Goal: Task Accomplishment & Management: Manage account settings

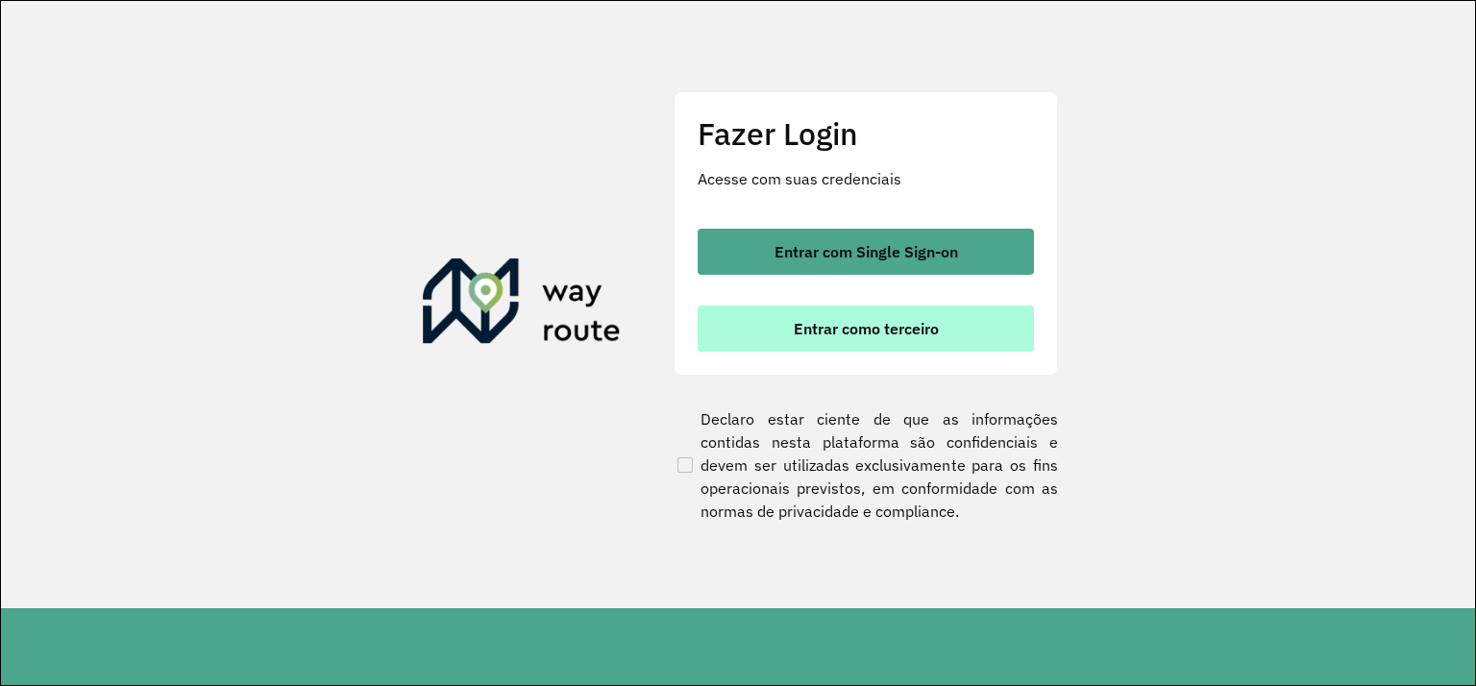
click at [895, 327] on span "Entrar como terceiro" at bounding box center [866, 328] width 145 height 15
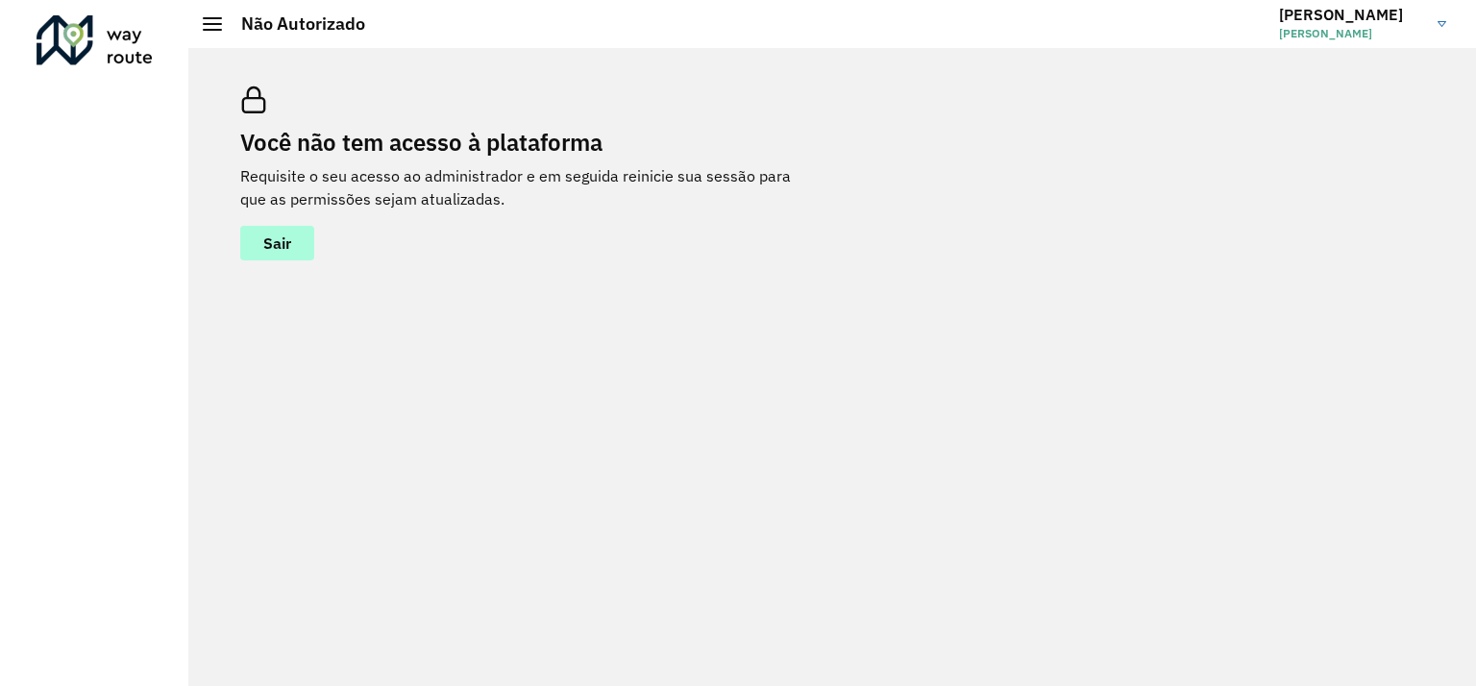
click at [266, 251] on span "Sair" at bounding box center [277, 242] width 28 height 15
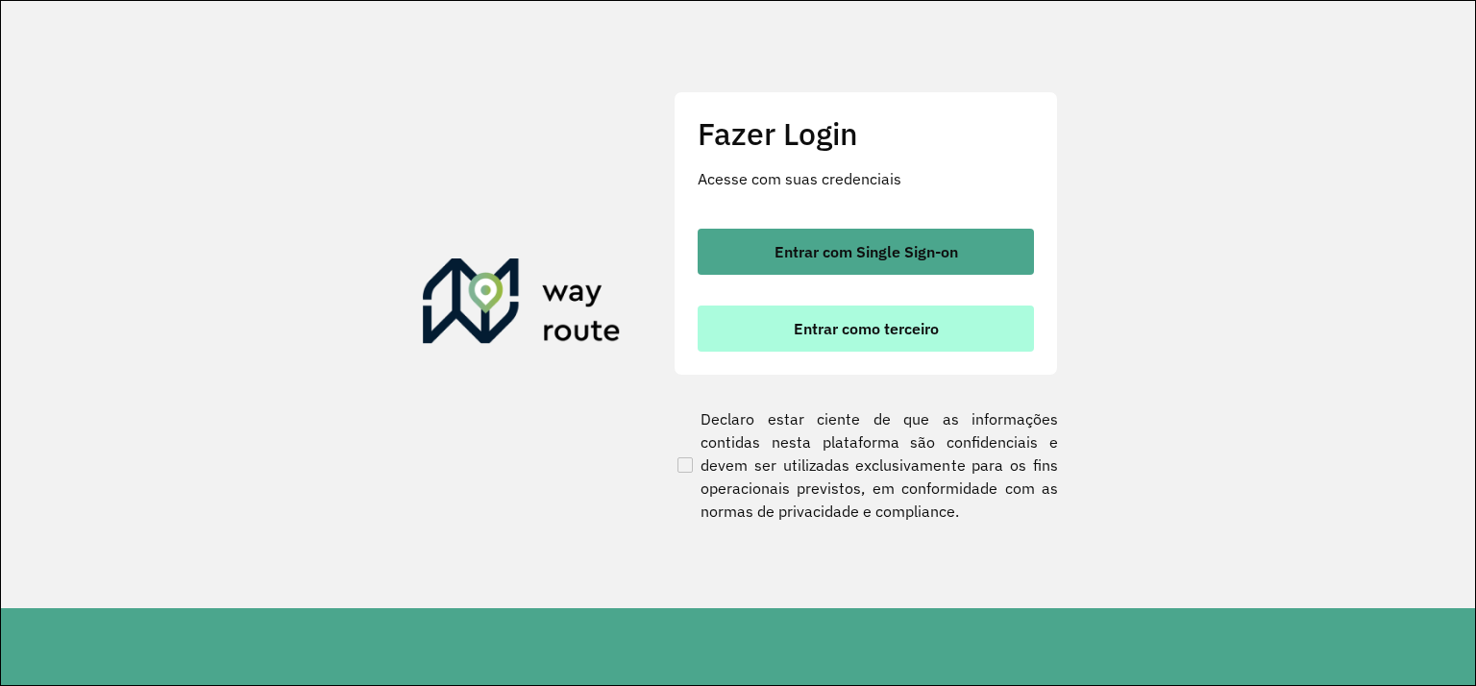
click at [901, 336] on span "Entrar como terceiro" at bounding box center [866, 328] width 145 height 15
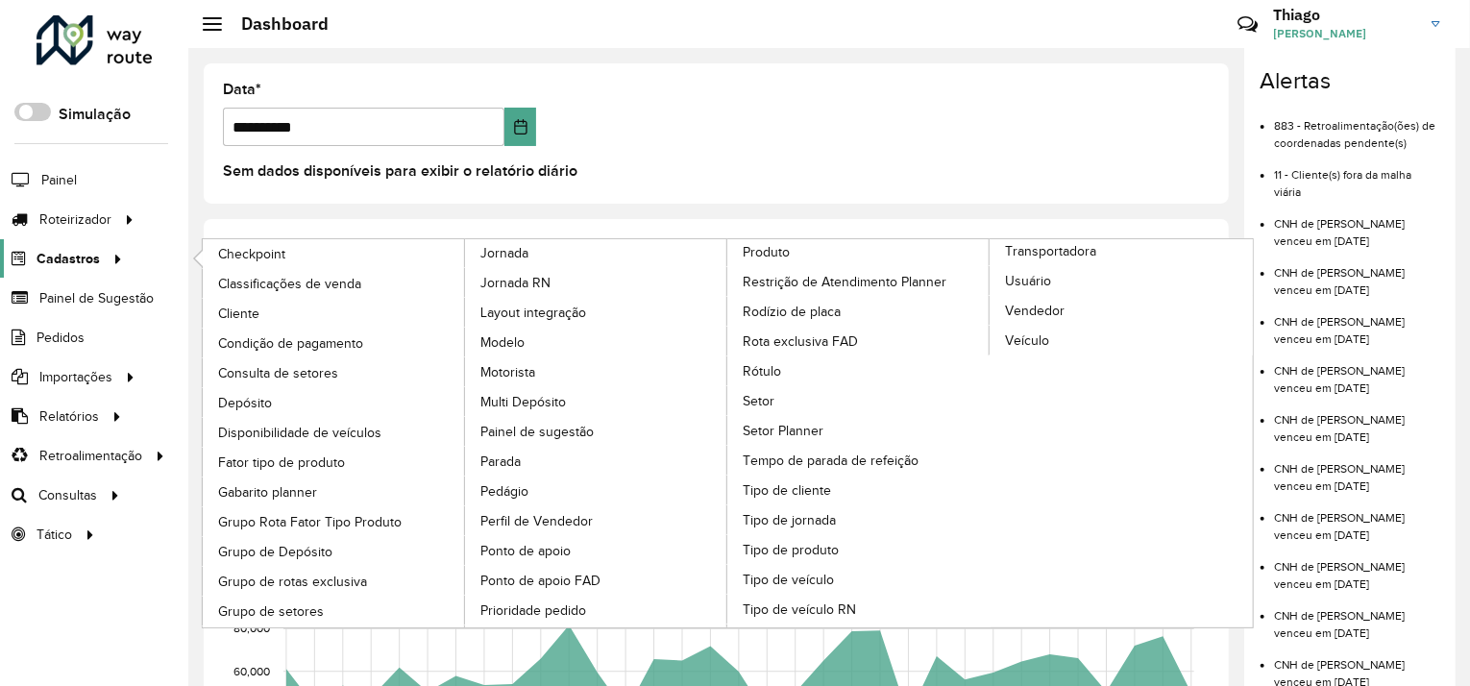
click at [96, 254] on span "Cadastros" at bounding box center [68, 259] width 63 height 20
click at [1037, 271] on span "Usuário" at bounding box center [1029, 281] width 48 height 20
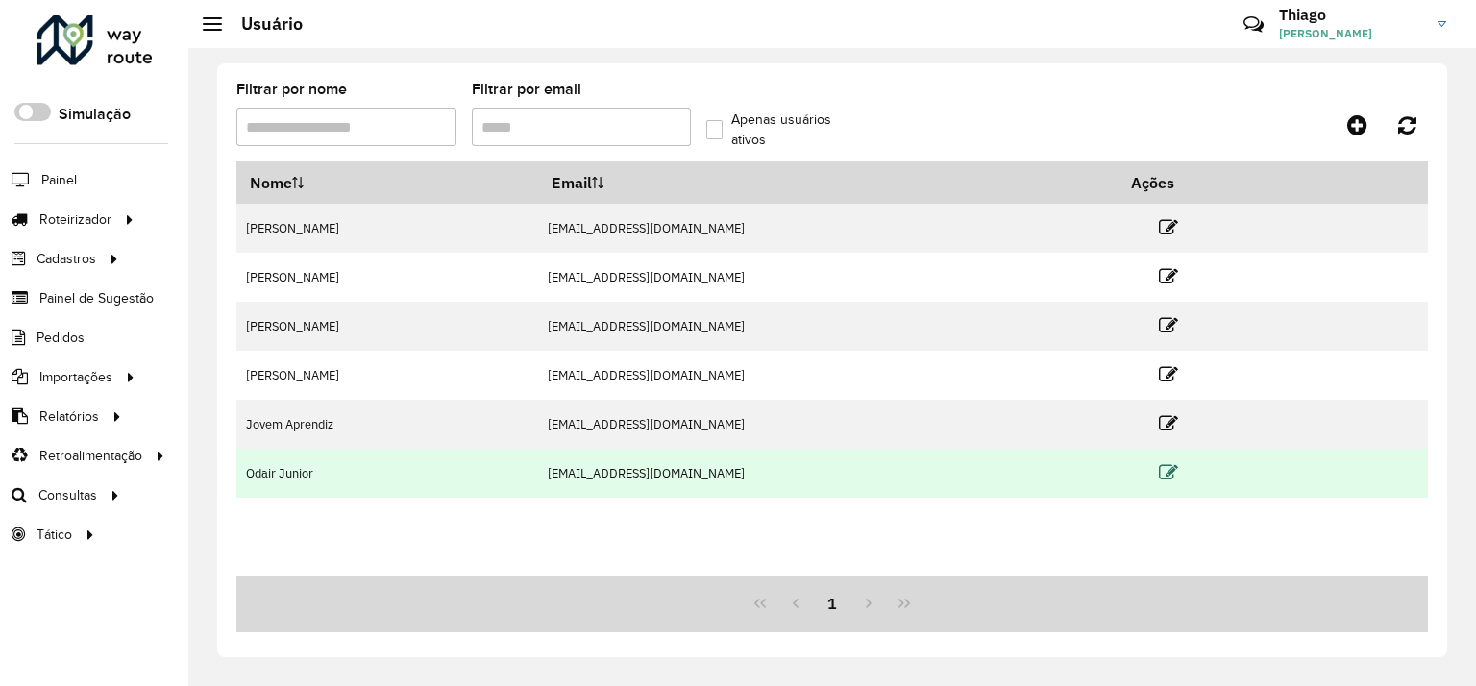
click at [1178, 474] on icon at bounding box center [1168, 472] width 19 height 19
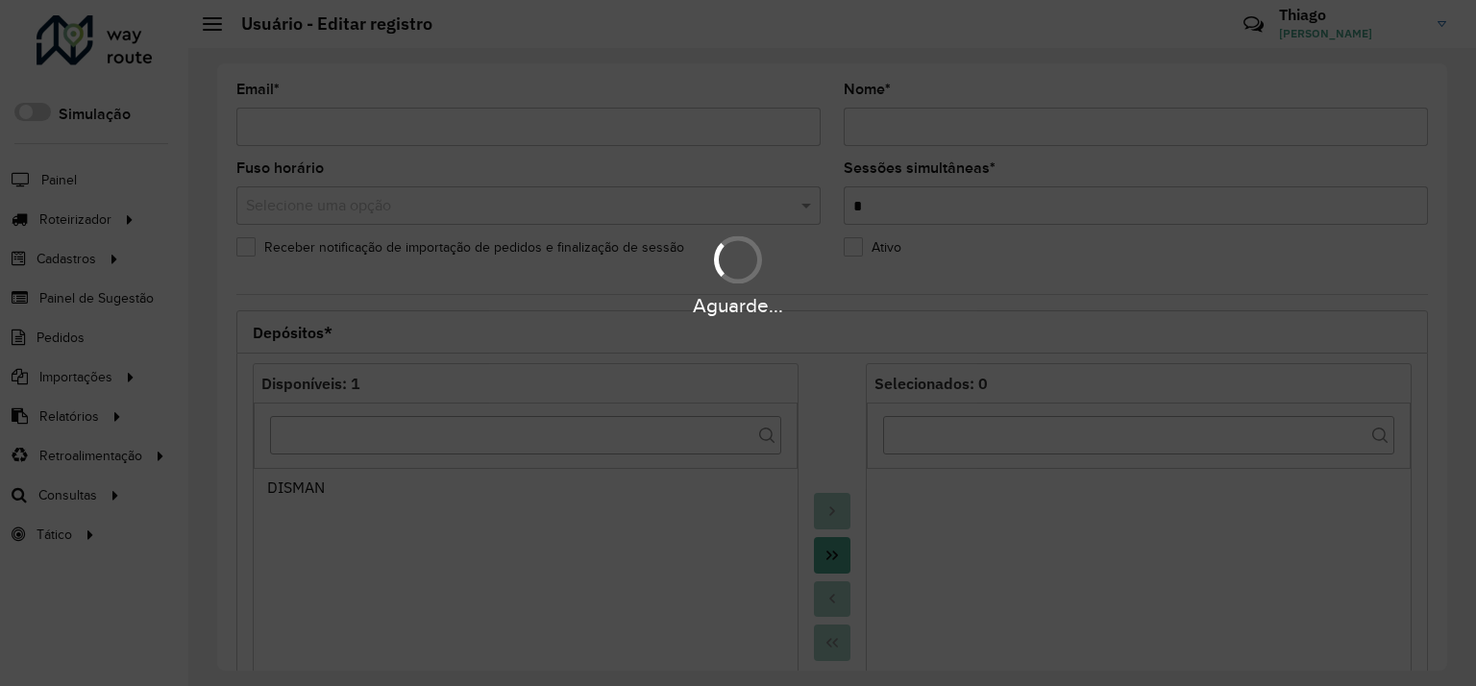
type input "**********"
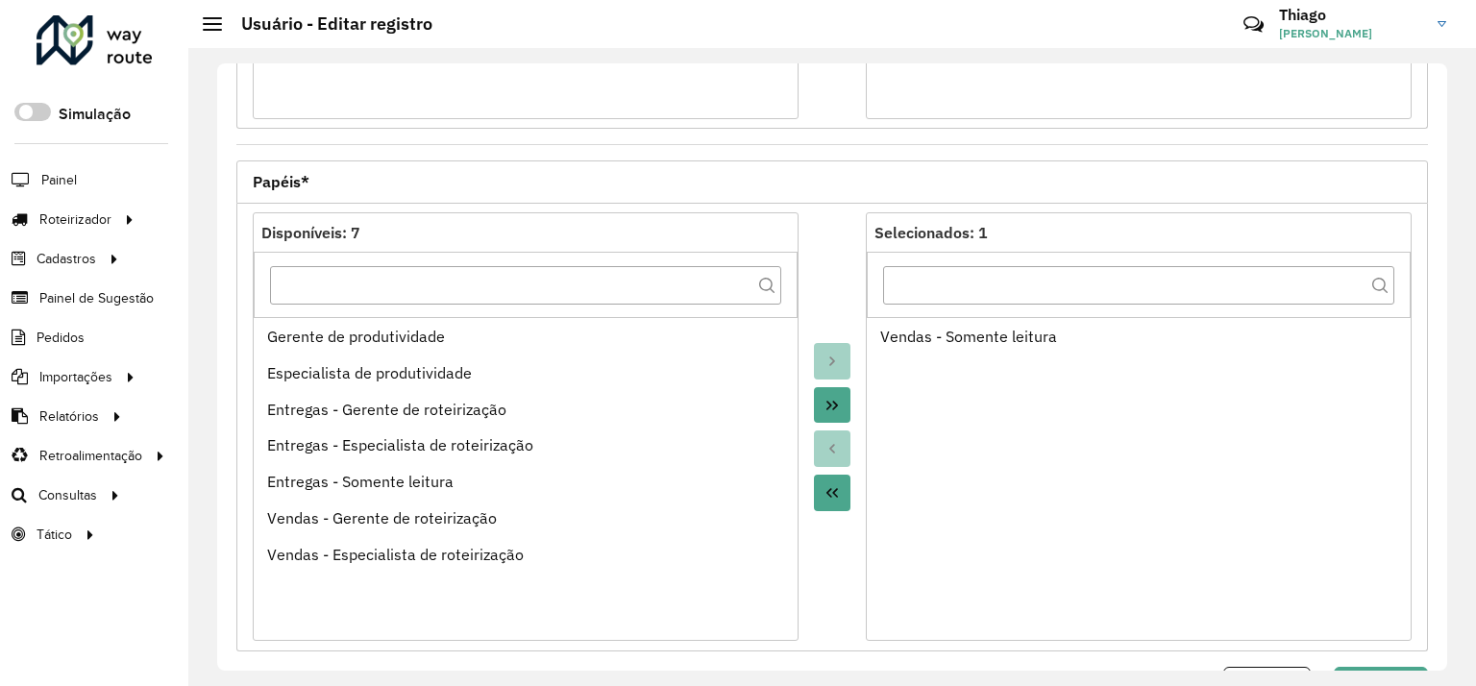
scroll to position [734, 0]
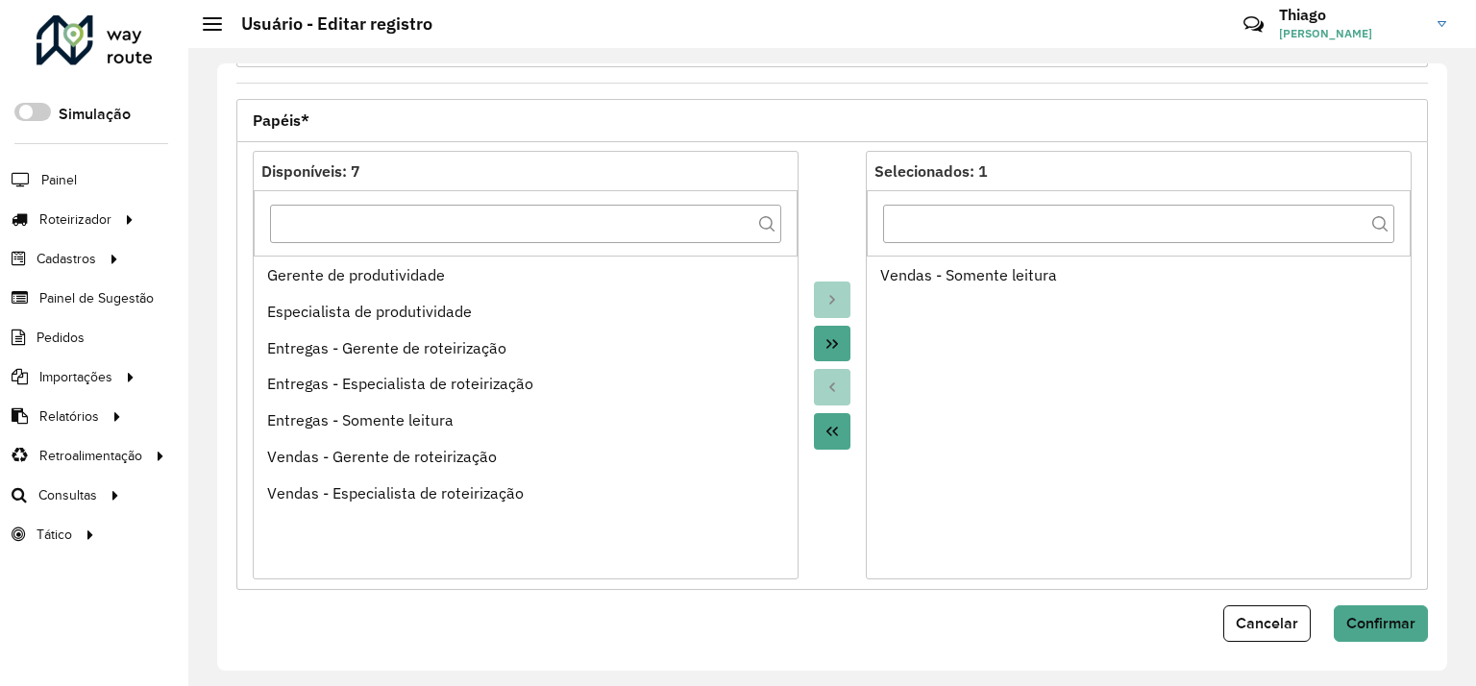
click at [821, 332] on button "Move All to Target" at bounding box center [832, 344] width 37 height 37
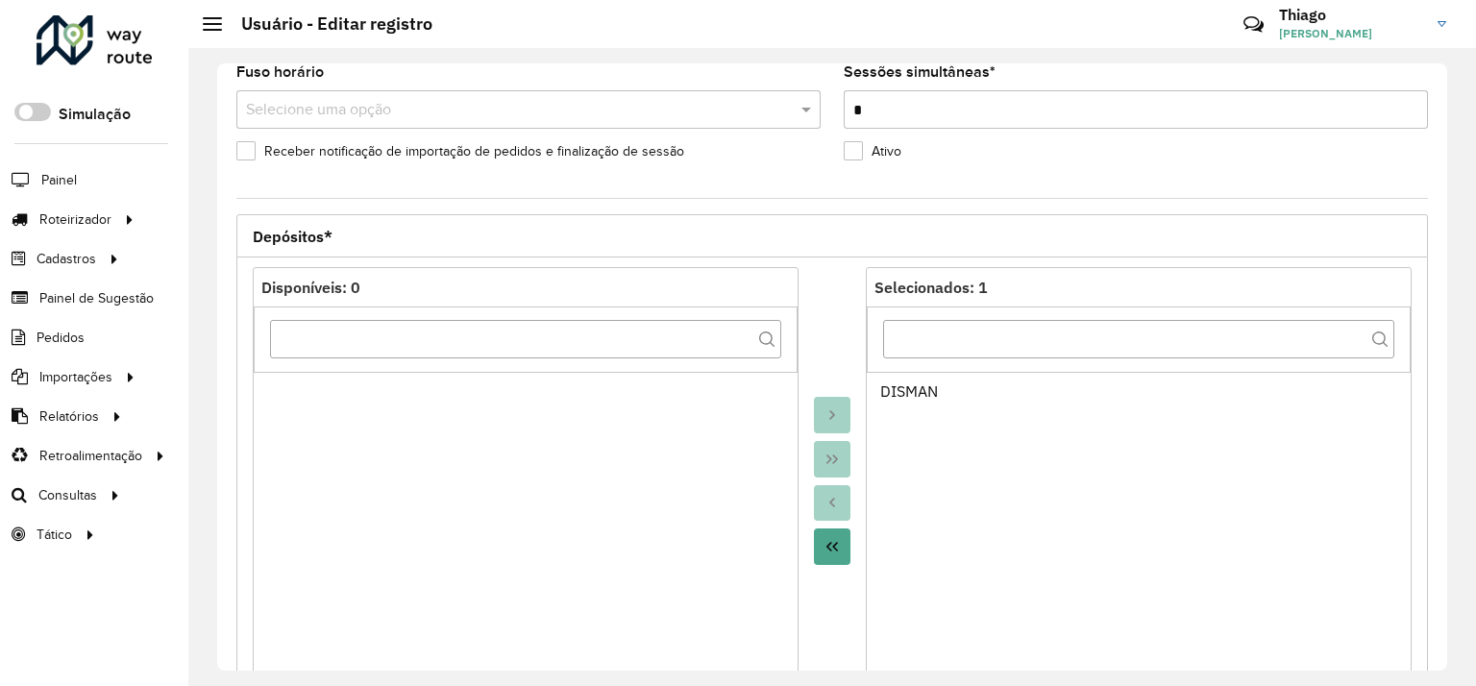
scroll to position [192, 0]
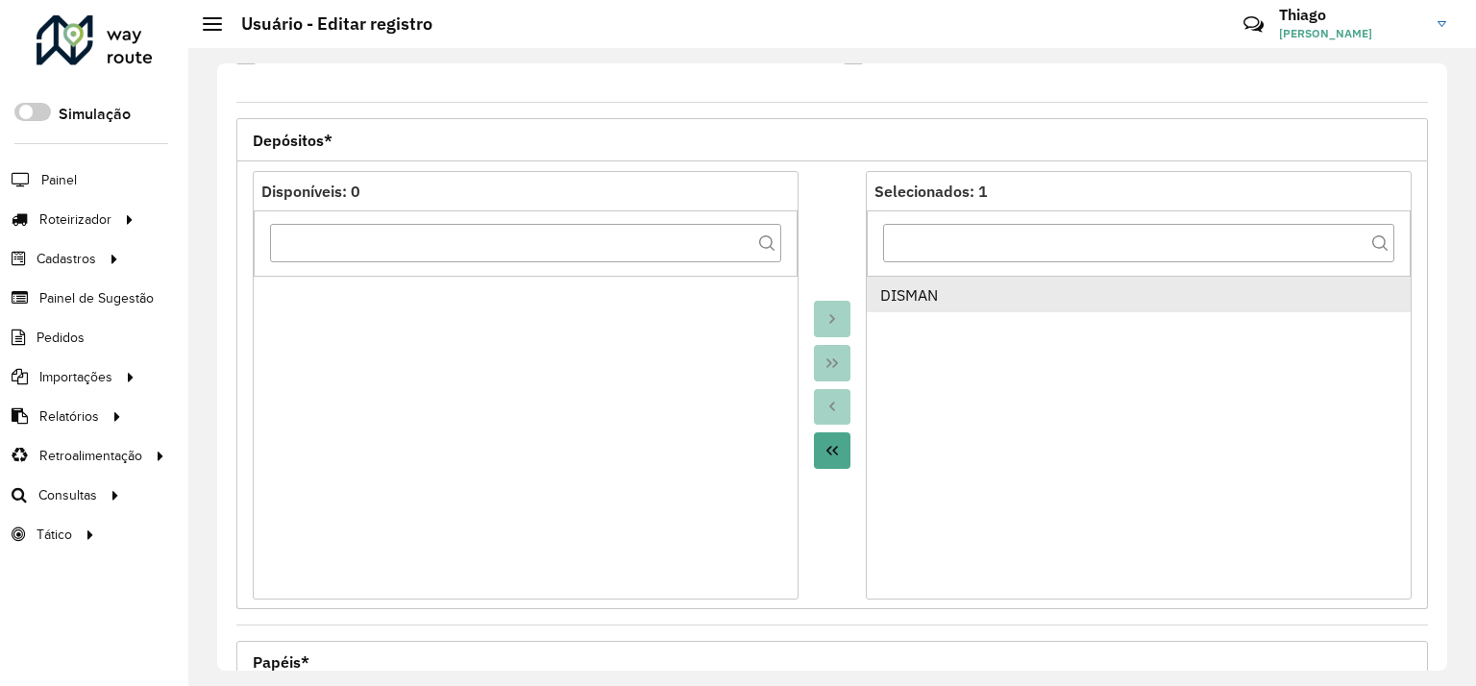
click at [944, 296] on div "DISMAN" at bounding box center [1139, 294] width 518 height 23
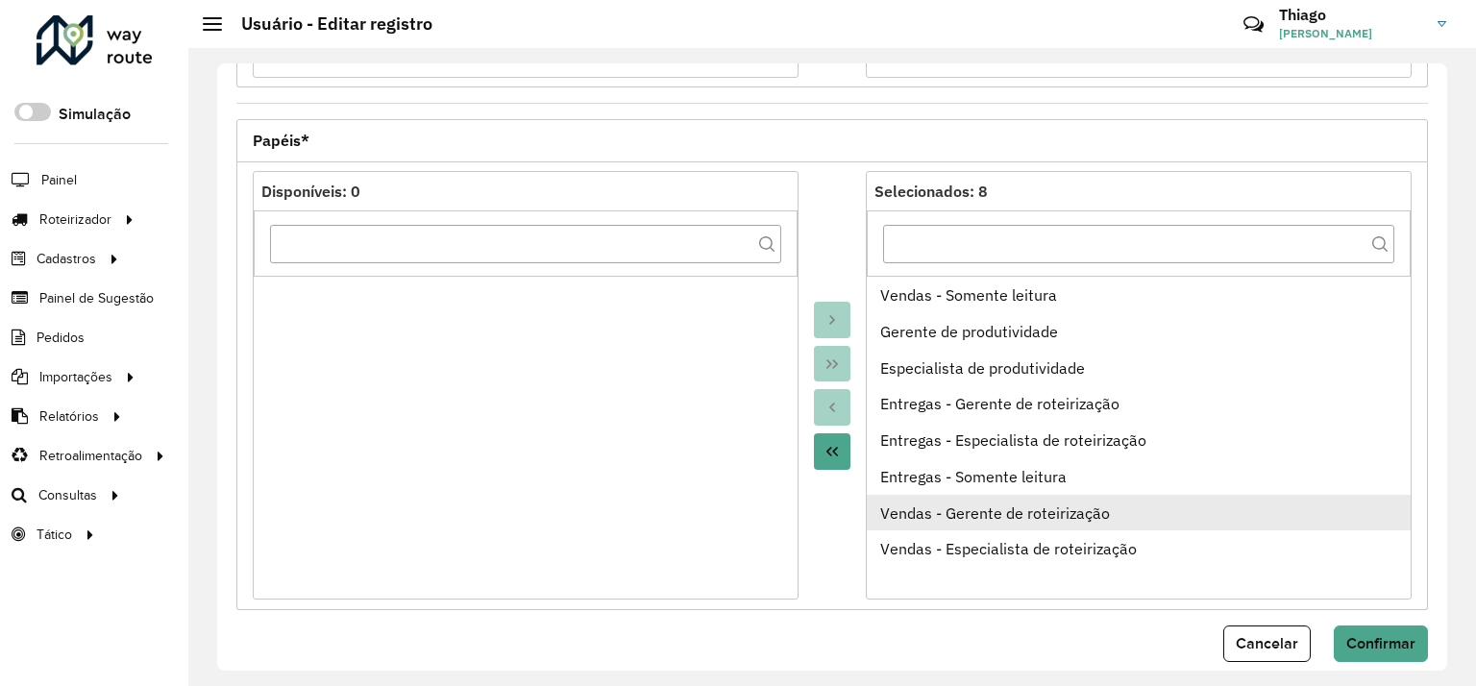
scroll to position [734, 0]
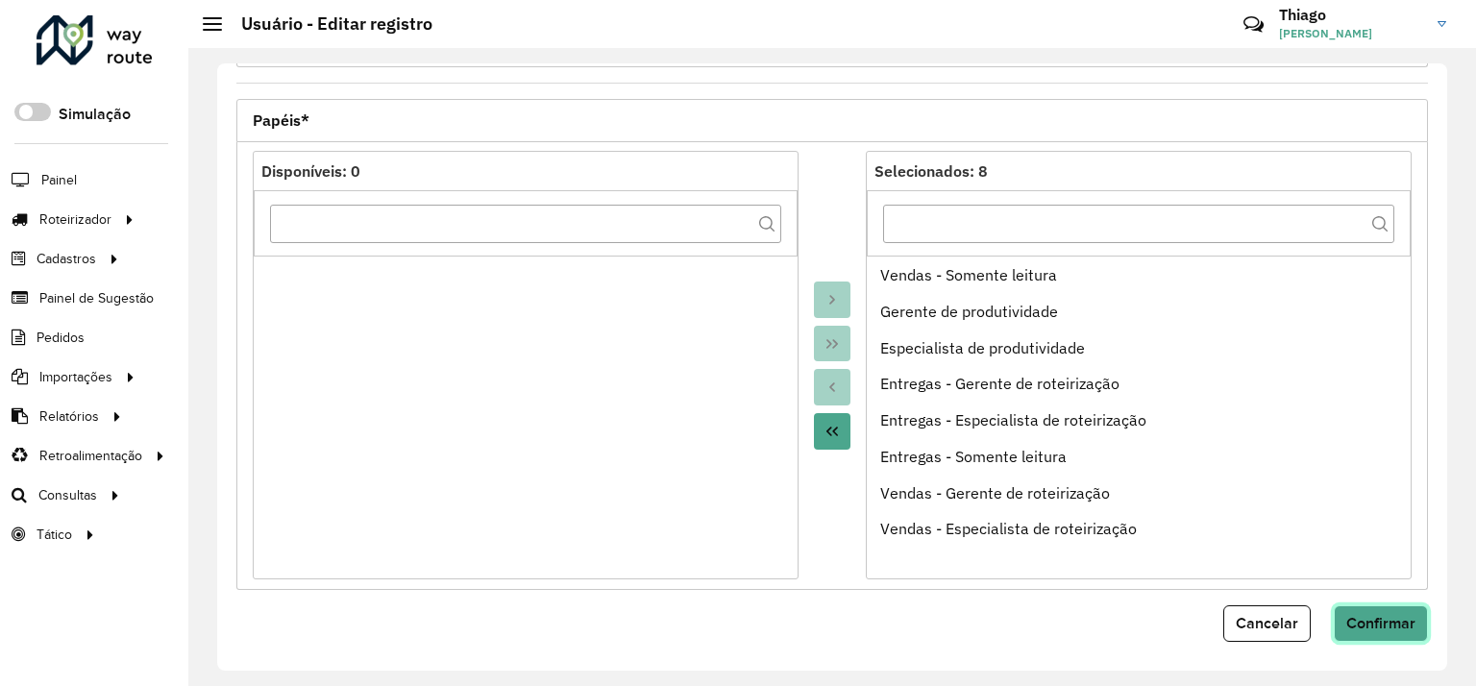
click at [1361, 630] on button "Confirmar" at bounding box center [1381, 623] width 94 height 37
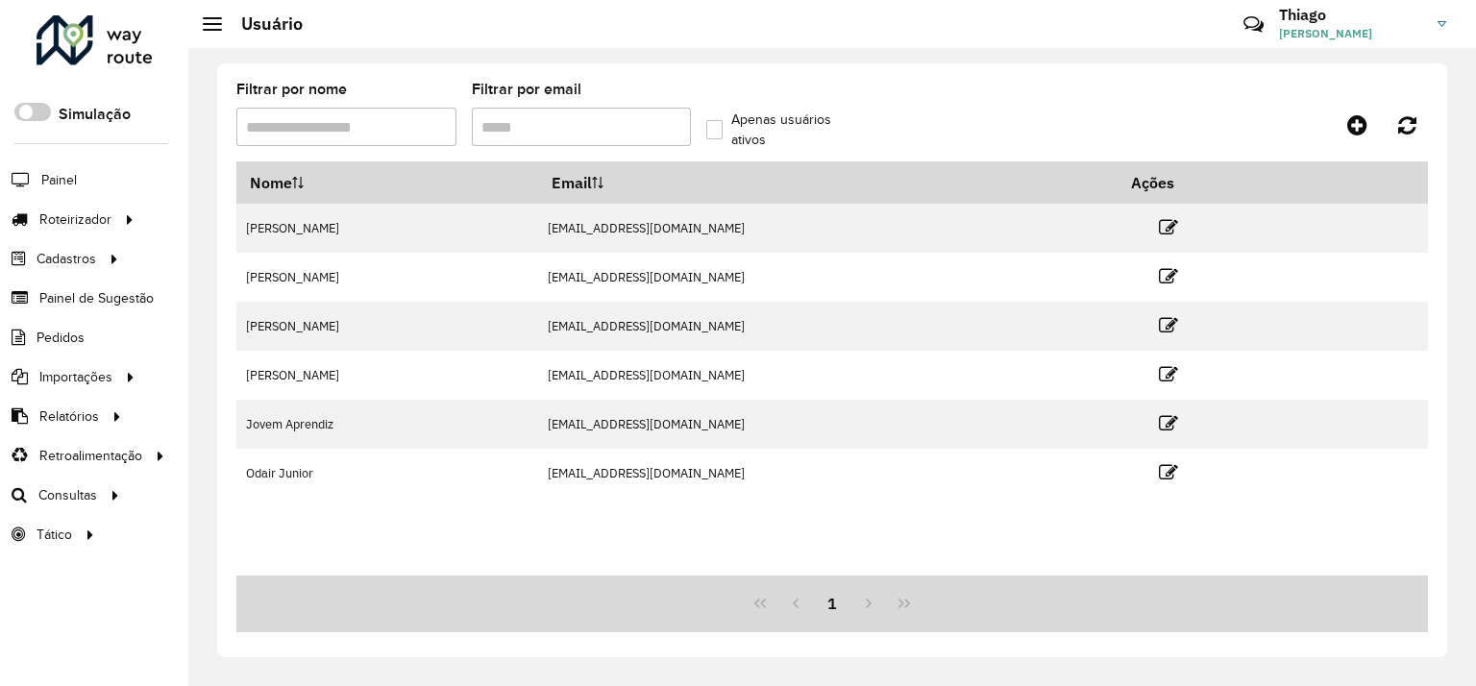
click at [1426, 24] on link "Thiago Thiago Souza" at bounding box center [1370, 24] width 182 height 50
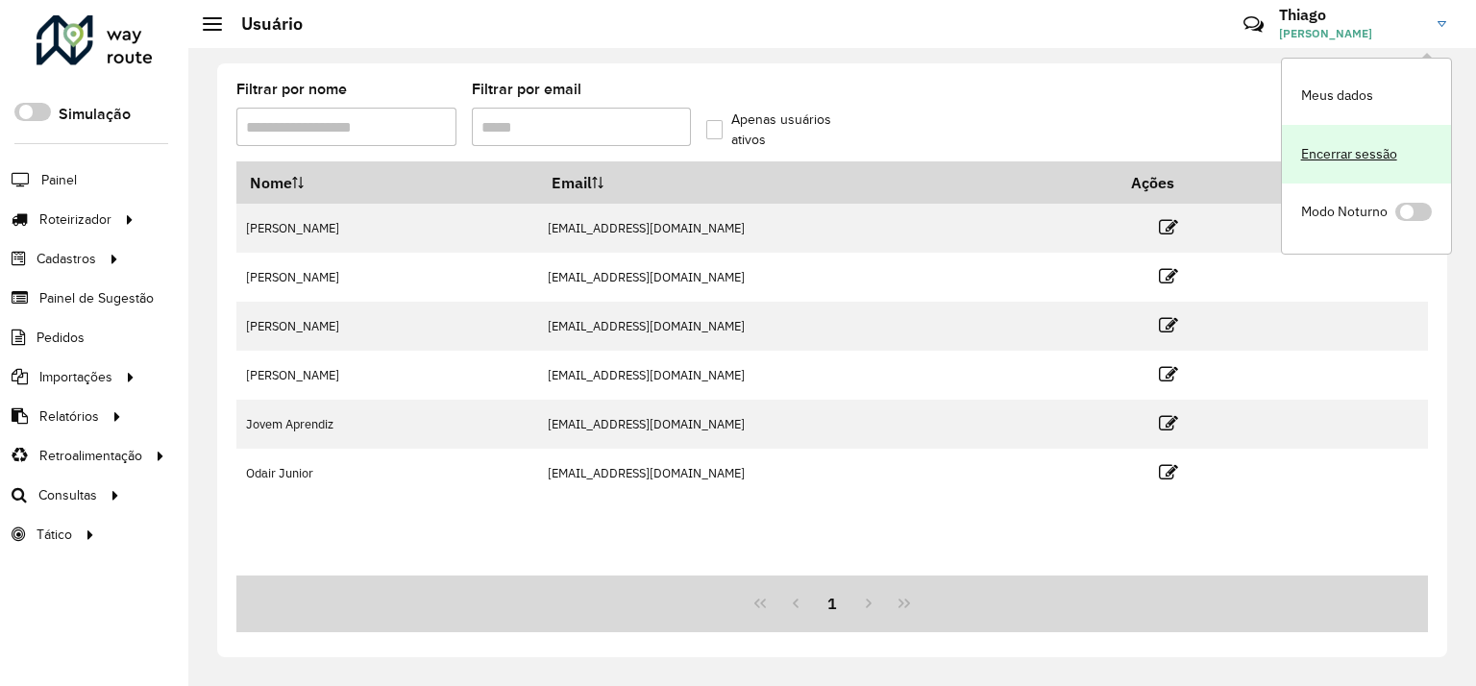
click at [1380, 151] on link "Encerrar sessão" at bounding box center [1366, 154] width 169 height 59
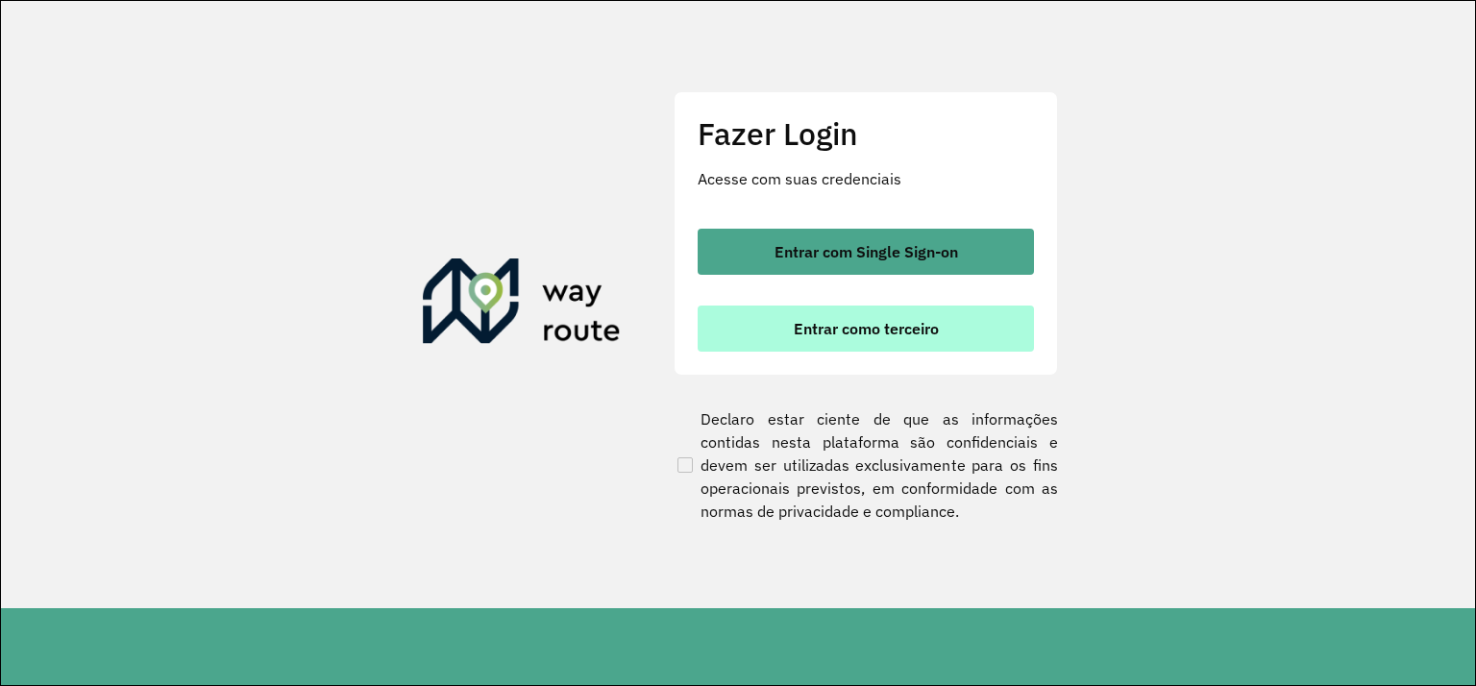
click at [930, 324] on span "Entrar como terceiro" at bounding box center [866, 328] width 145 height 15
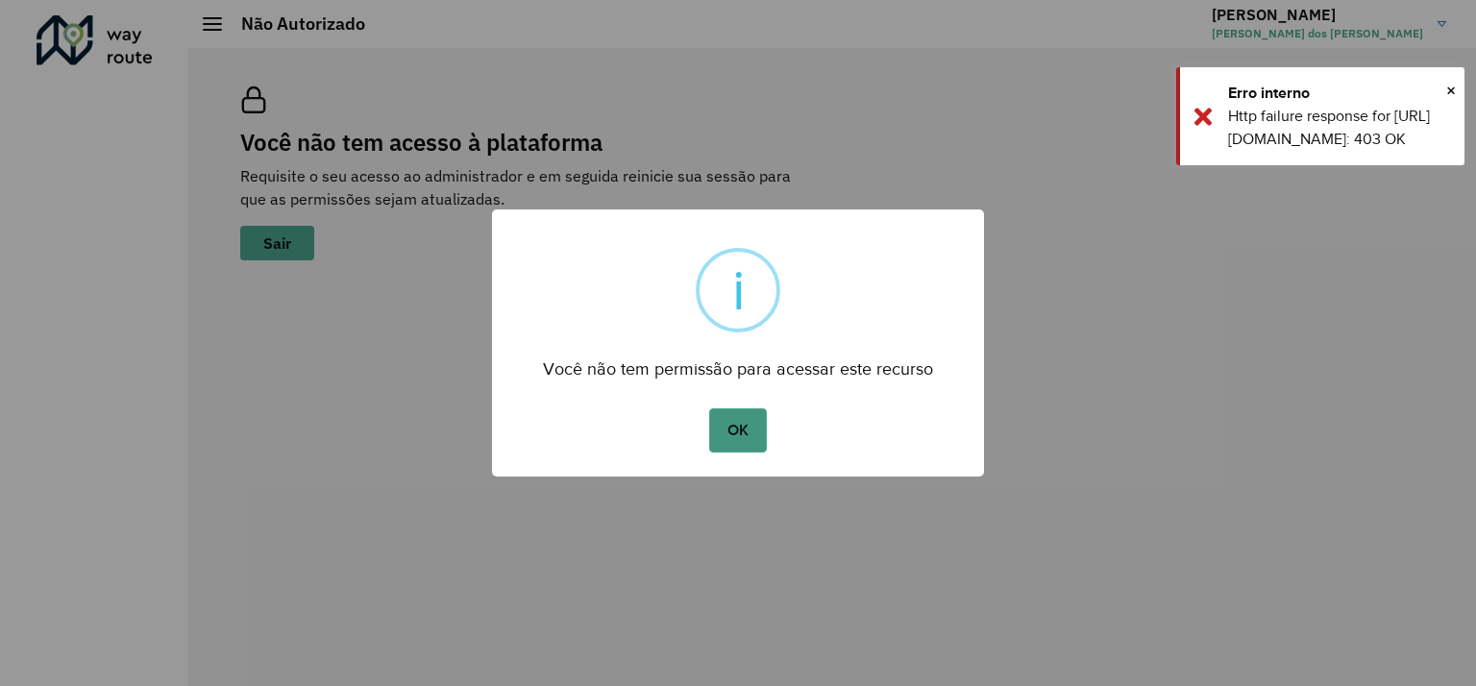
click at [731, 440] on button "OK" at bounding box center [737, 430] width 57 height 44
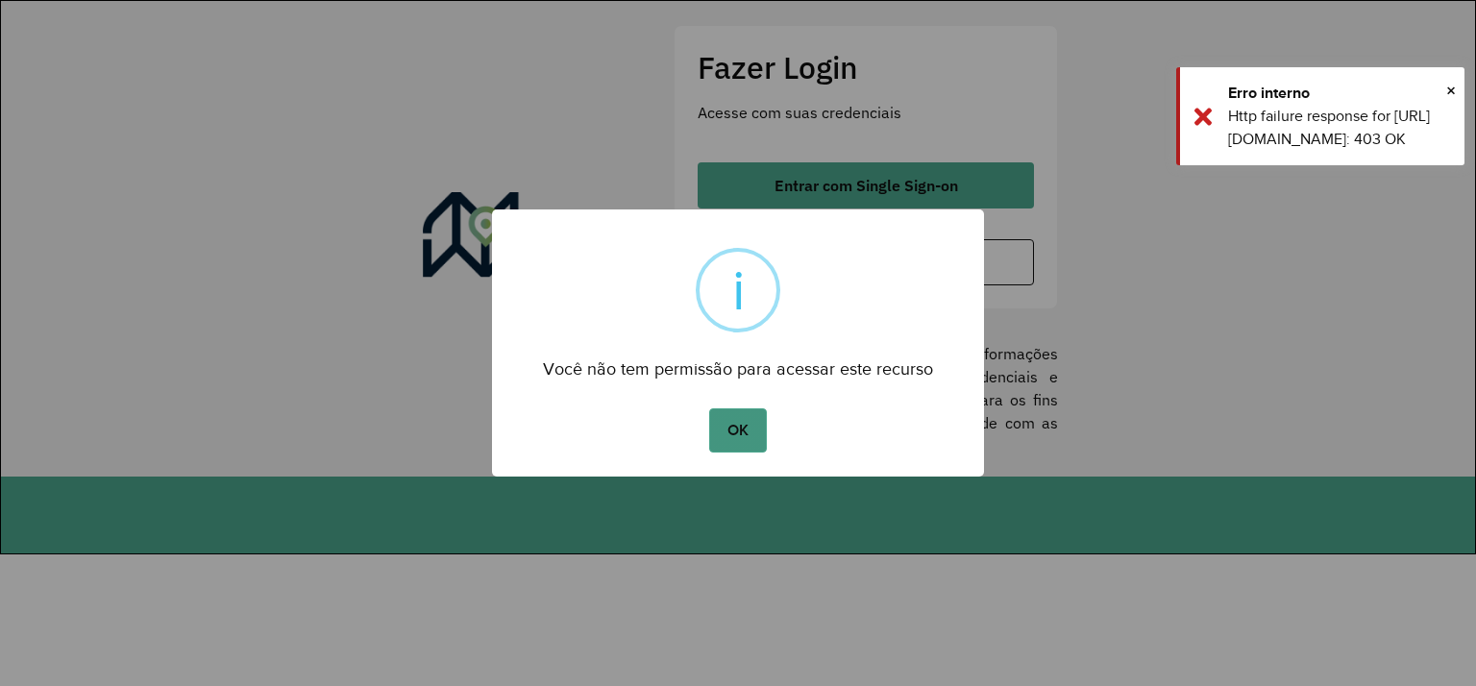
click at [742, 430] on button "OK" at bounding box center [737, 430] width 57 height 44
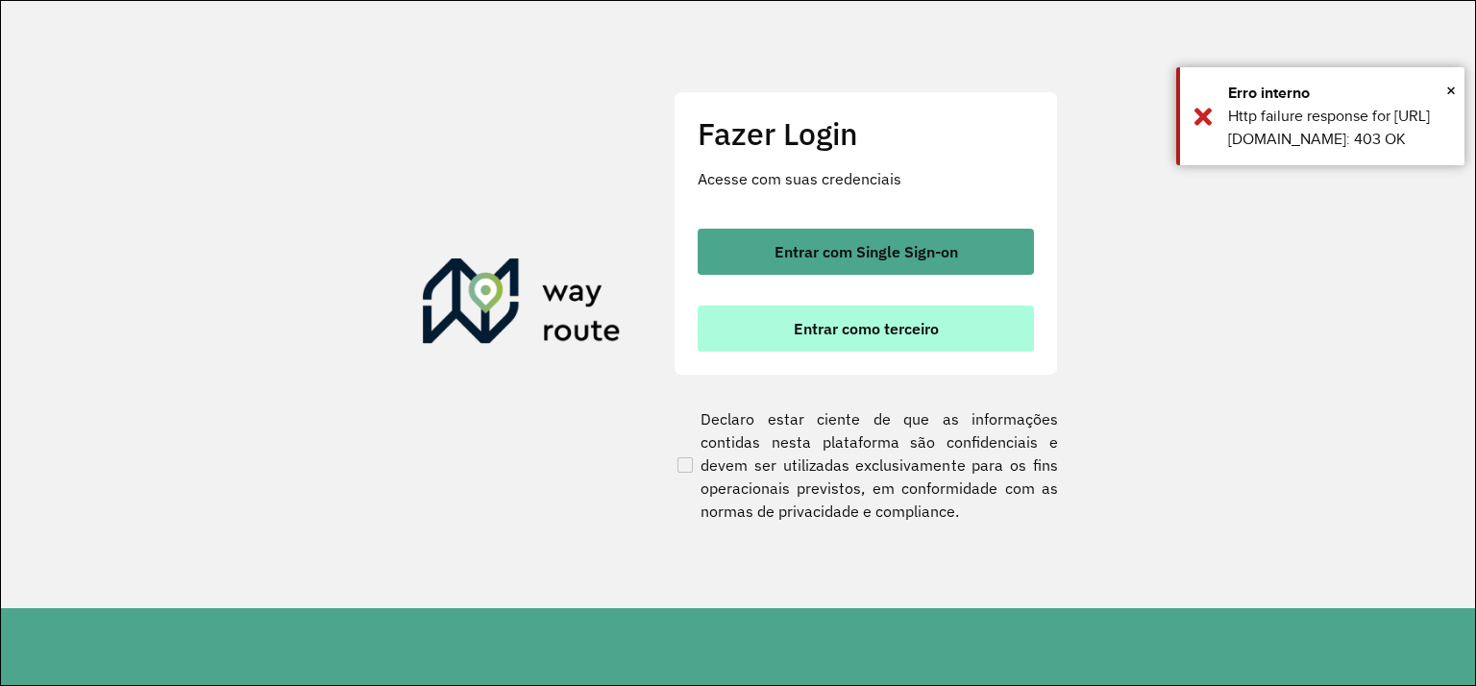
click at [926, 326] on span "Entrar como terceiro" at bounding box center [866, 328] width 145 height 15
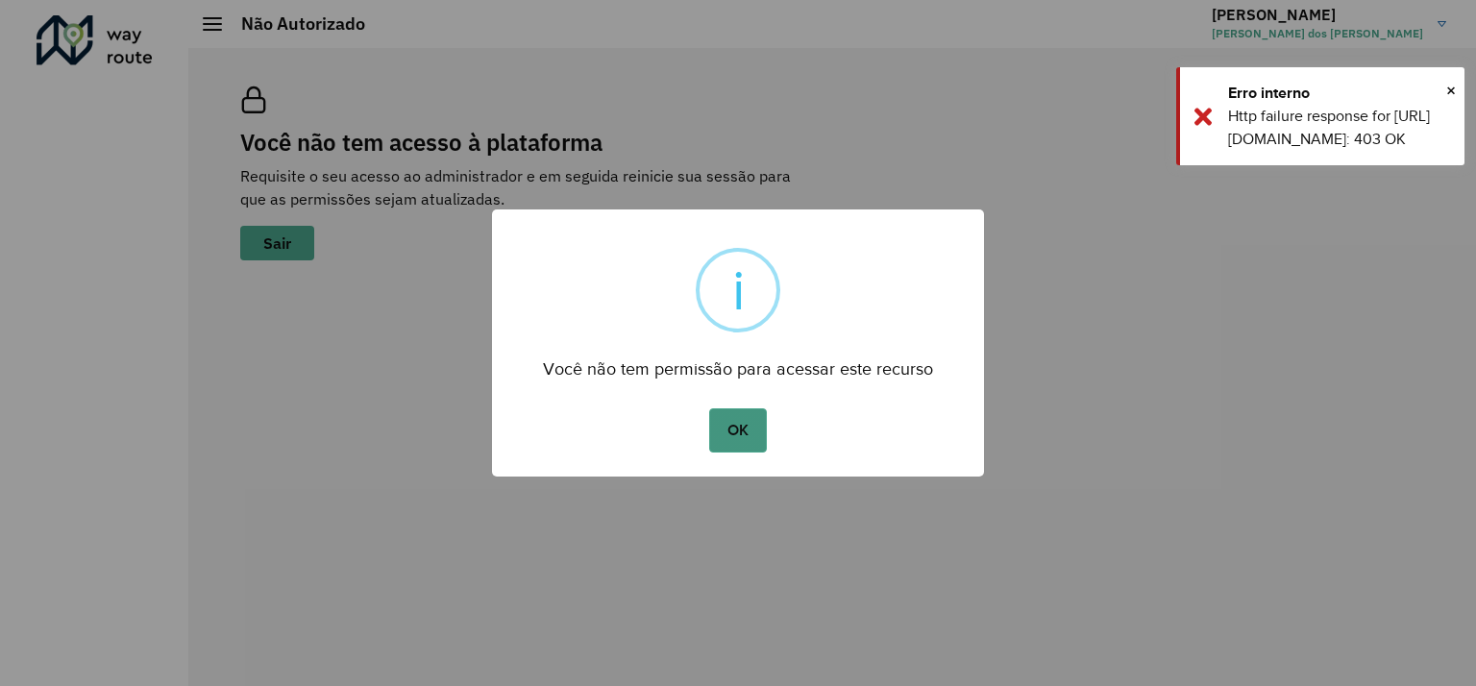
click at [734, 422] on button "OK" at bounding box center [737, 430] width 57 height 44
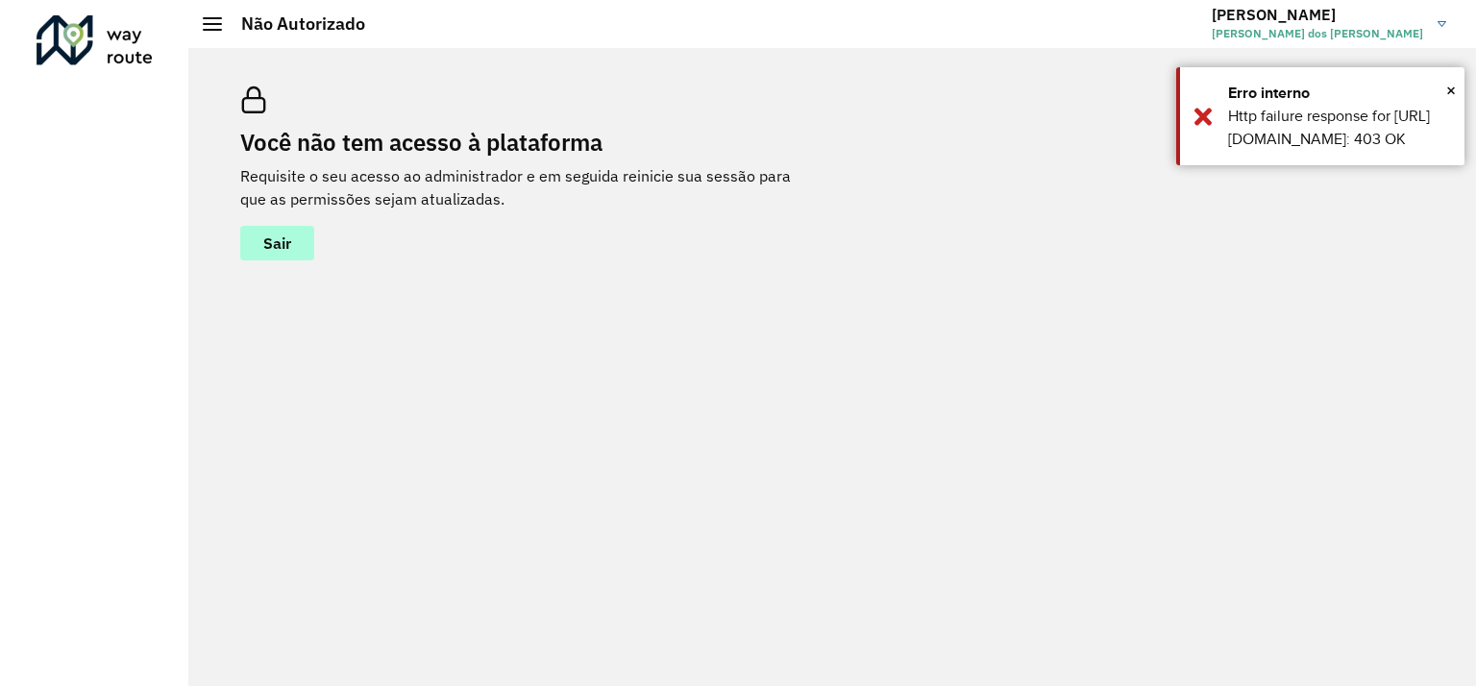
click at [287, 257] on button "Sair" at bounding box center [277, 243] width 74 height 35
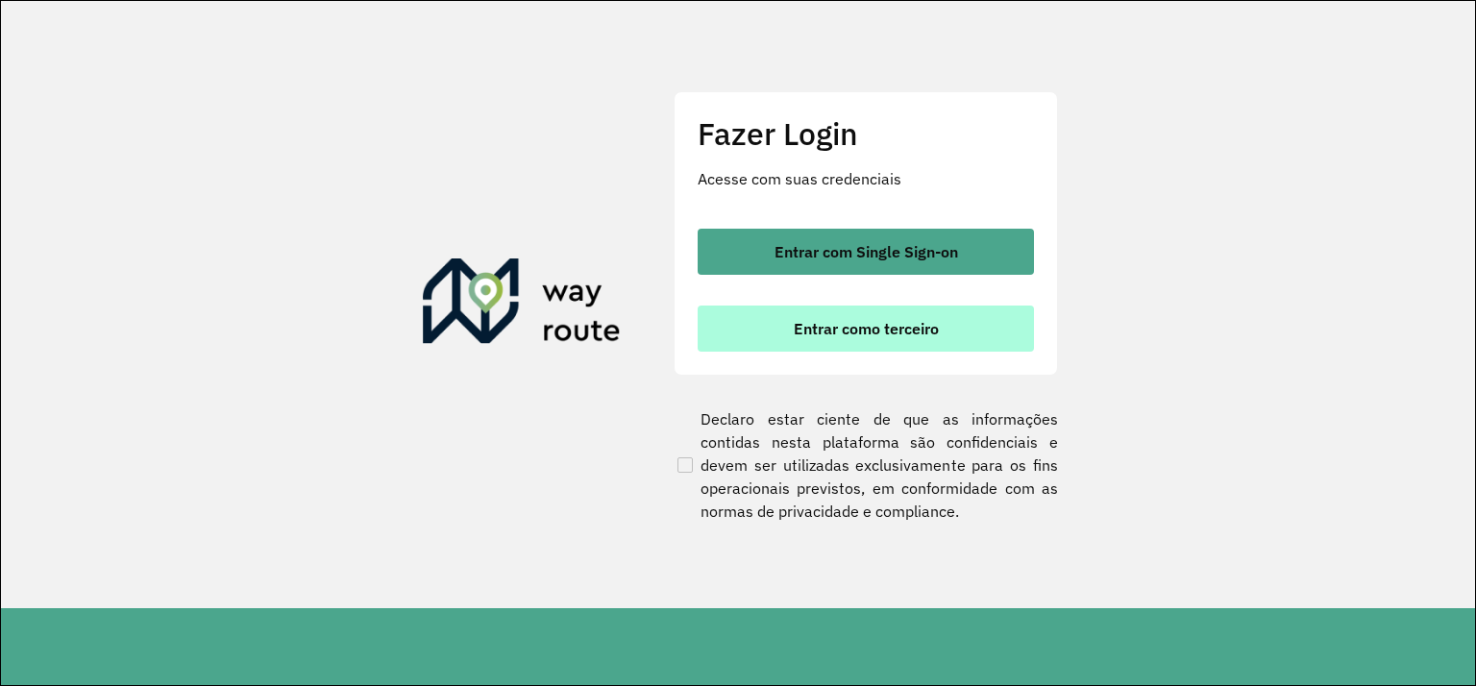
click at [947, 336] on button "Entrar como terceiro" at bounding box center [866, 329] width 336 height 46
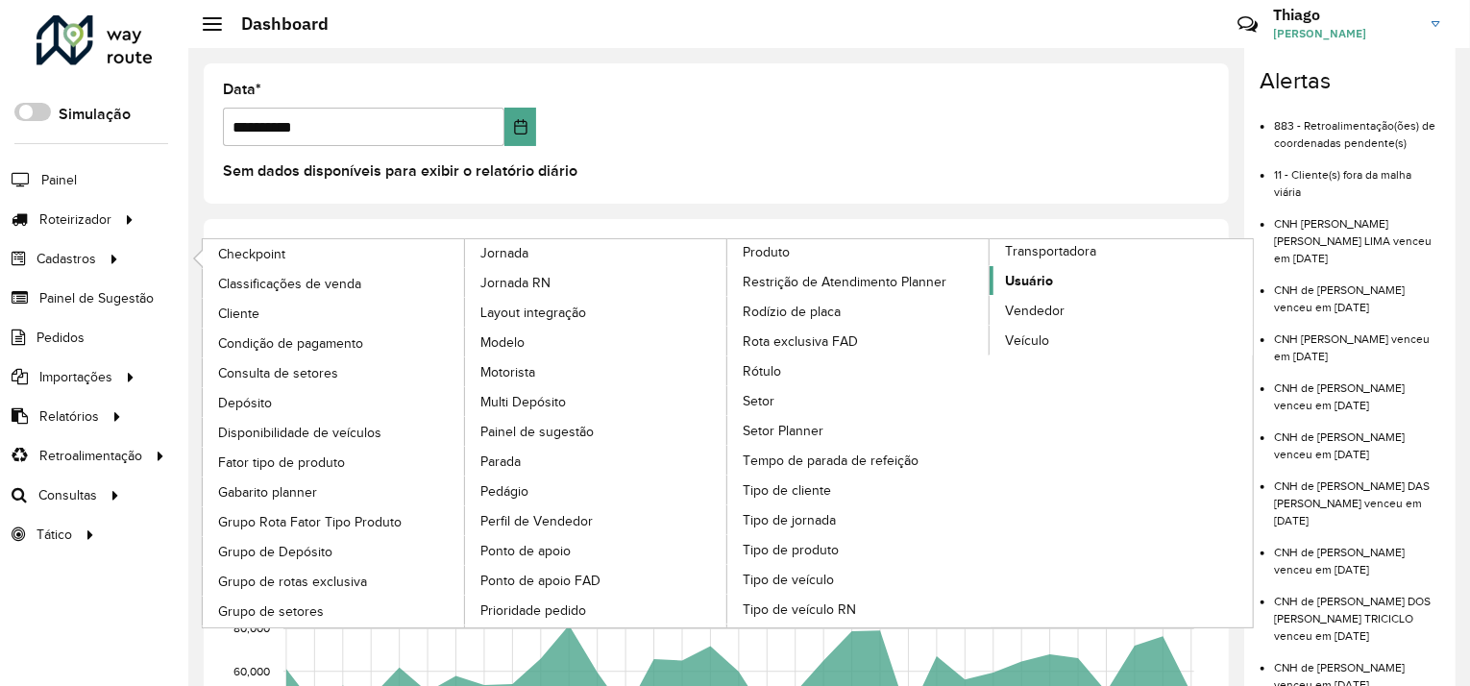
click at [1029, 271] on span "Usuário" at bounding box center [1029, 281] width 48 height 20
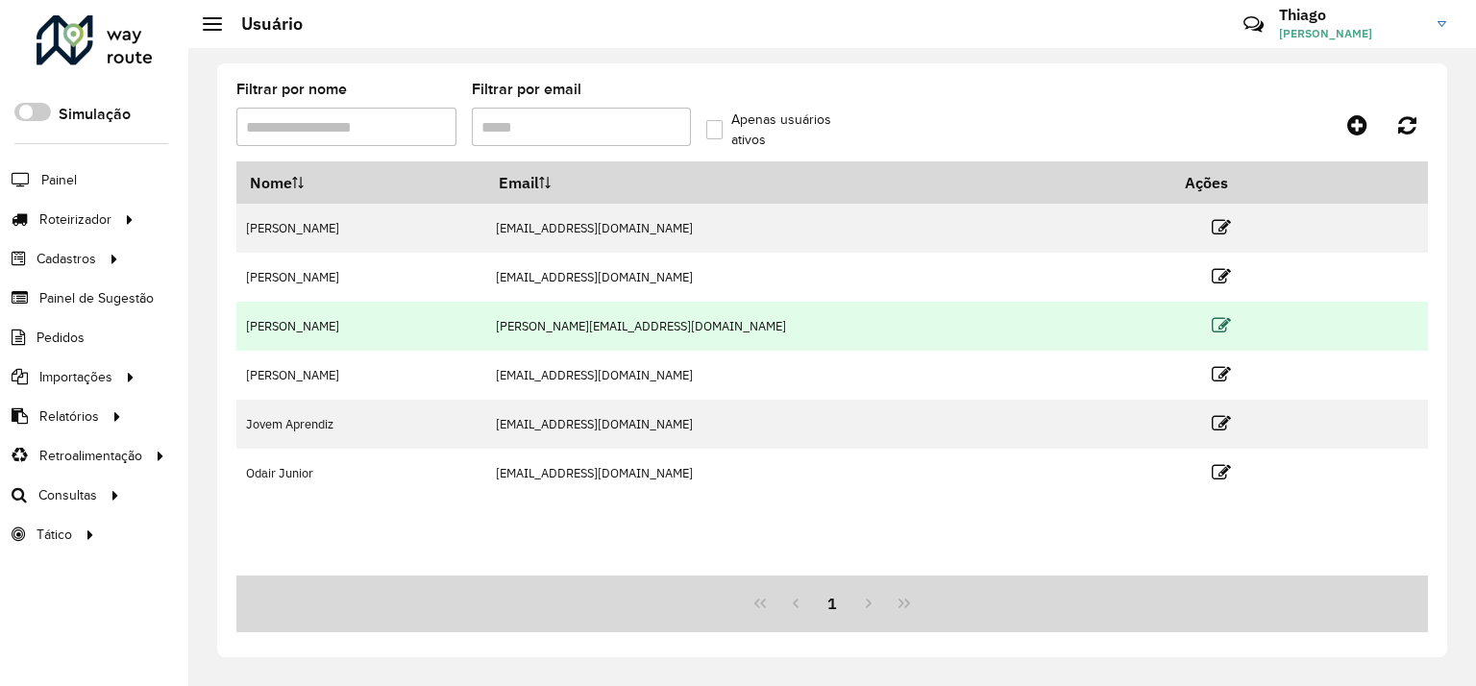
click at [1212, 325] on icon at bounding box center [1221, 325] width 19 height 19
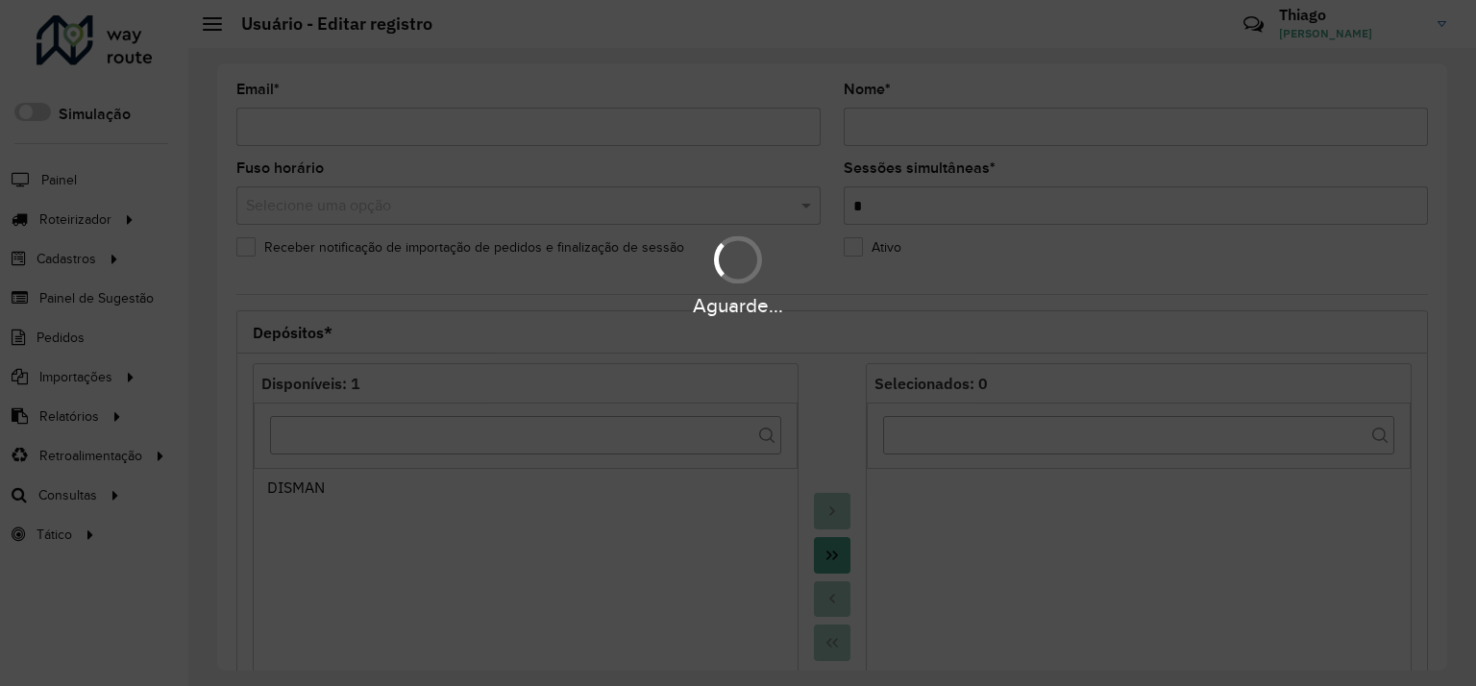
type input "**********"
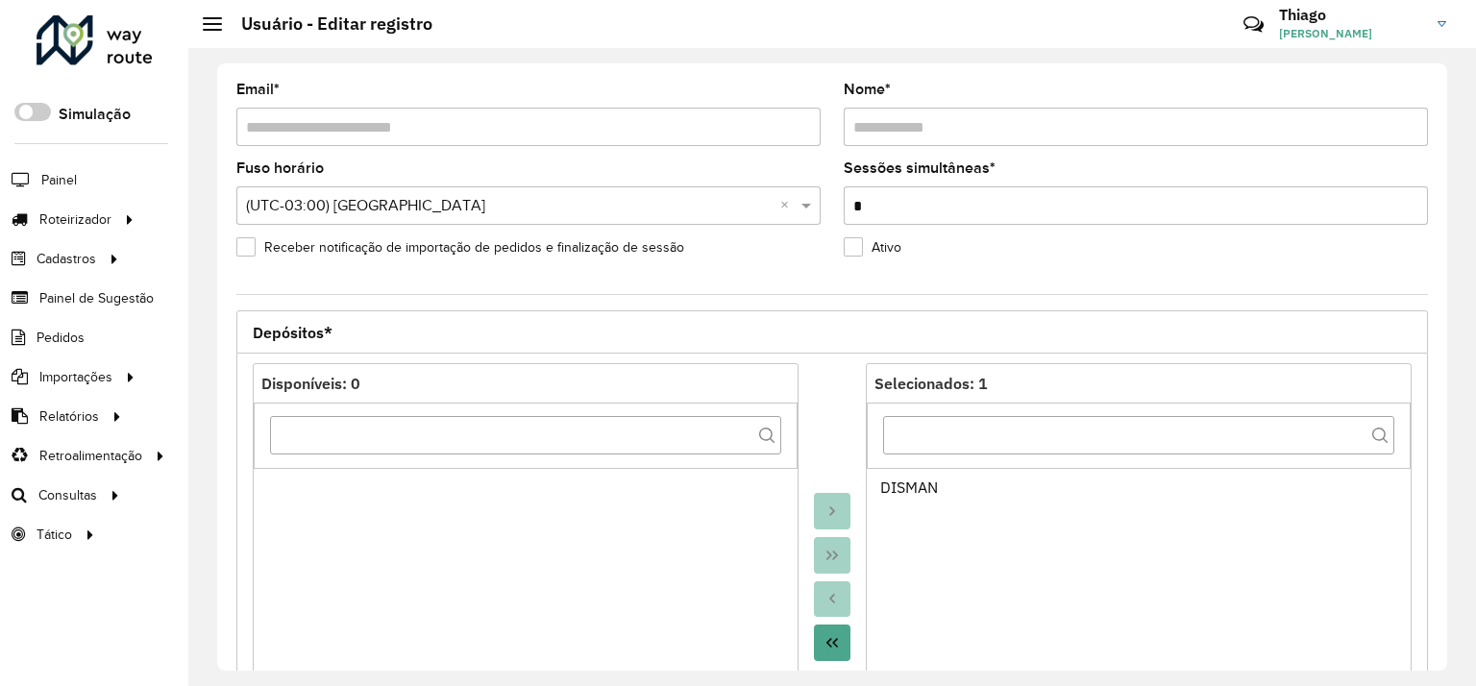
click at [209, 21] on div at bounding box center [212, 23] width 19 height 13
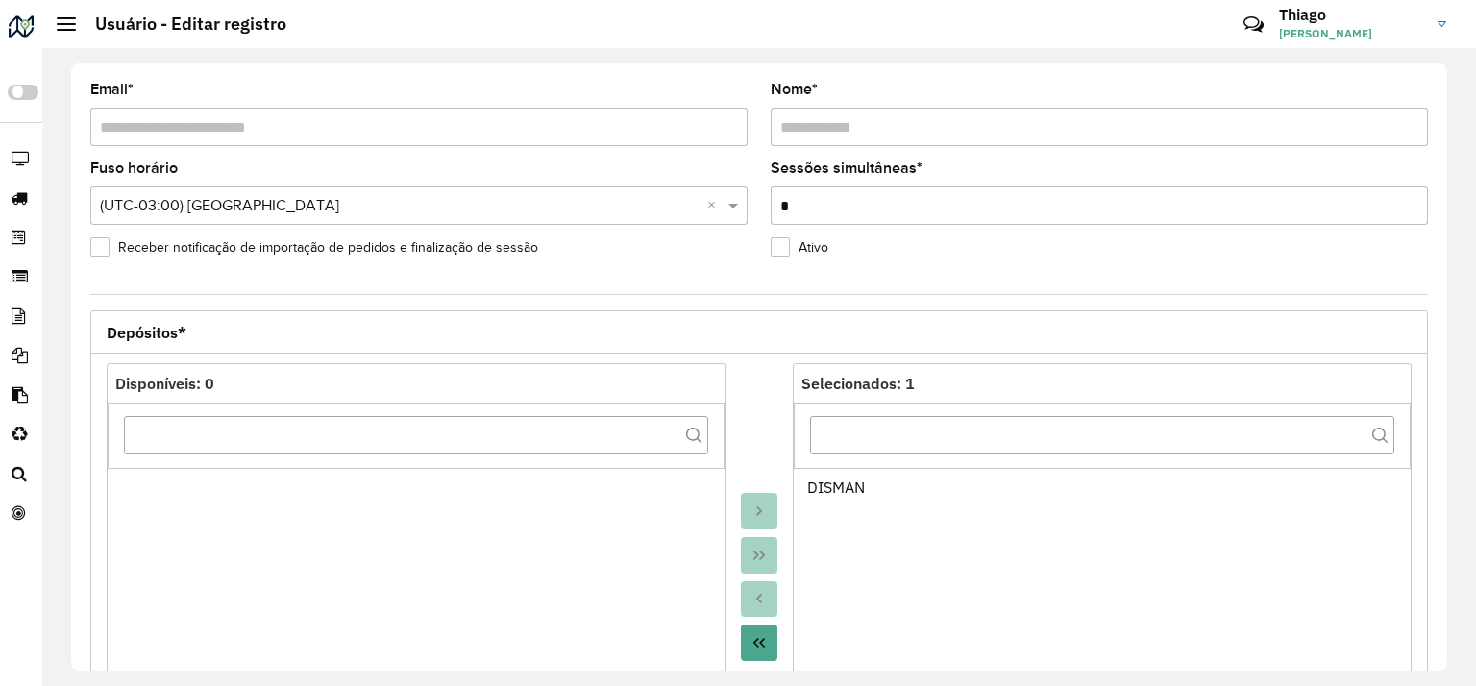
drag, startPoint x: 173, startPoint y: 27, endPoint x: 156, endPoint y: 27, distance: 17.3
click at [172, 27] on h2 "Usuário - Editar registro" at bounding box center [181, 23] width 210 height 21
click at [78, 24] on h2 "Usuário - Editar registro" at bounding box center [181, 23] width 210 height 21
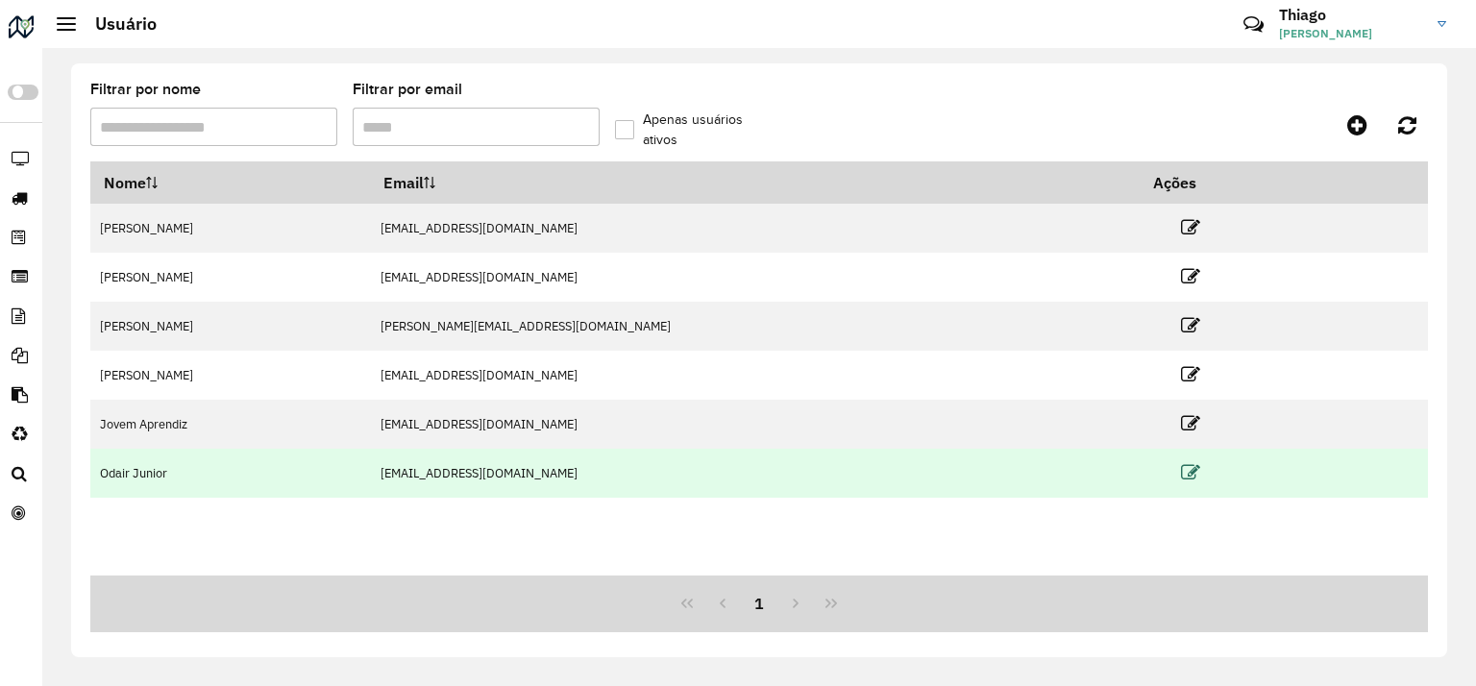
click at [1181, 474] on icon at bounding box center [1190, 472] width 19 height 19
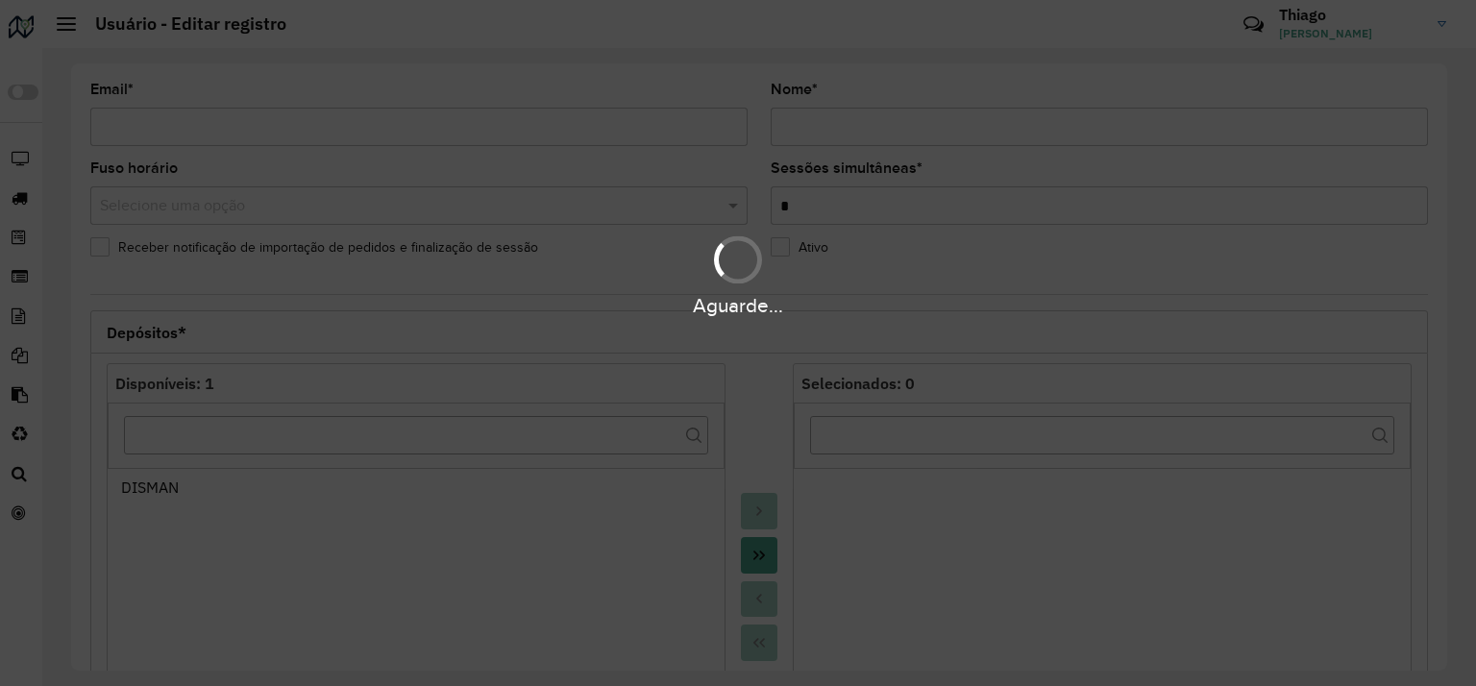
type input "**********"
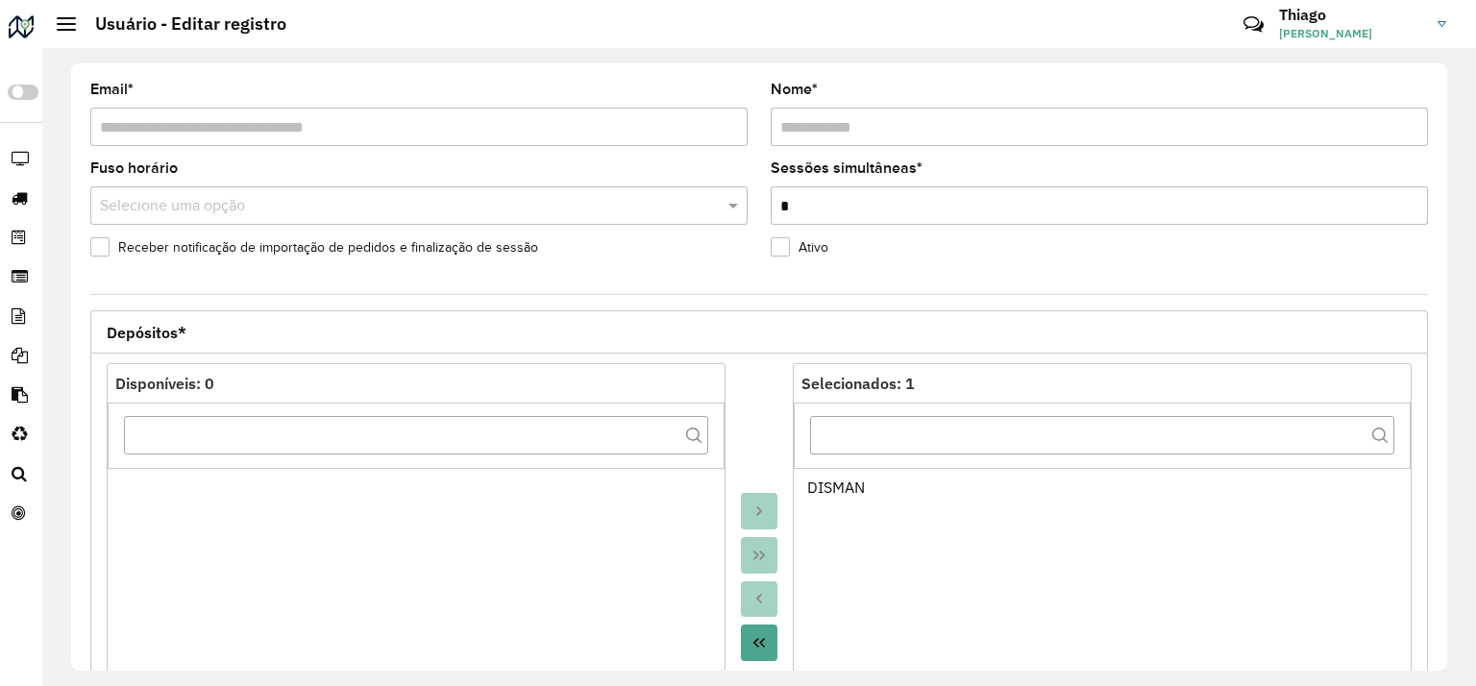
click at [468, 209] on input "text" at bounding box center [400, 206] width 600 height 23
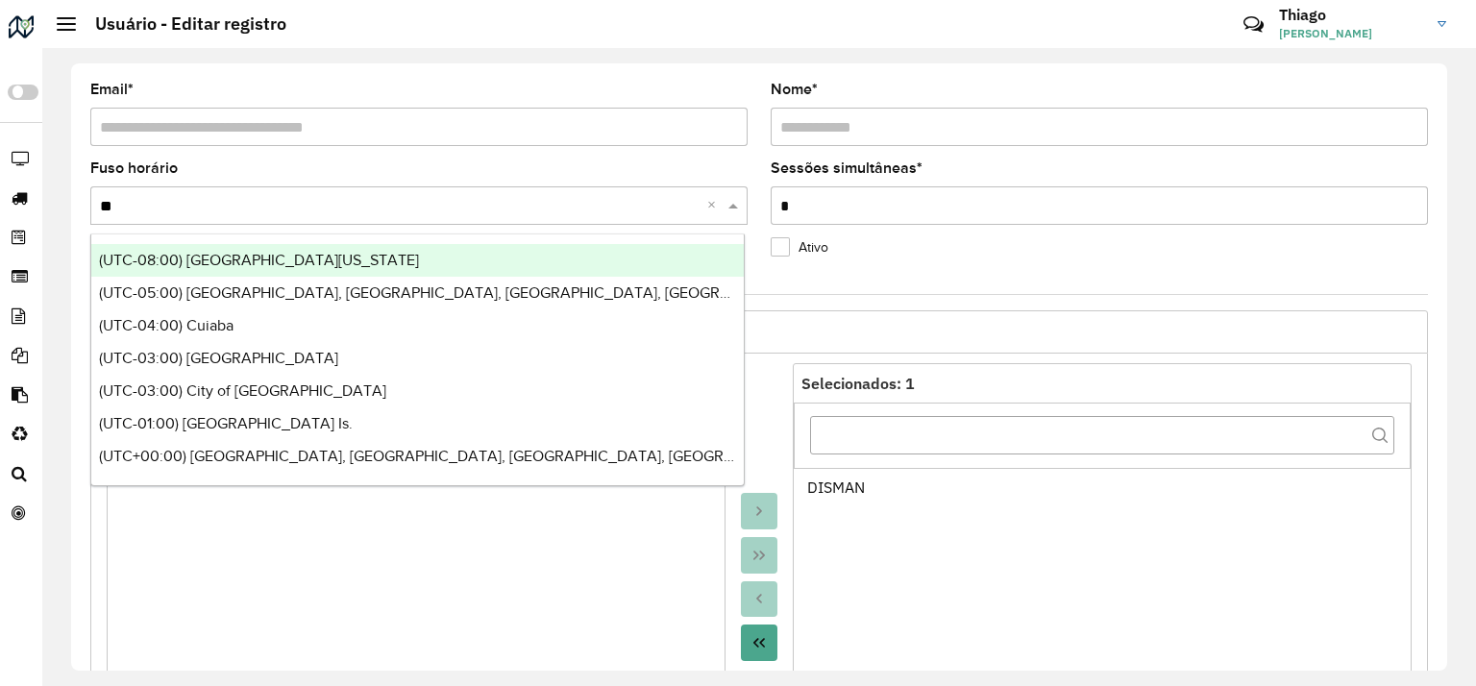
type input "***"
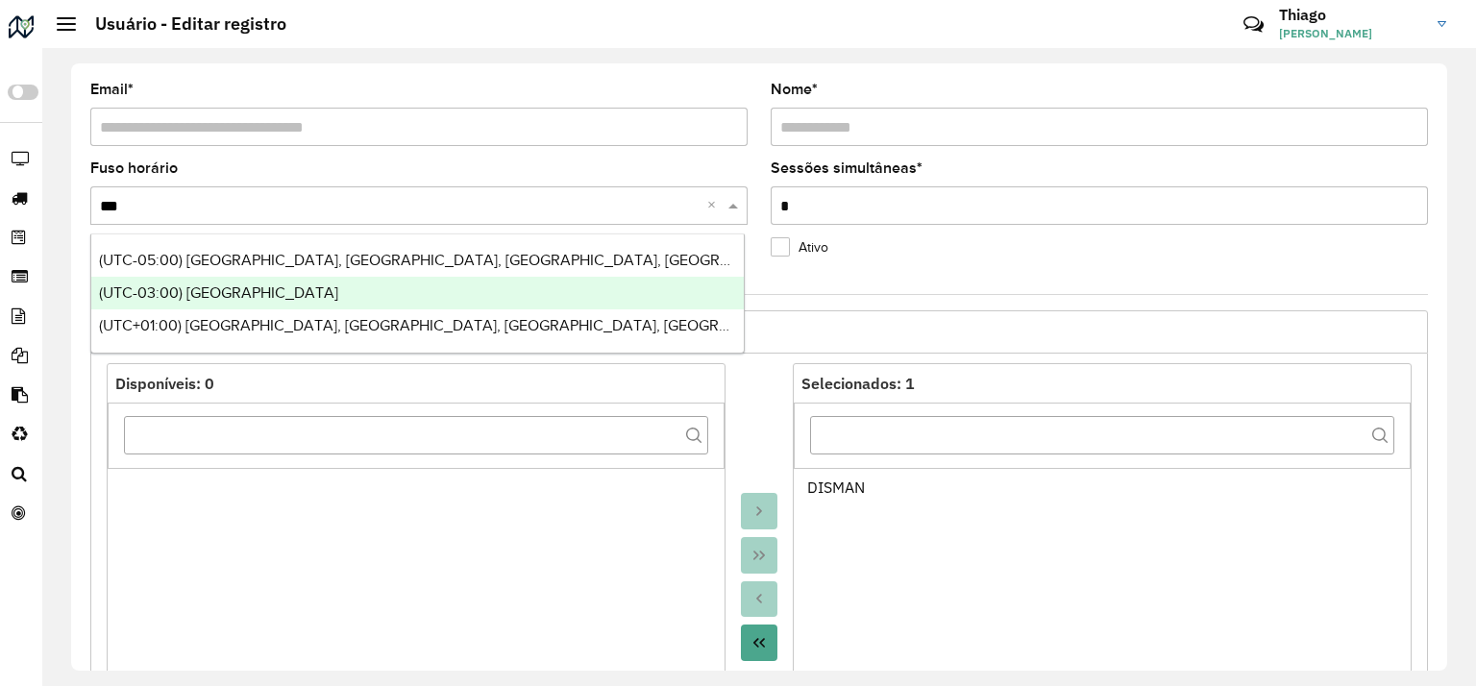
click at [297, 283] on div "(UTC-03:00) [GEOGRAPHIC_DATA]" at bounding box center [417, 293] width 652 height 33
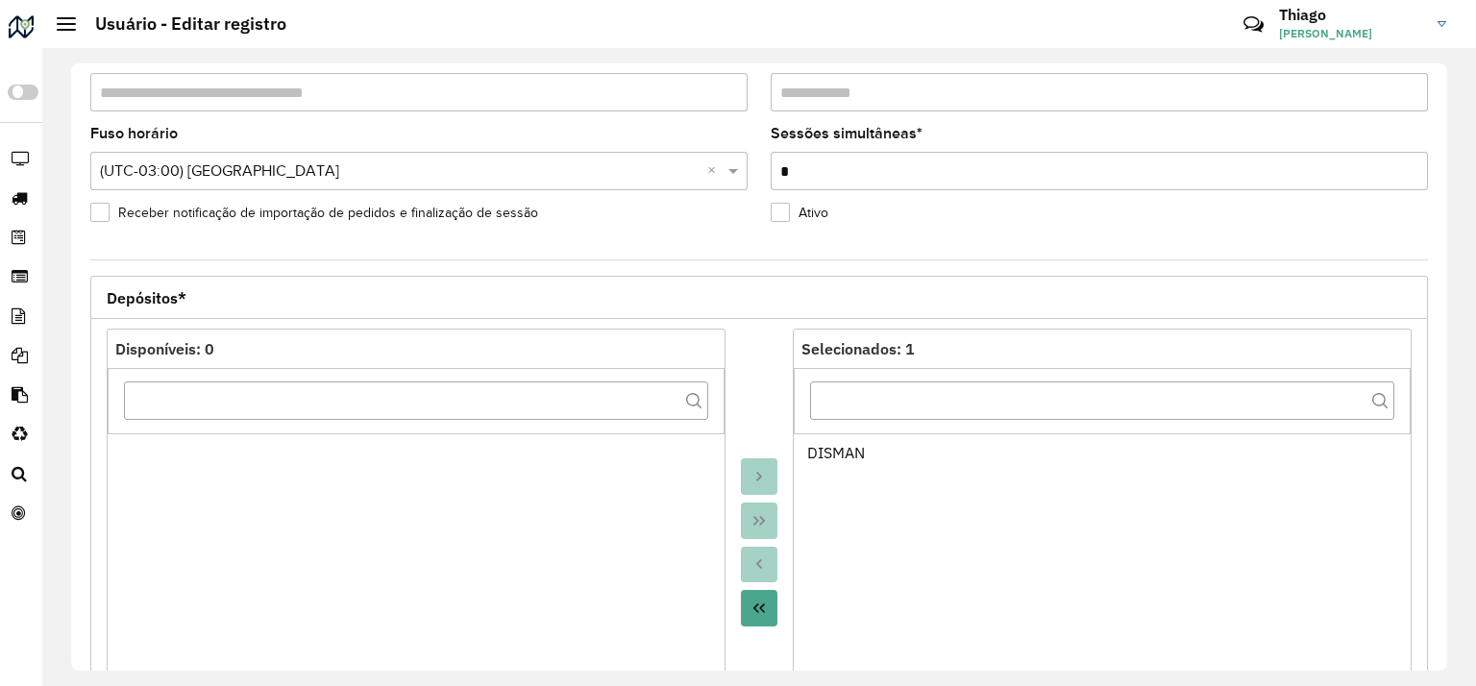
scroll to position [96, 0]
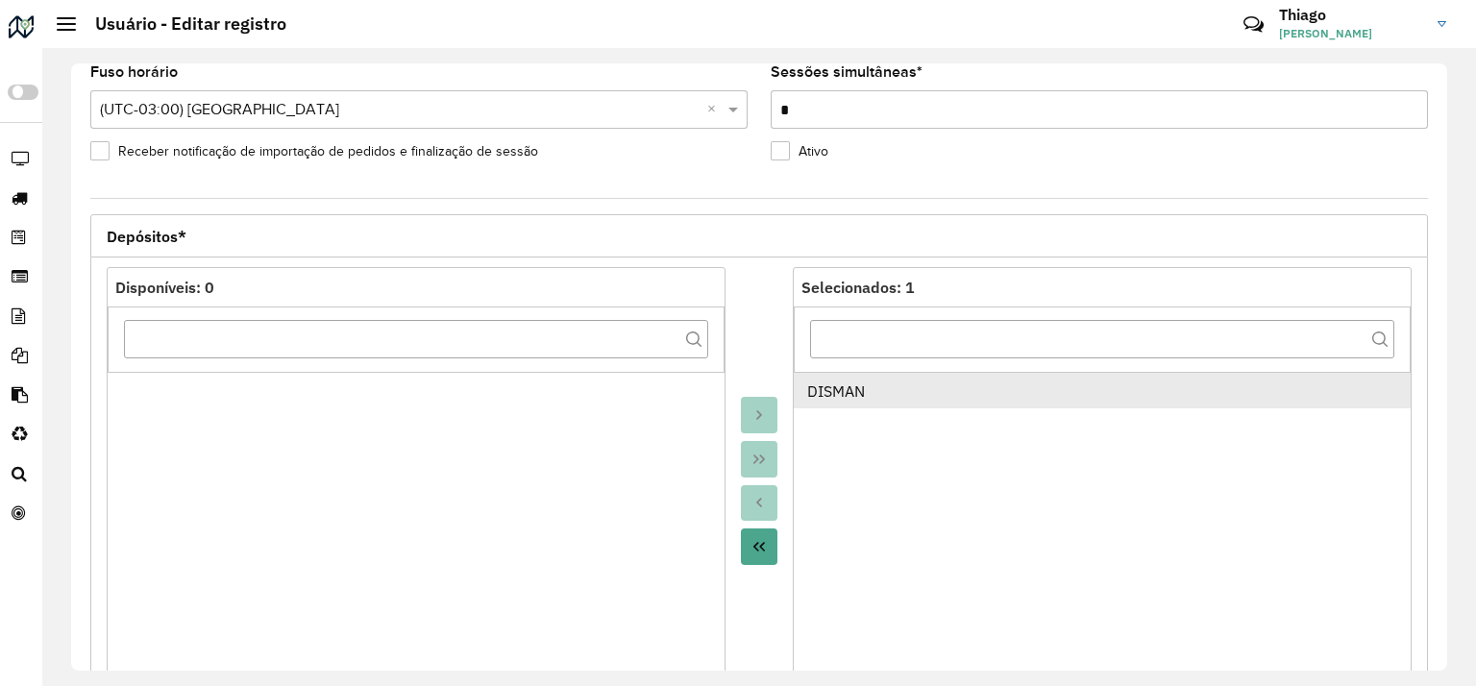
click at [872, 380] on div "DISMAN" at bounding box center [1102, 391] width 591 height 23
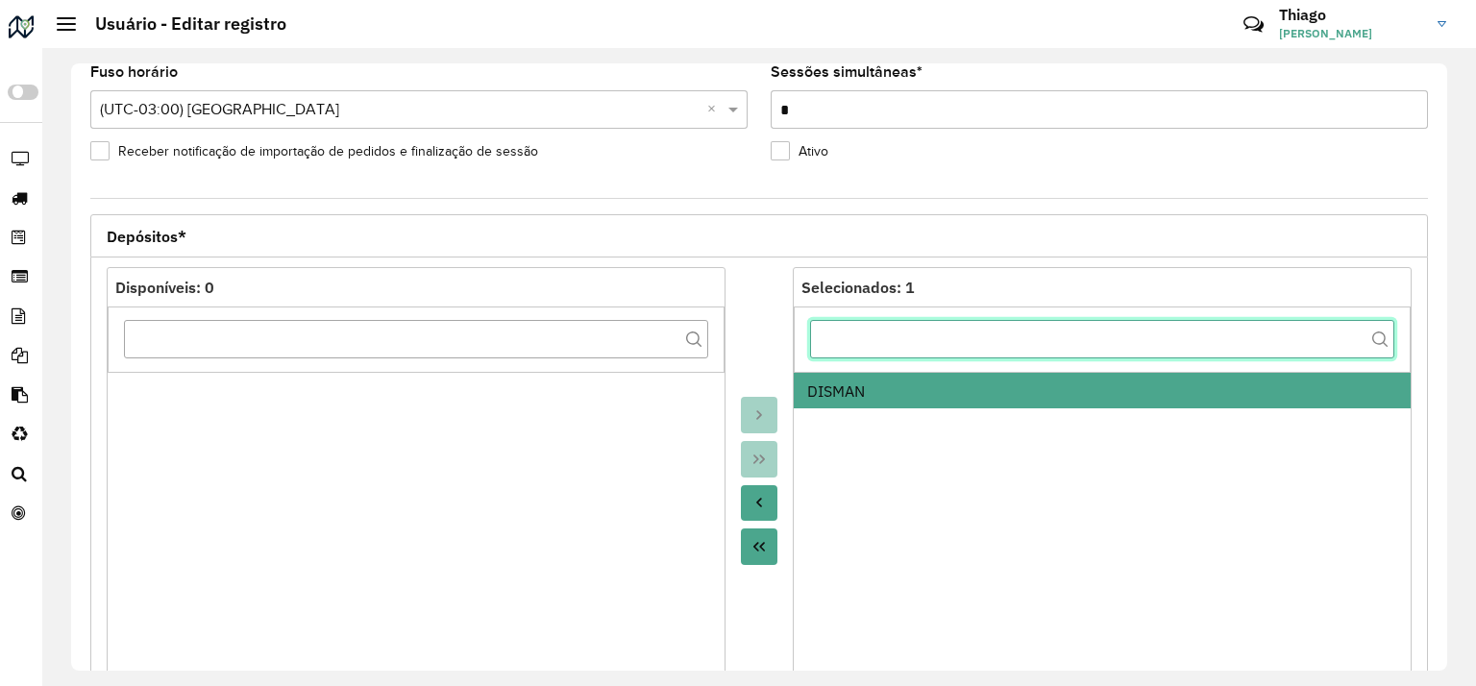
click at [891, 337] on input "text" at bounding box center [1102, 339] width 584 height 38
type input "*"
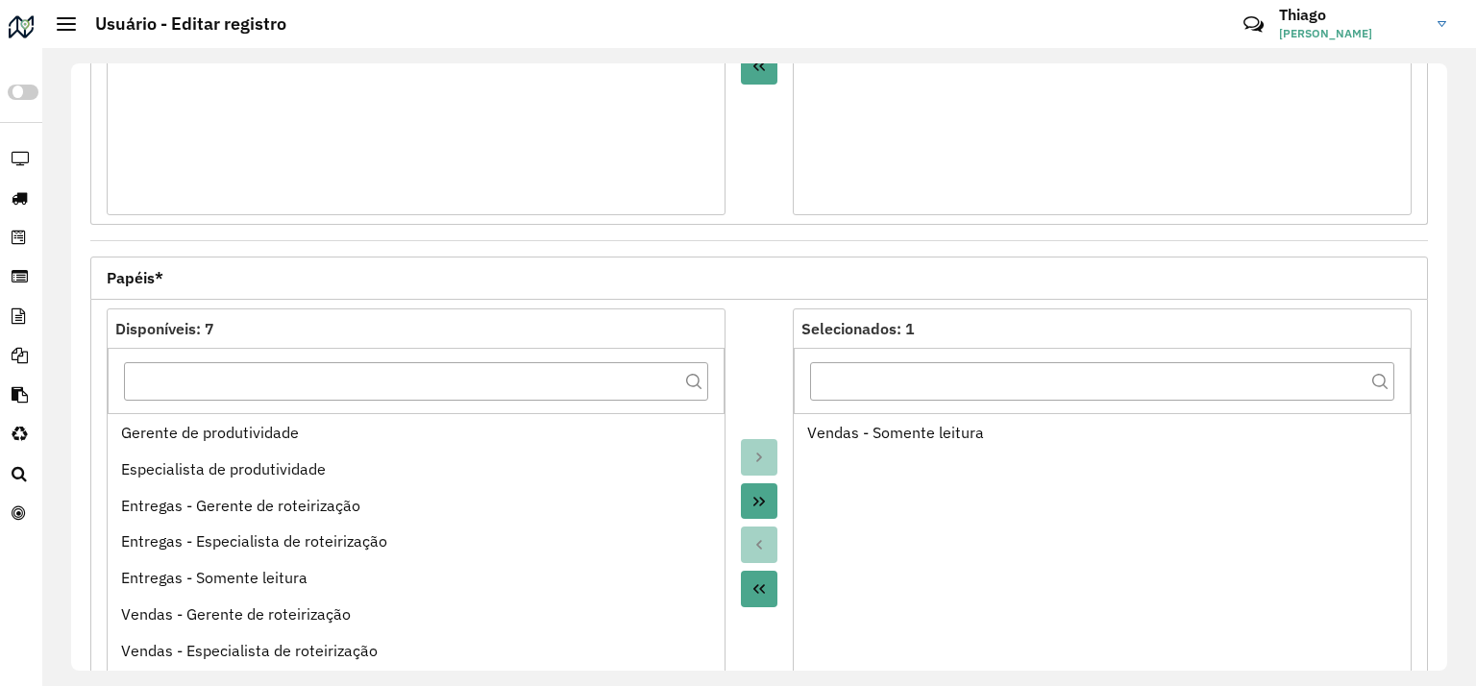
scroll to position [673, 0]
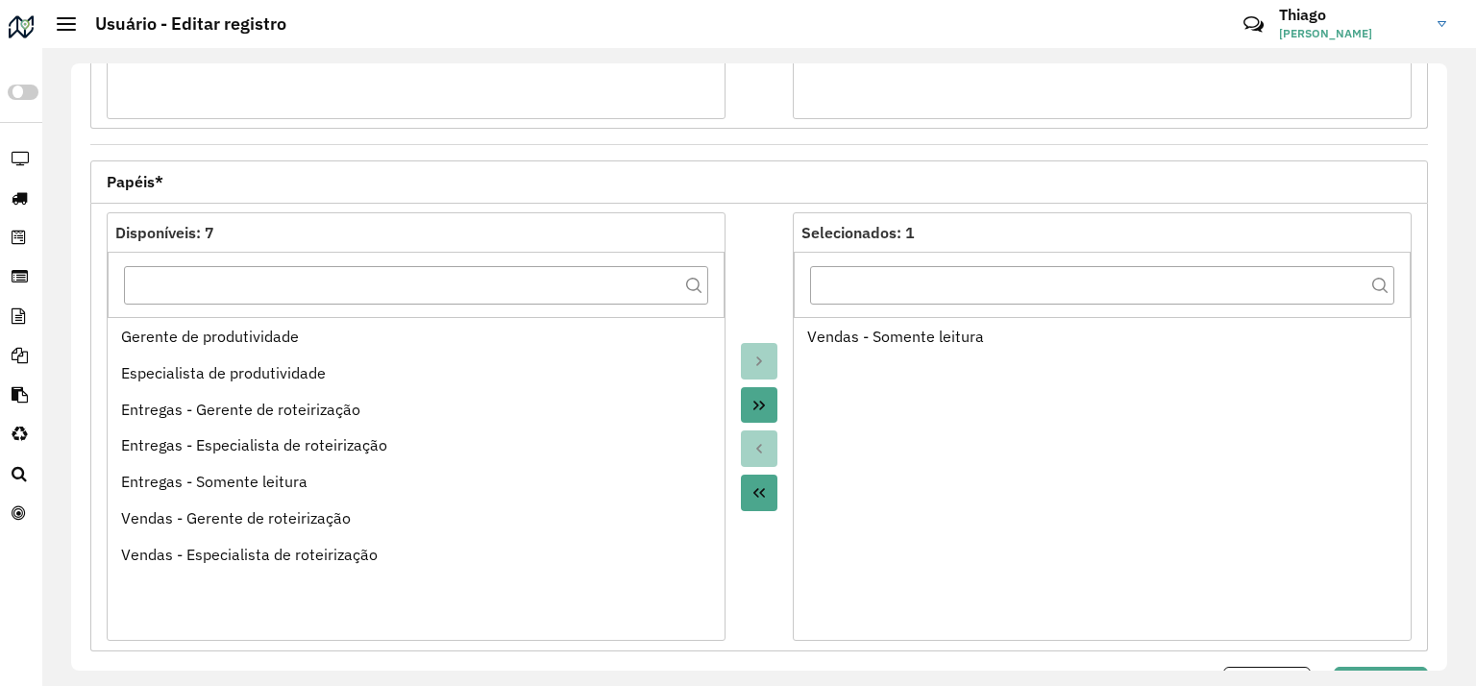
click at [755, 398] on icon "Move All to Target" at bounding box center [758, 405] width 15 height 15
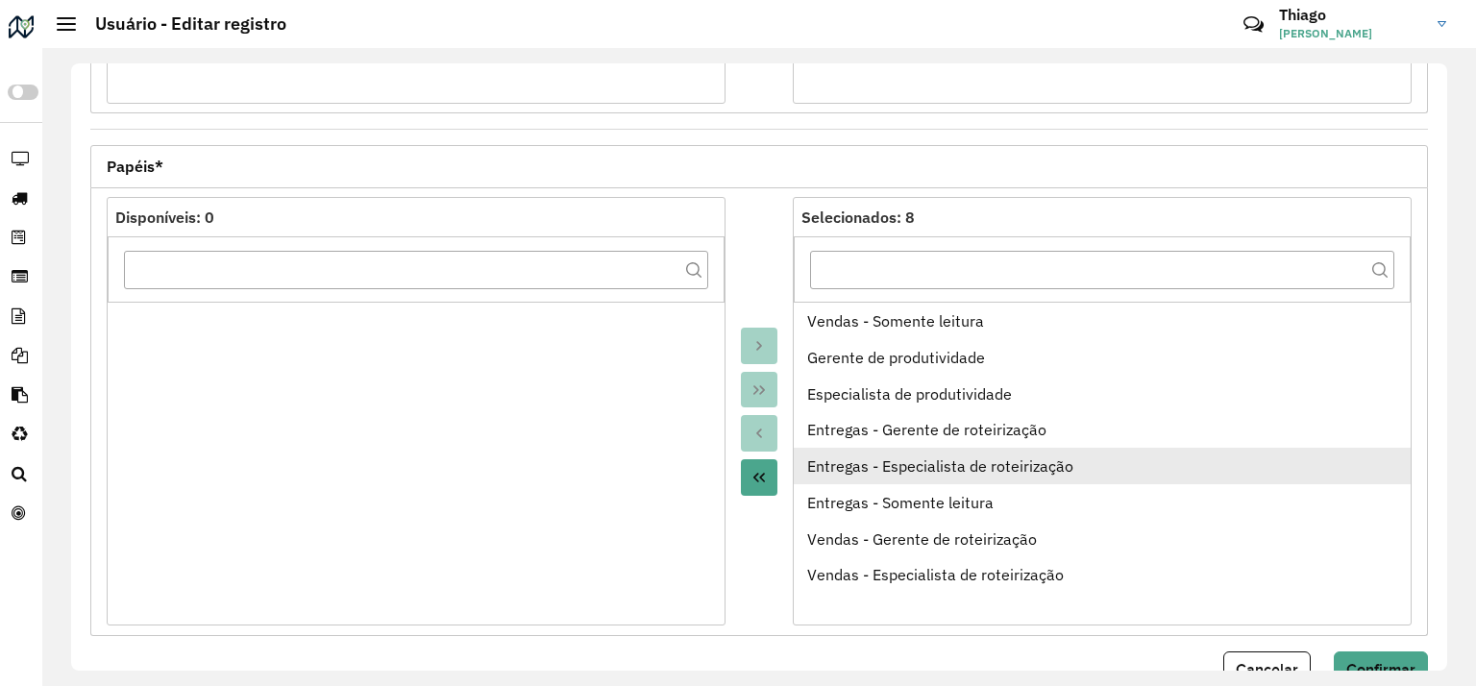
scroll to position [734, 0]
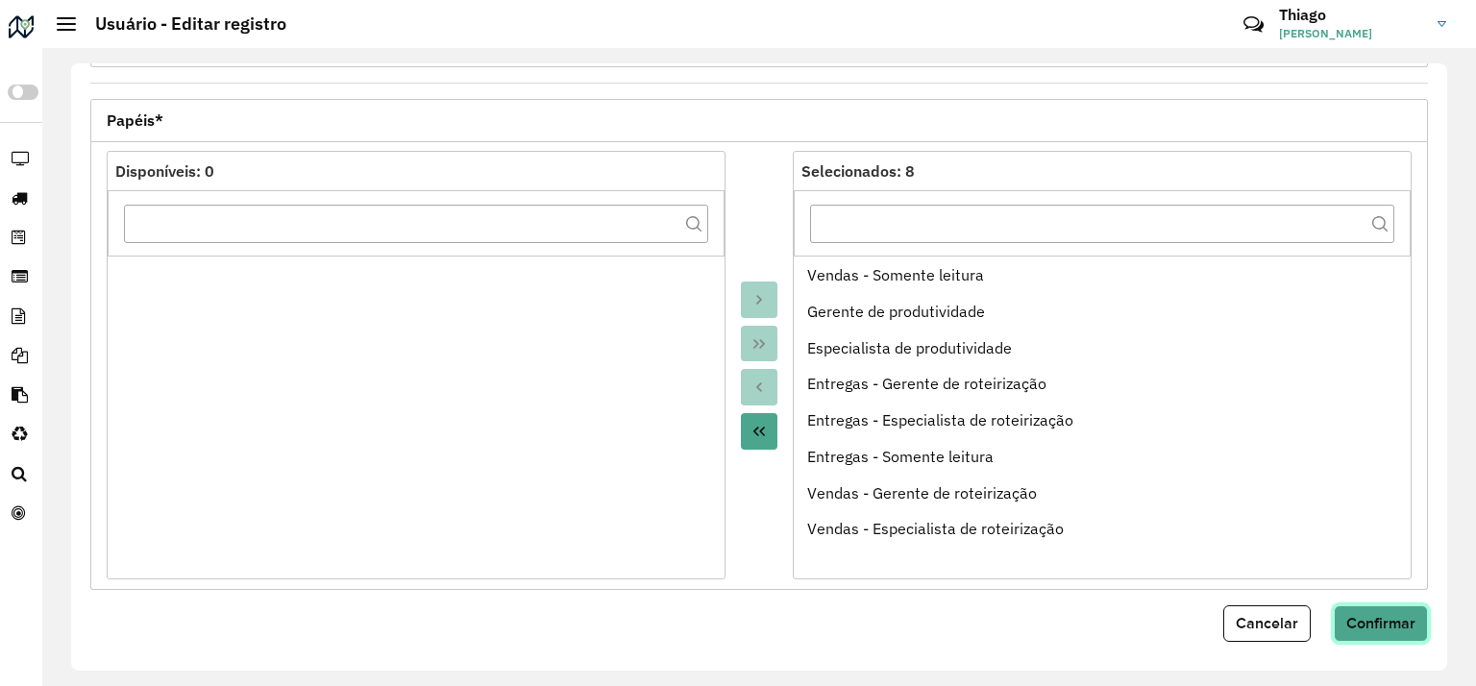
click at [1367, 615] on span "Confirmar" at bounding box center [1380, 623] width 69 height 16
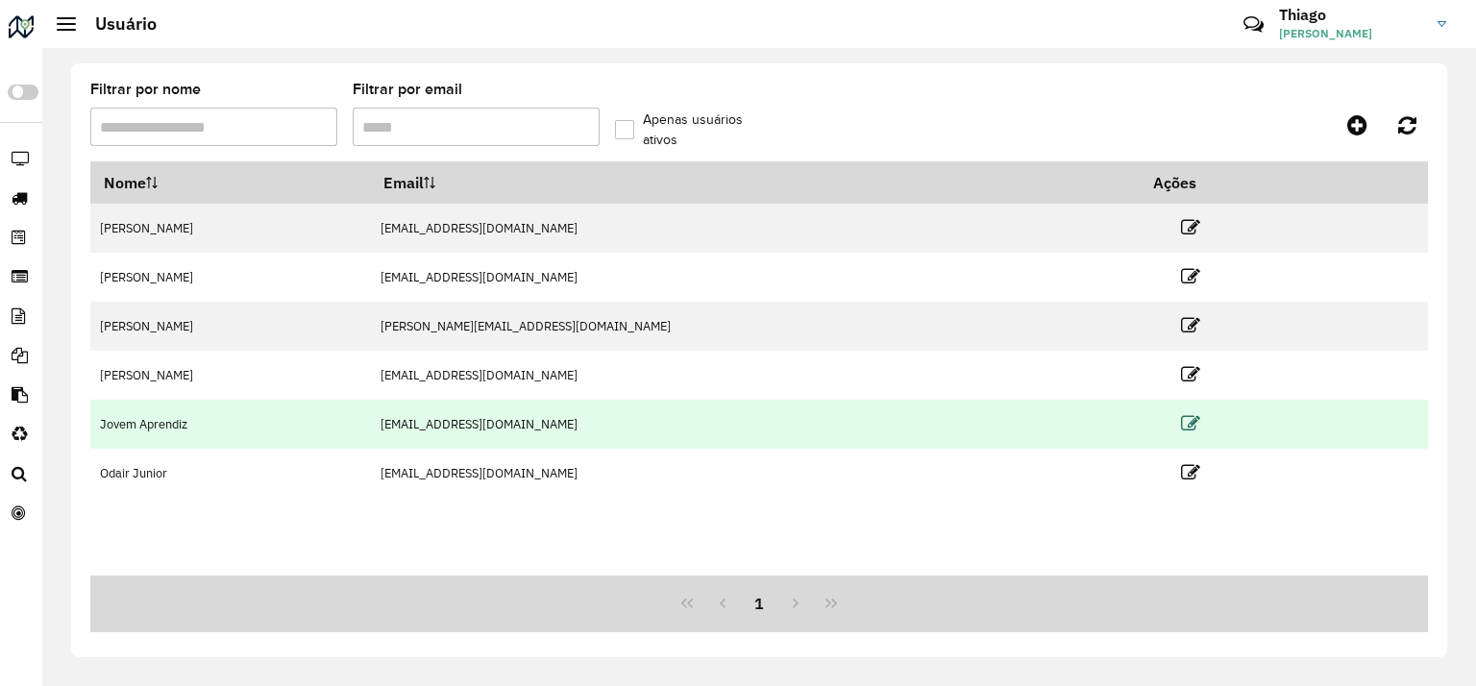
click at [1181, 422] on icon at bounding box center [1190, 423] width 19 height 19
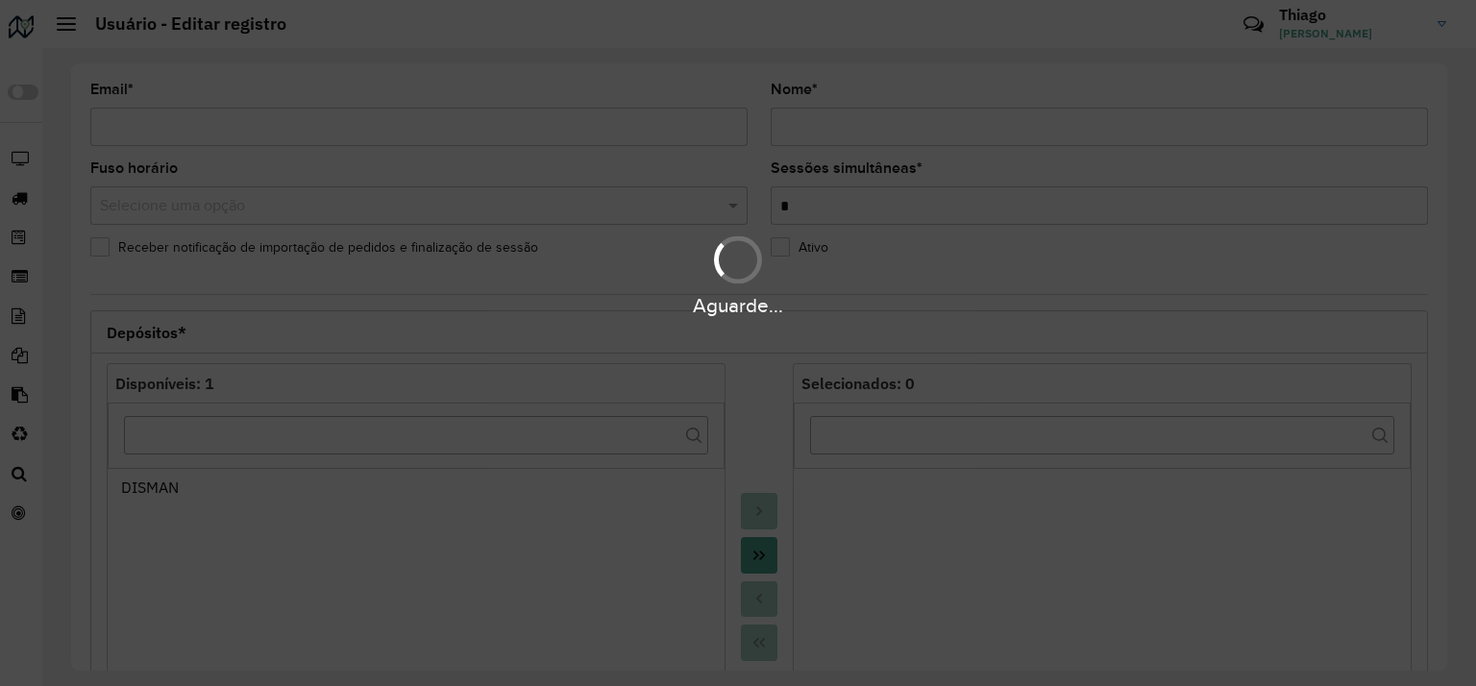
type input "**********"
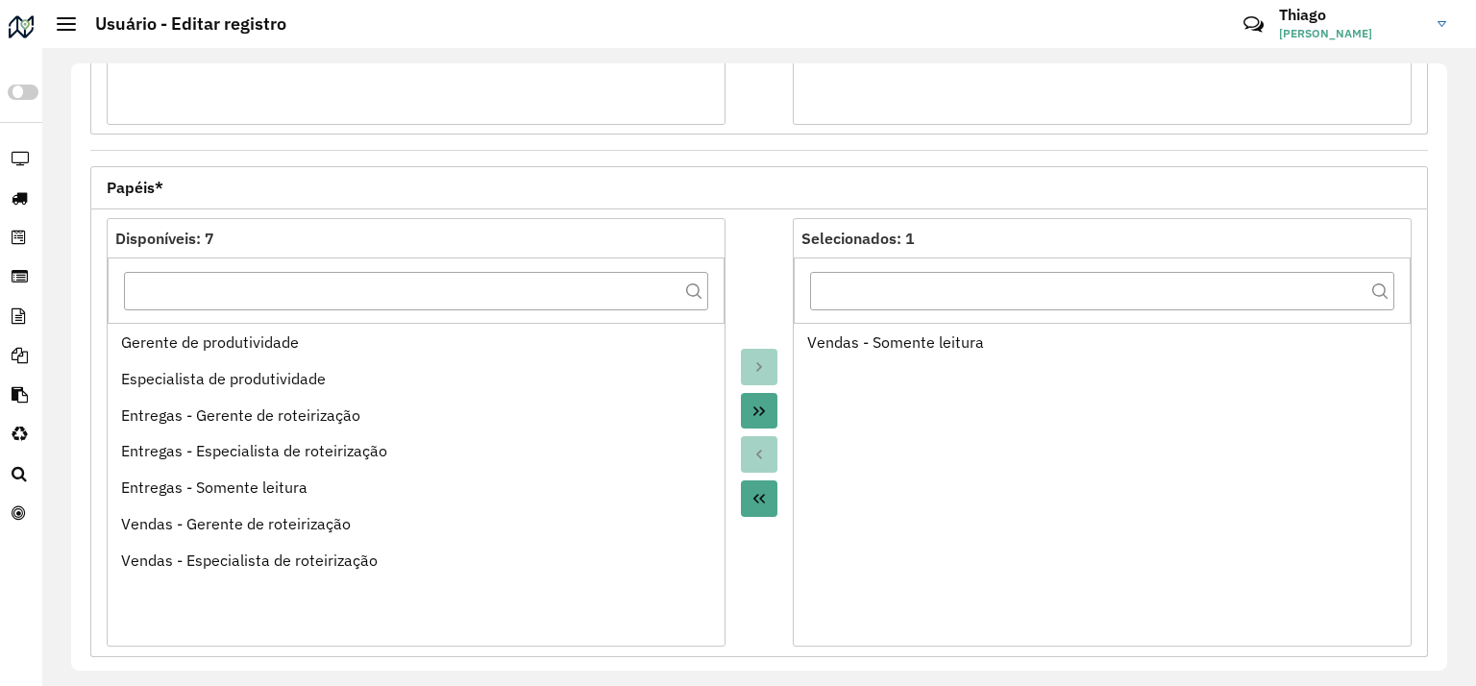
scroll to position [673, 0]
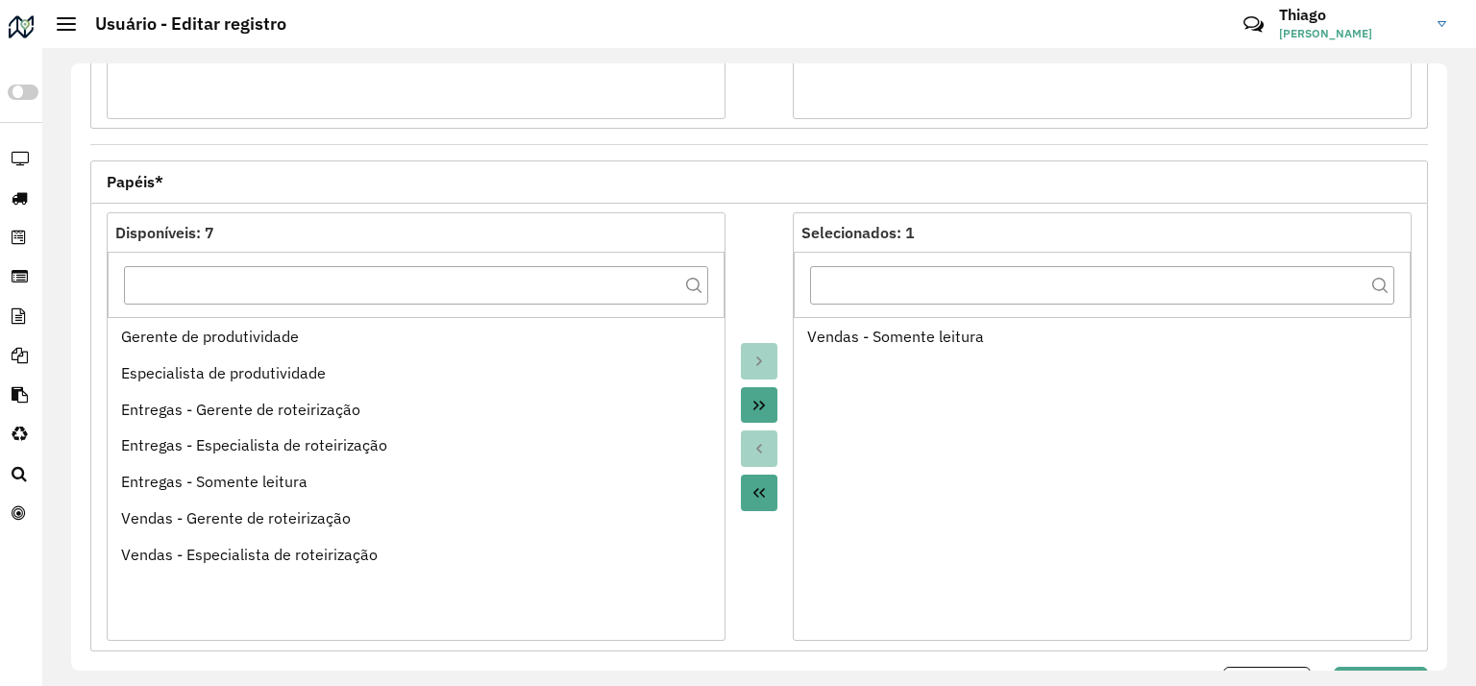
click at [765, 393] on button "Move All to Target" at bounding box center [759, 405] width 37 height 37
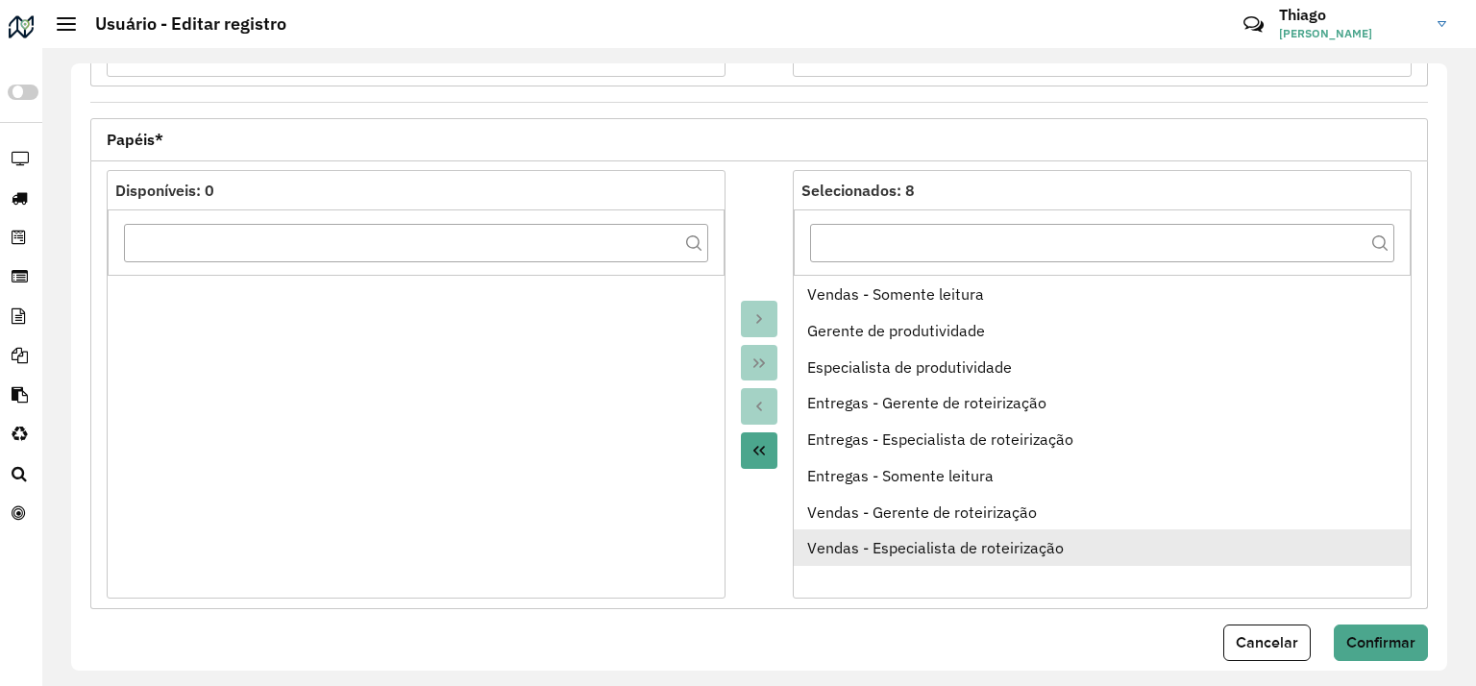
scroll to position [734, 0]
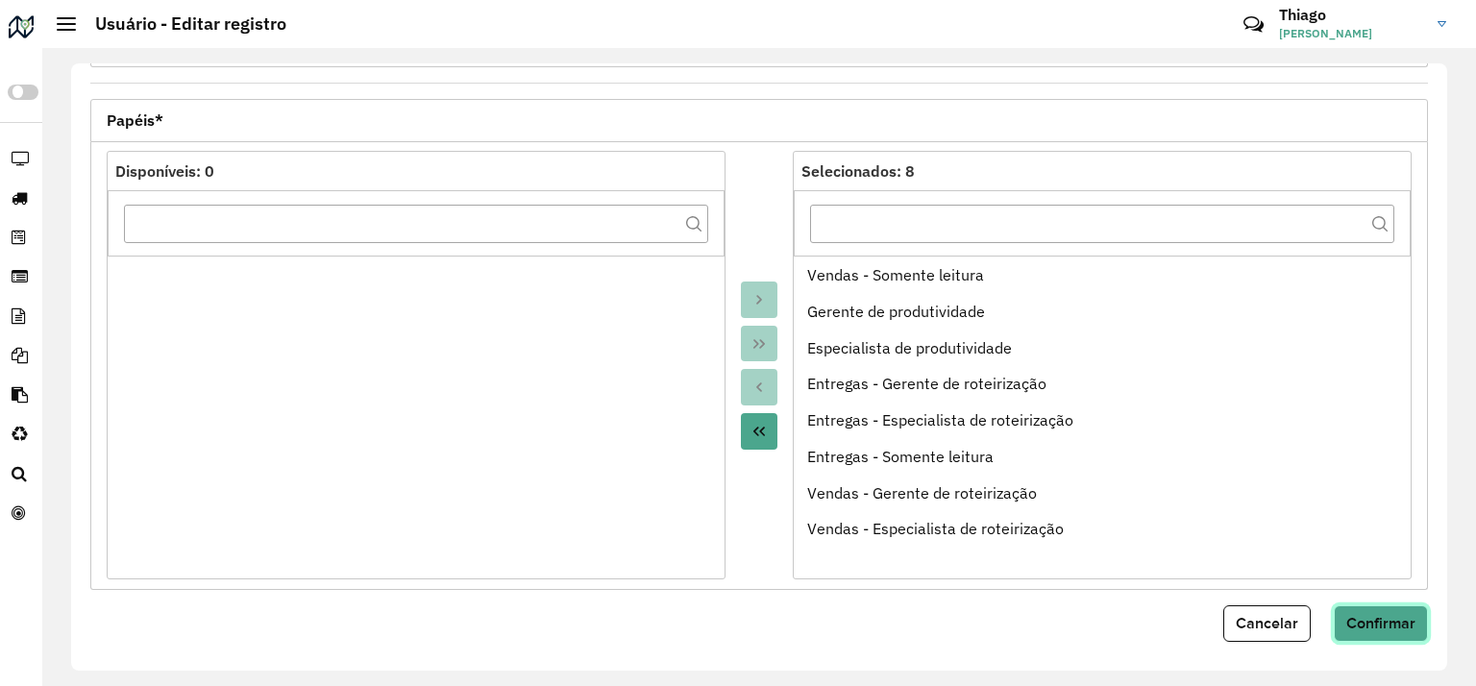
click at [1360, 619] on span "Confirmar" at bounding box center [1380, 623] width 69 height 16
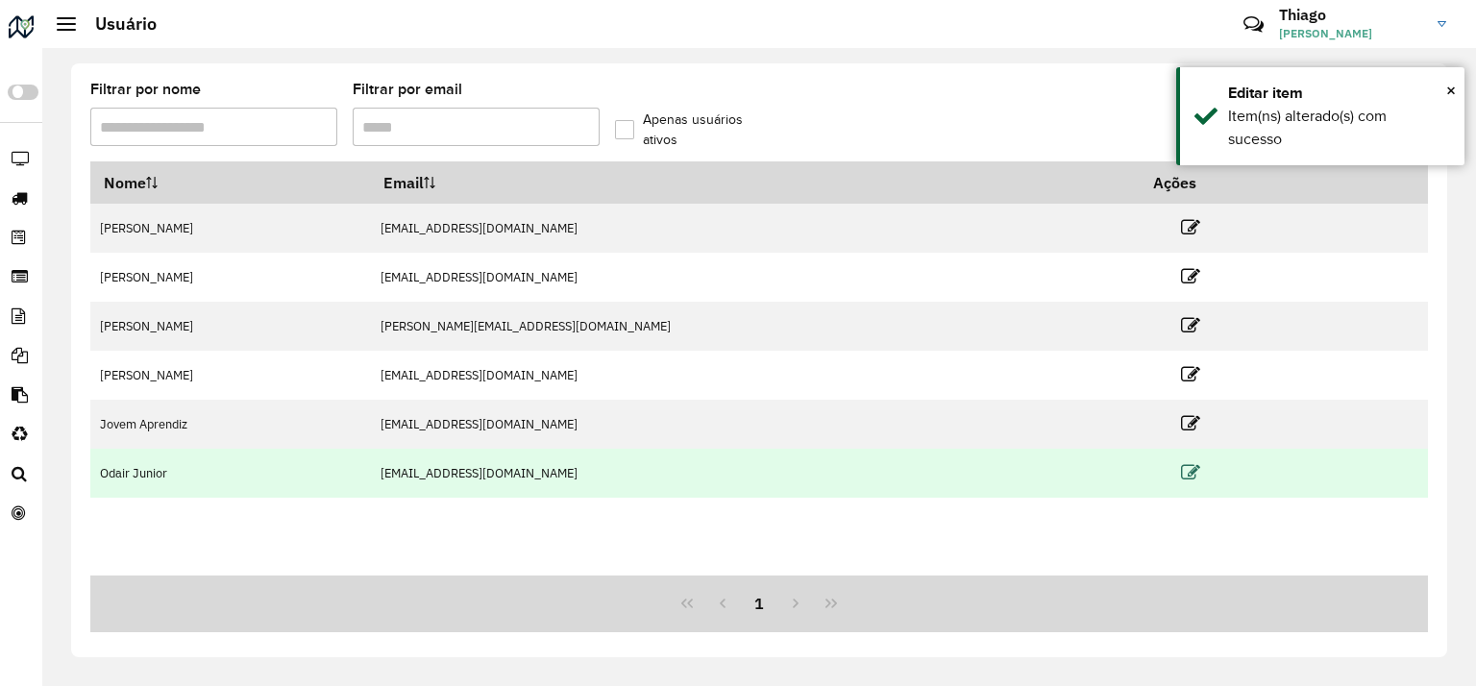
click at [1181, 470] on icon at bounding box center [1190, 472] width 19 height 19
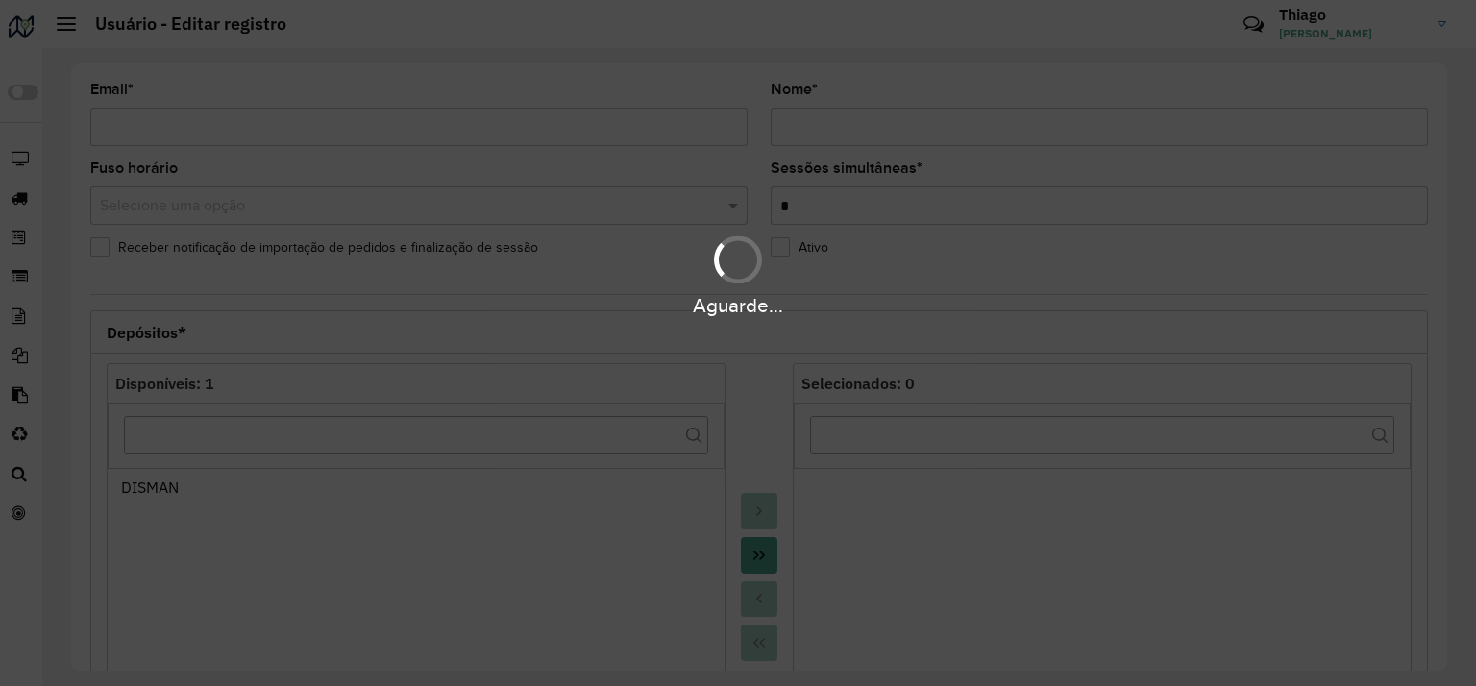
type input "**********"
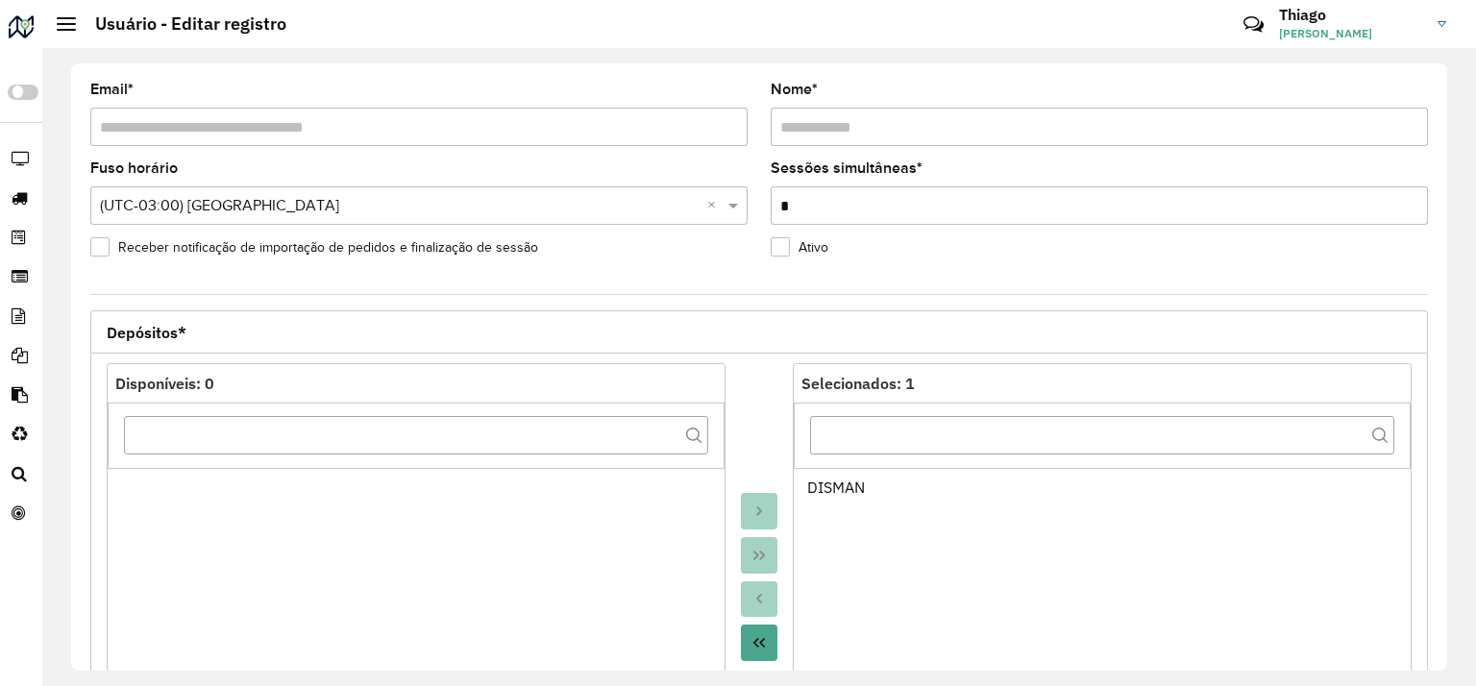
click at [65, 30] on span at bounding box center [66, 30] width 19 height 2
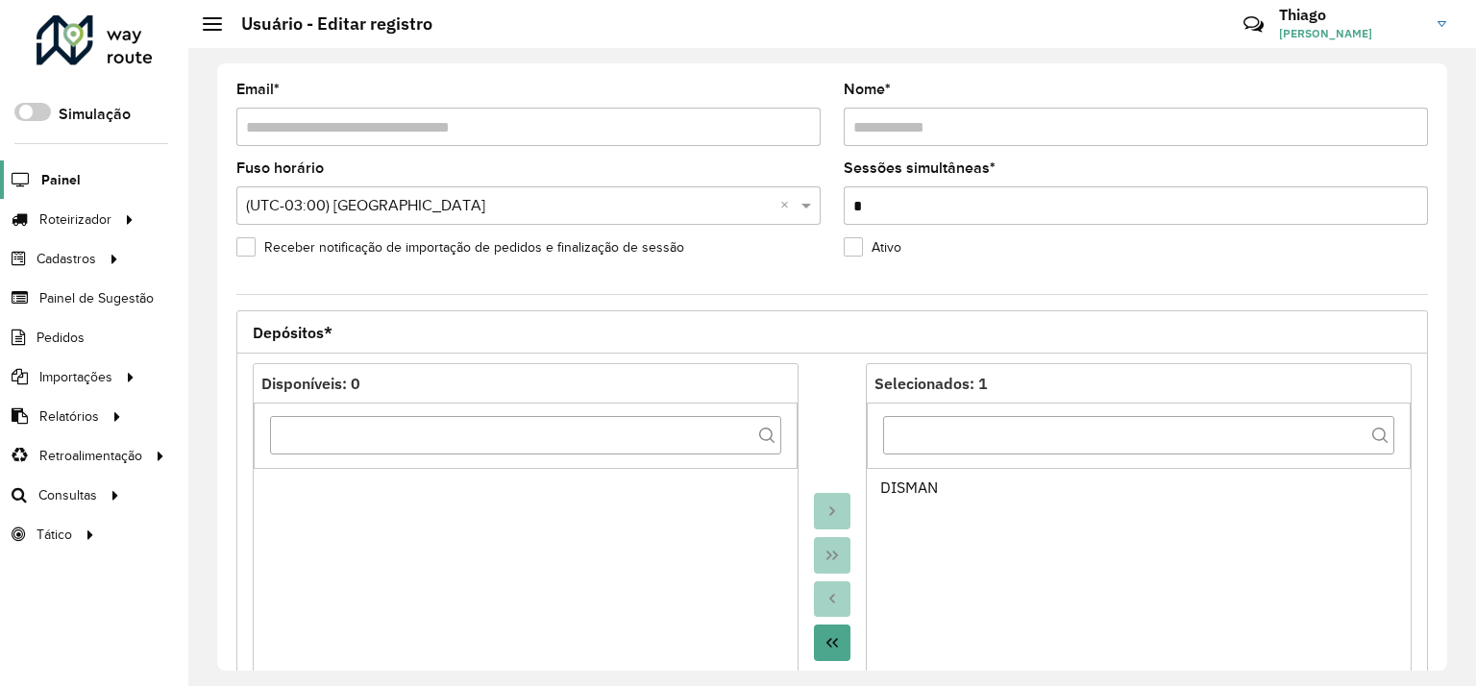
click at [75, 178] on span "Painel" at bounding box center [60, 180] width 39 height 20
click at [69, 181] on span "Painel" at bounding box center [60, 180] width 39 height 20
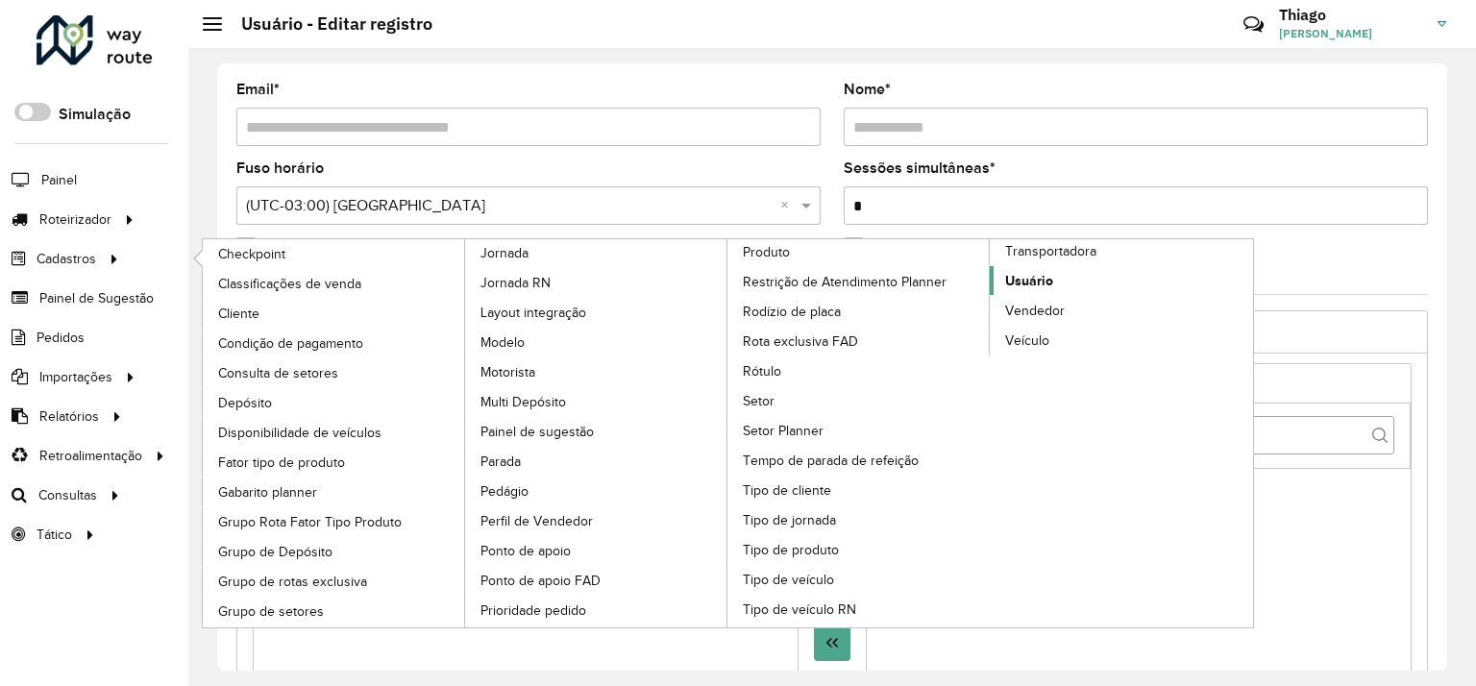
click at [1026, 278] on span "Usuário" at bounding box center [1029, 281] width 48 height 20
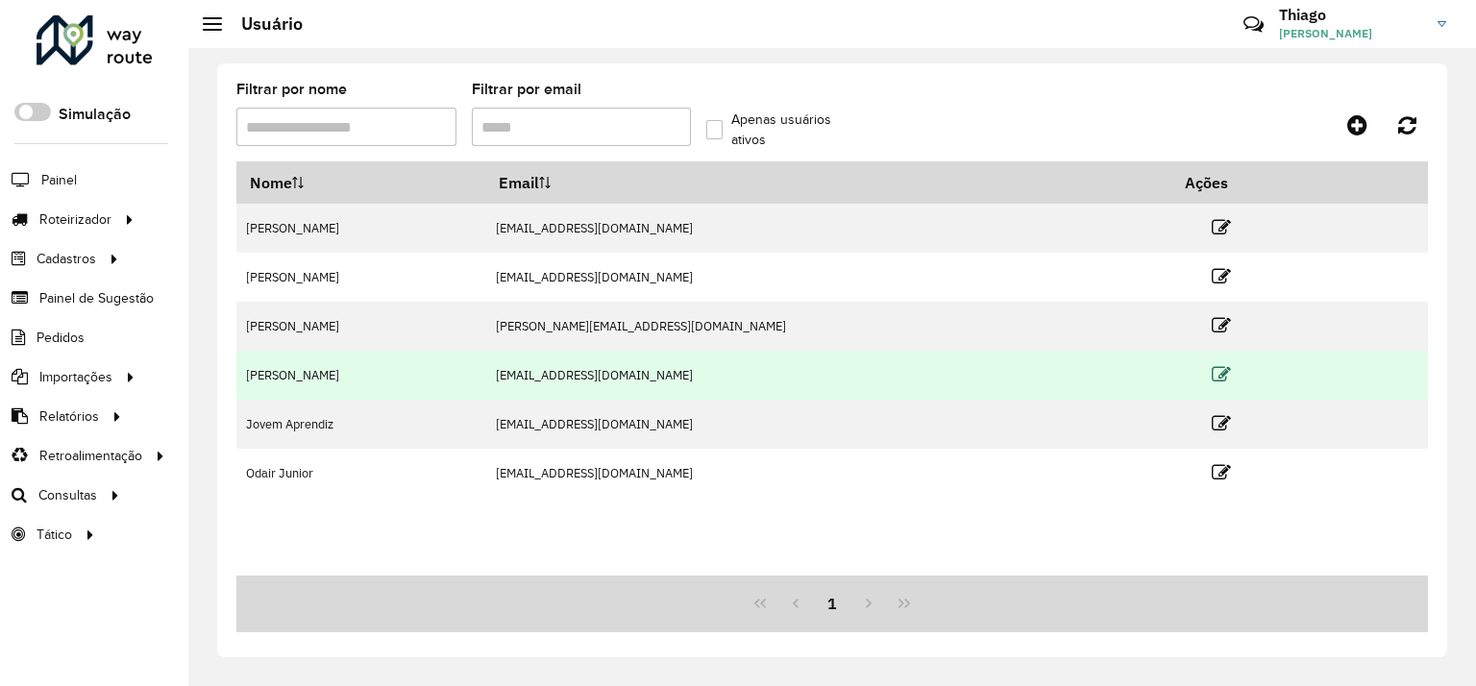
click at [1212, 370] on icon at bounding box center [1221, 374] width 19 height 19
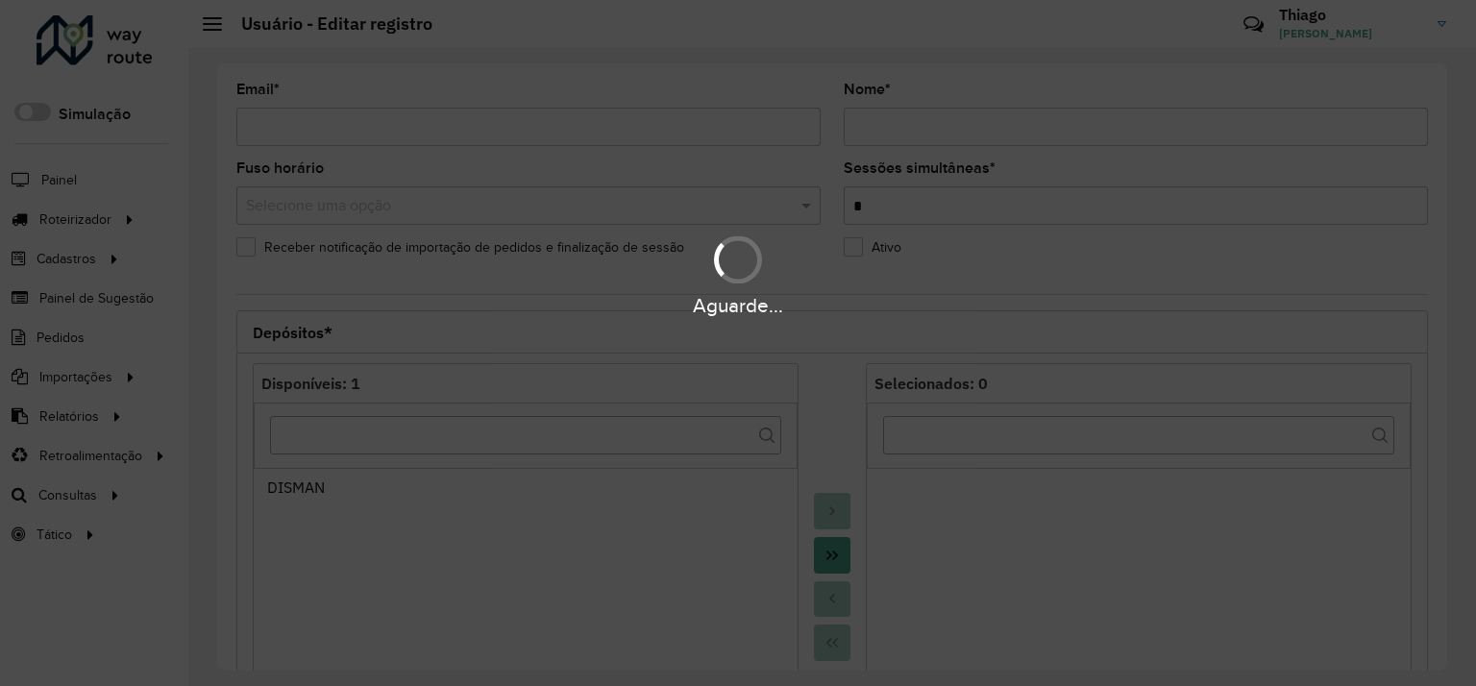
type input "**********"
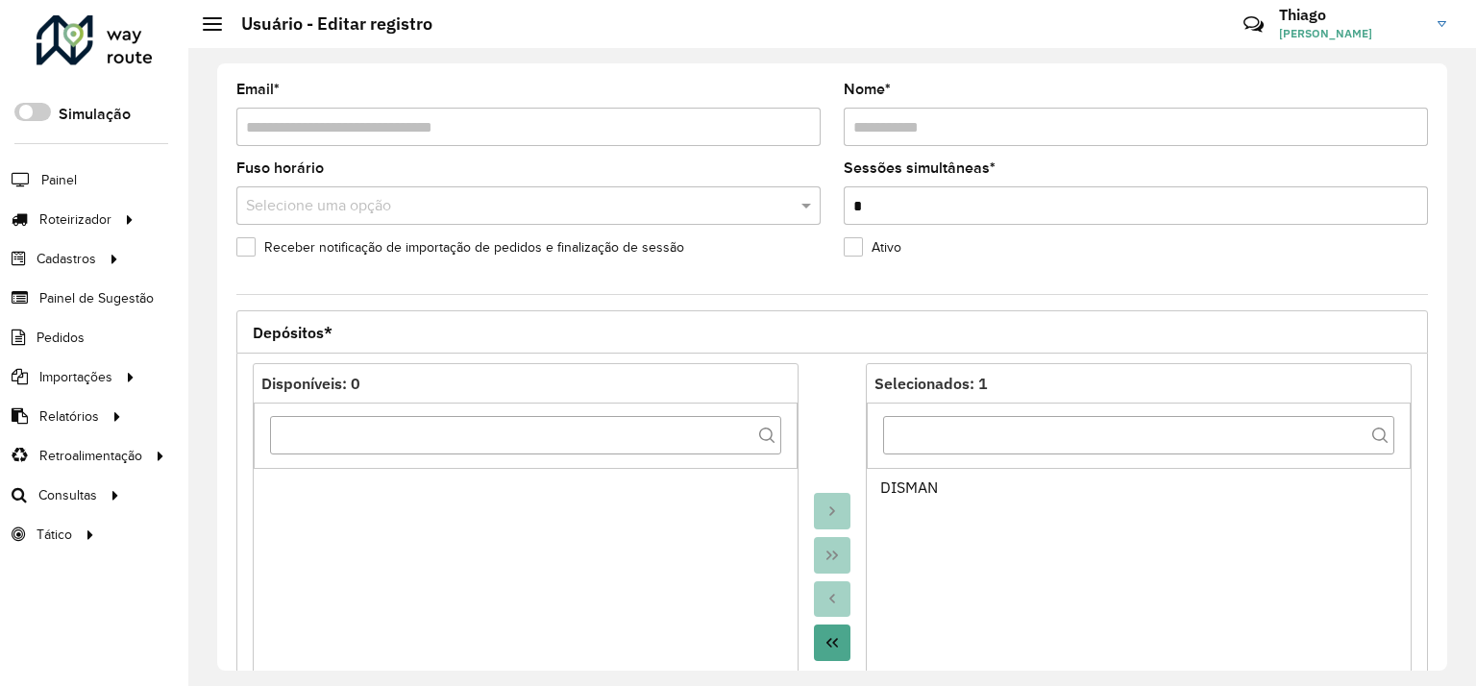
click at [225, 24] on h2 "Usuário - Editar registro" at bounding box center [327, 23] width 210 height 21
click at [203, 28] on div at bounding box center [212, 23] width 19 height 13
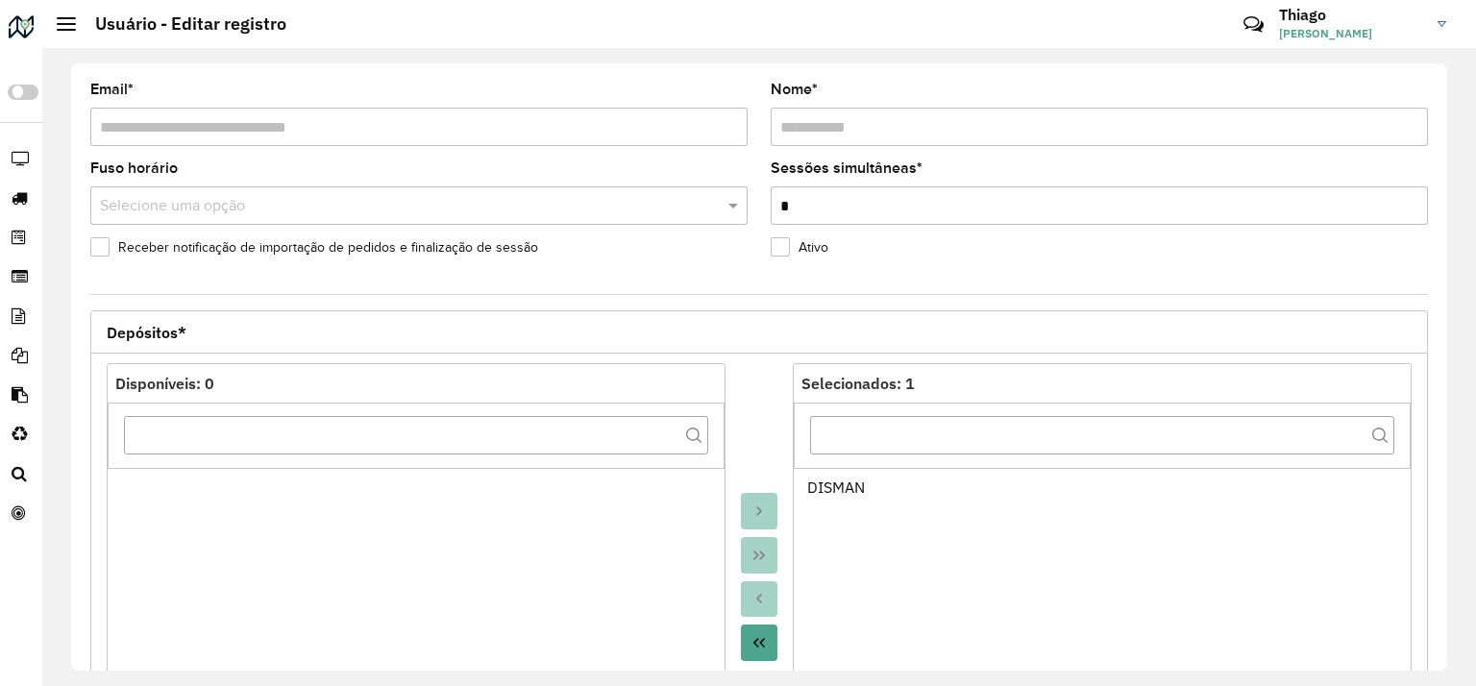
click at [71, 29] on span at bounding box center [66, 30] width 19 height 2
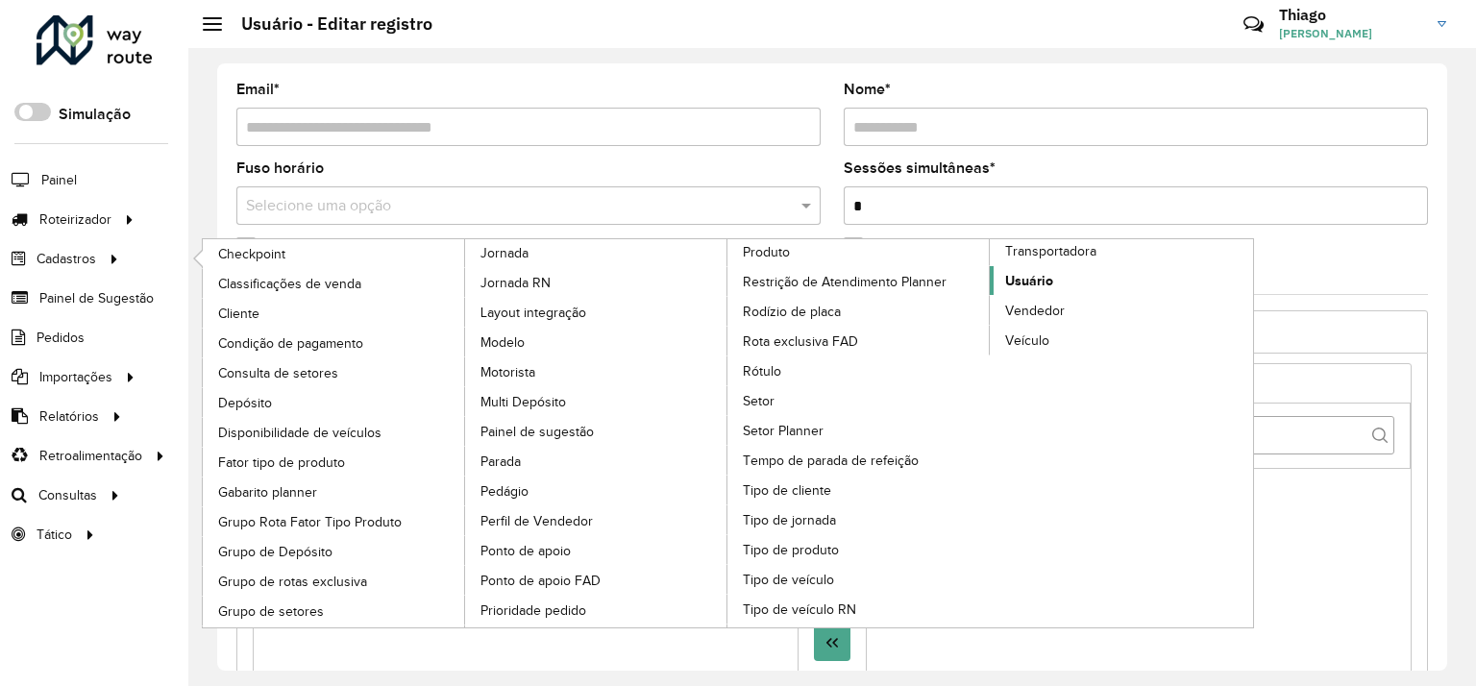
click at [1027, 272] on span "Usuário" at bounding box center [1029, 281] width 48 height 20
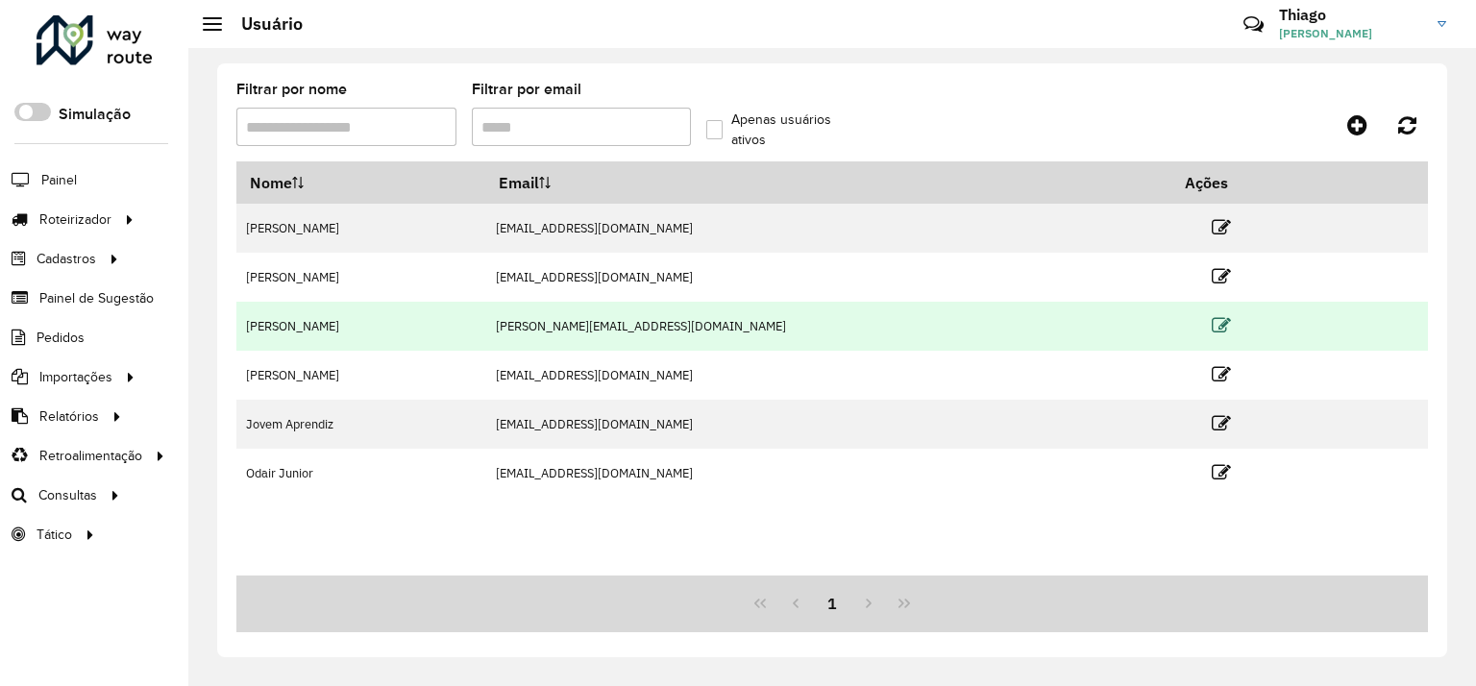
click at [1212, 326] on icon at bounding box center [1221, 325] width 19 height 19
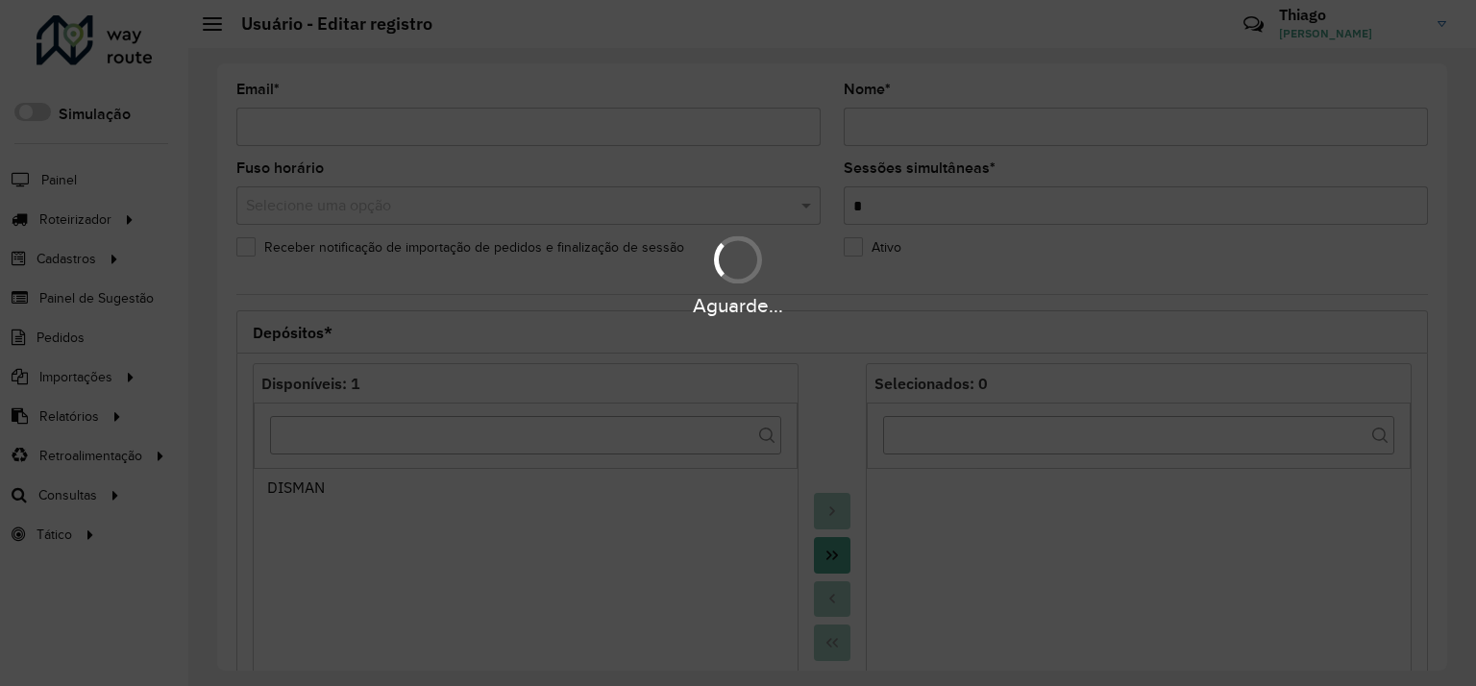
type input "**********"
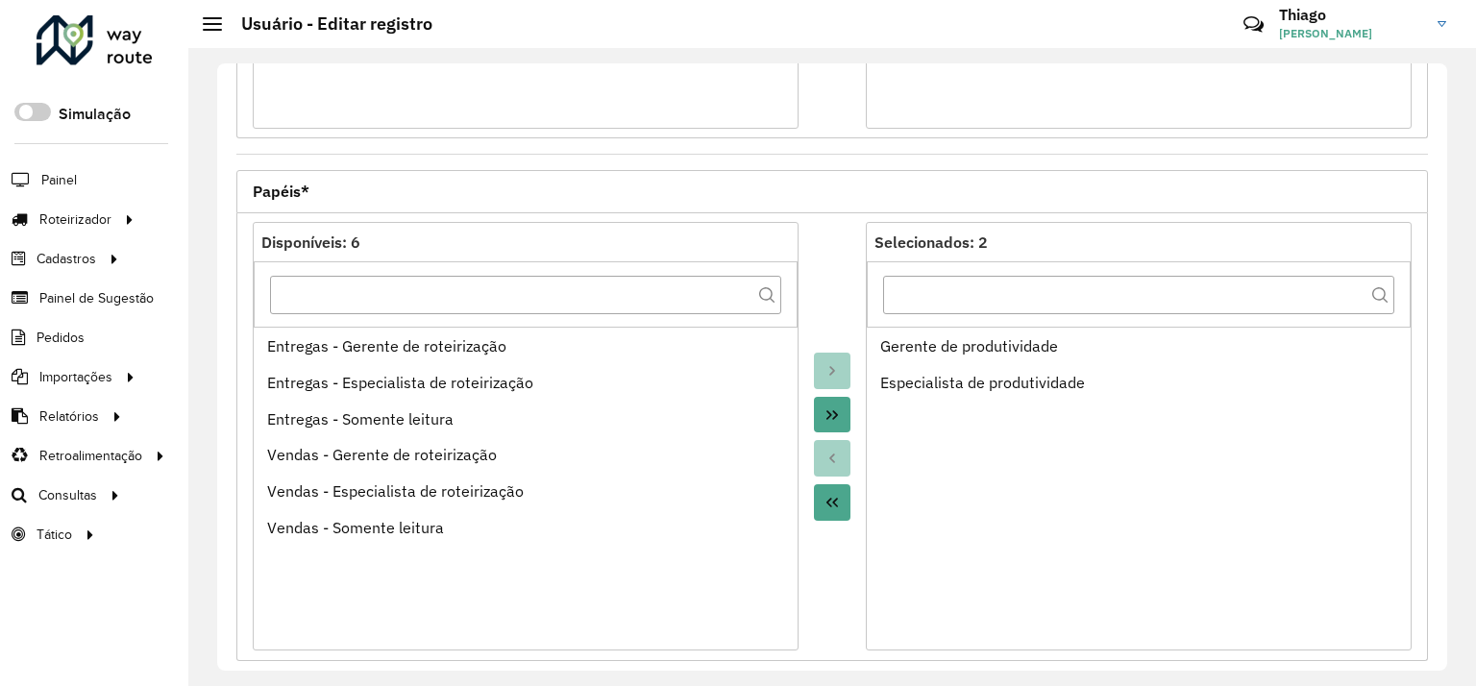
scroll to position [734, 0]
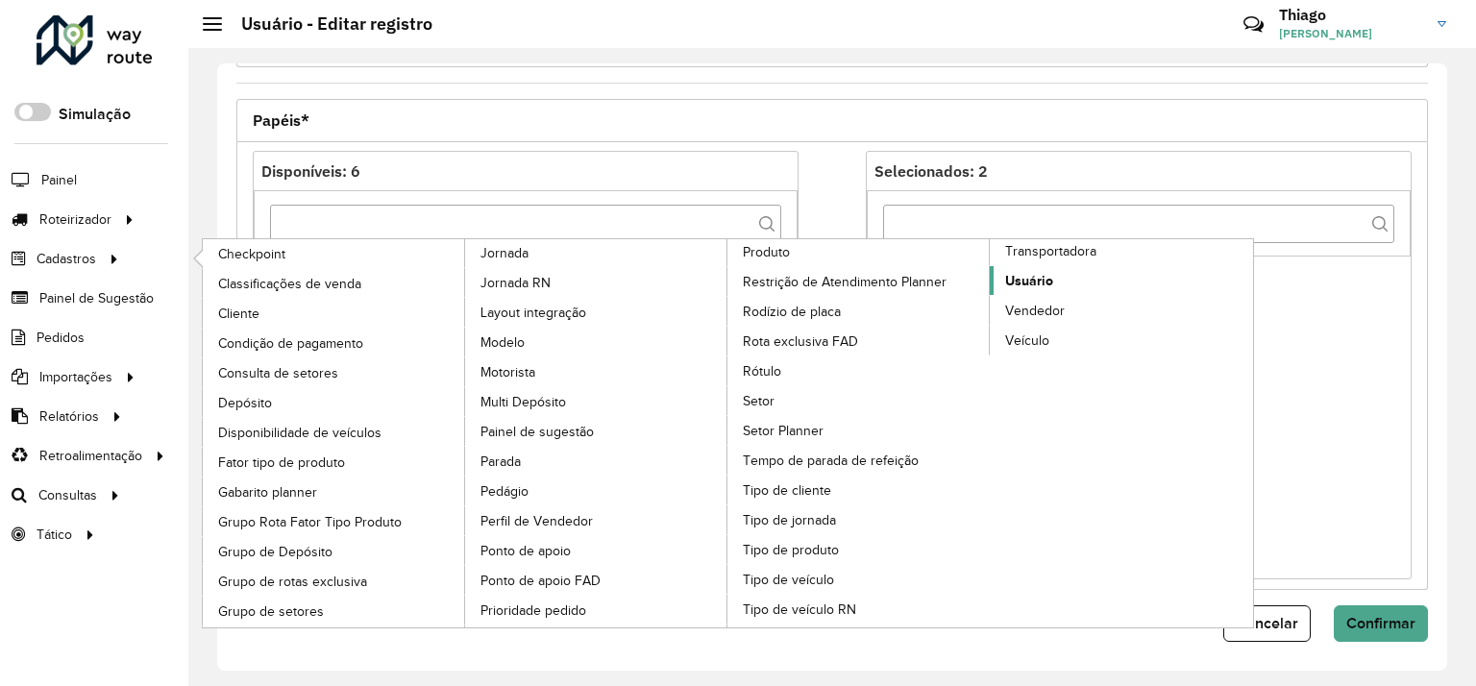
click at [1041, 274] on span "Usuário" at bounding box center [1029, 281] width 48 height 20
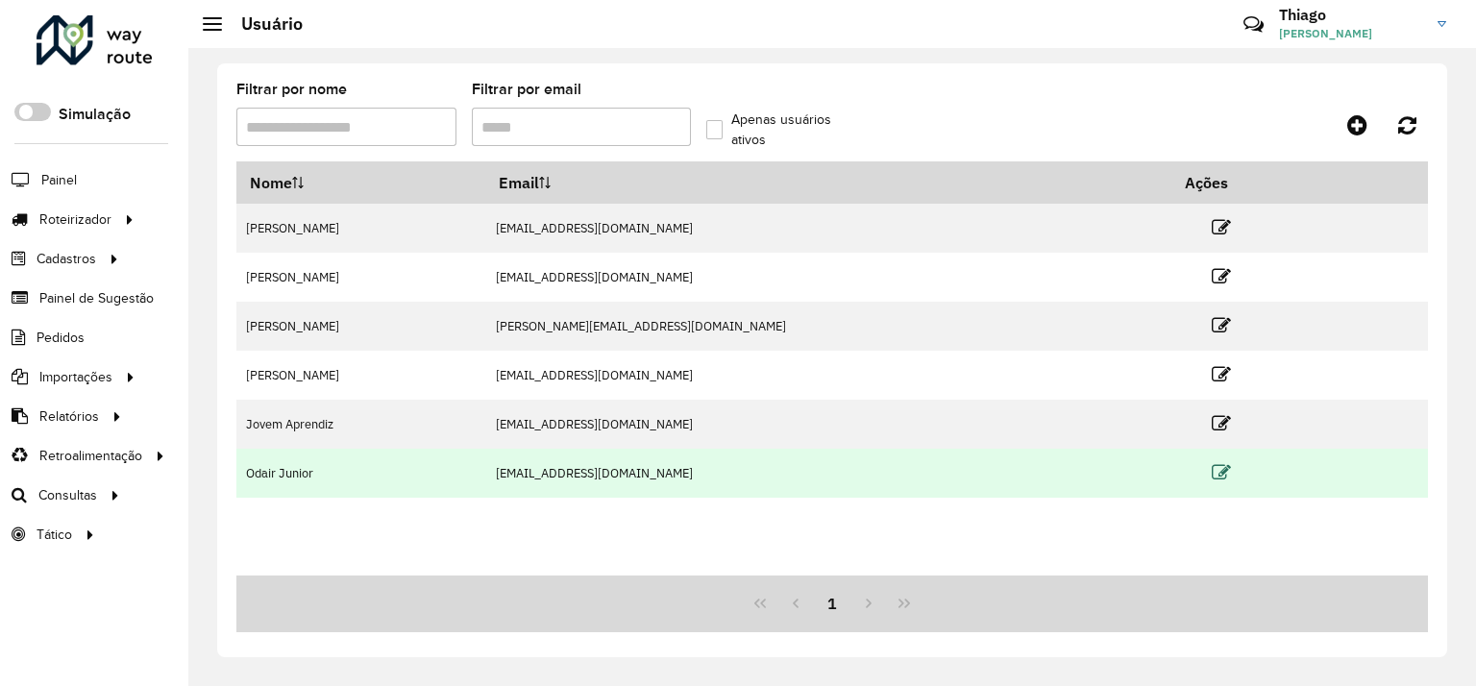
click at [1212, 470] on icon at bounding box center [1221, 472] width 19 height 19
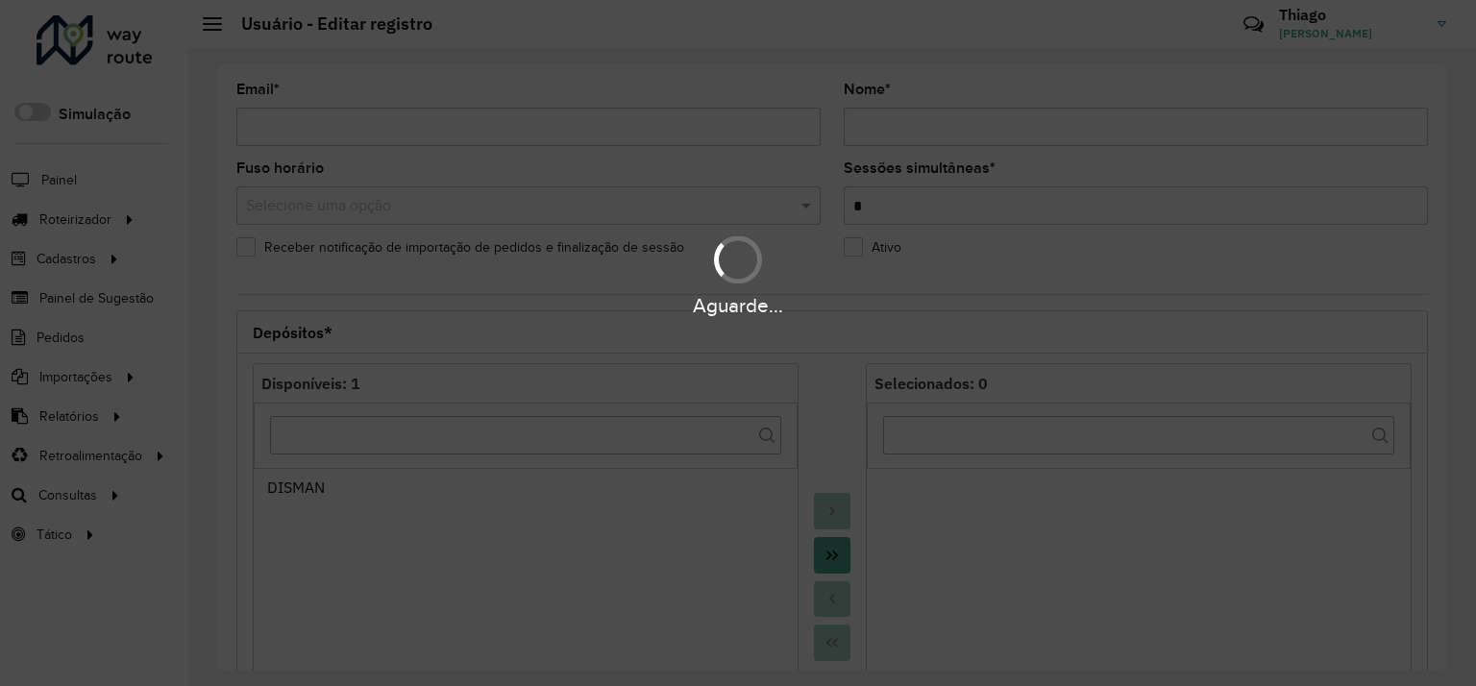
type input "**********"
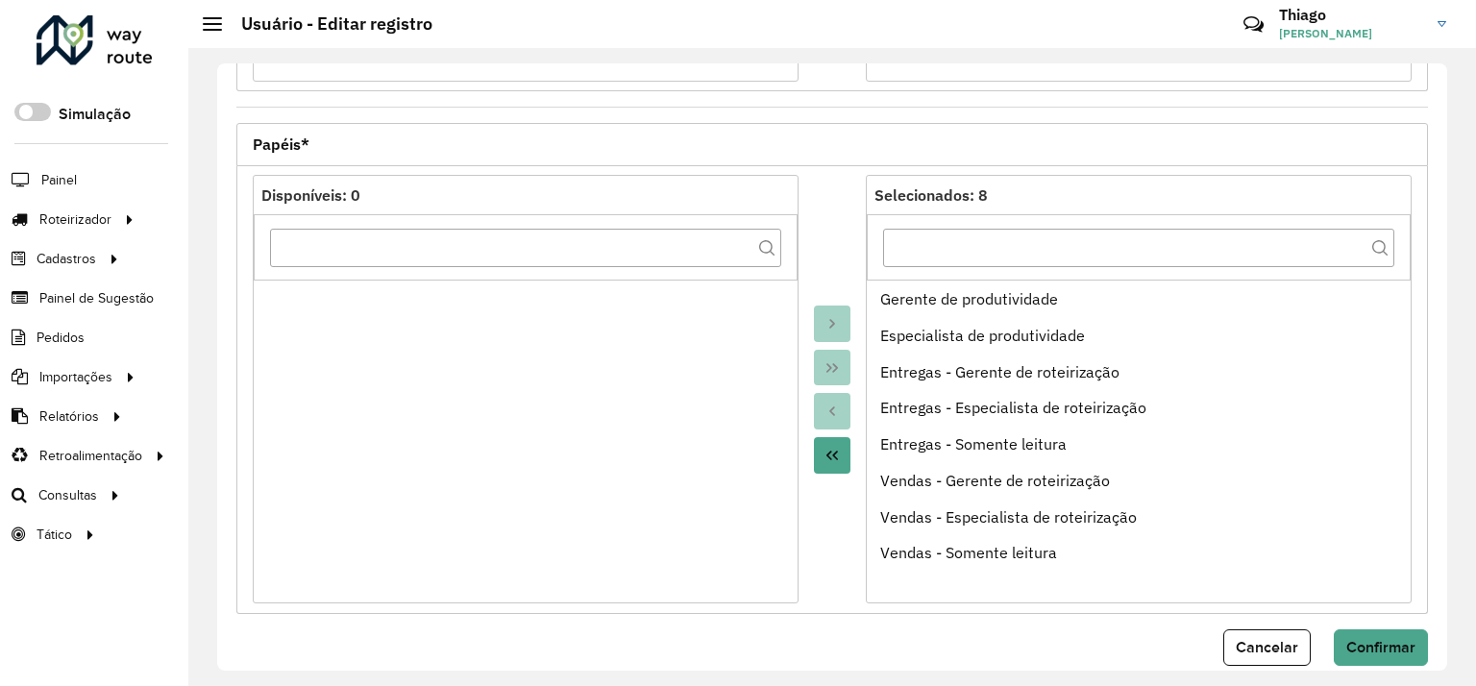
scroll to position [734, 0]
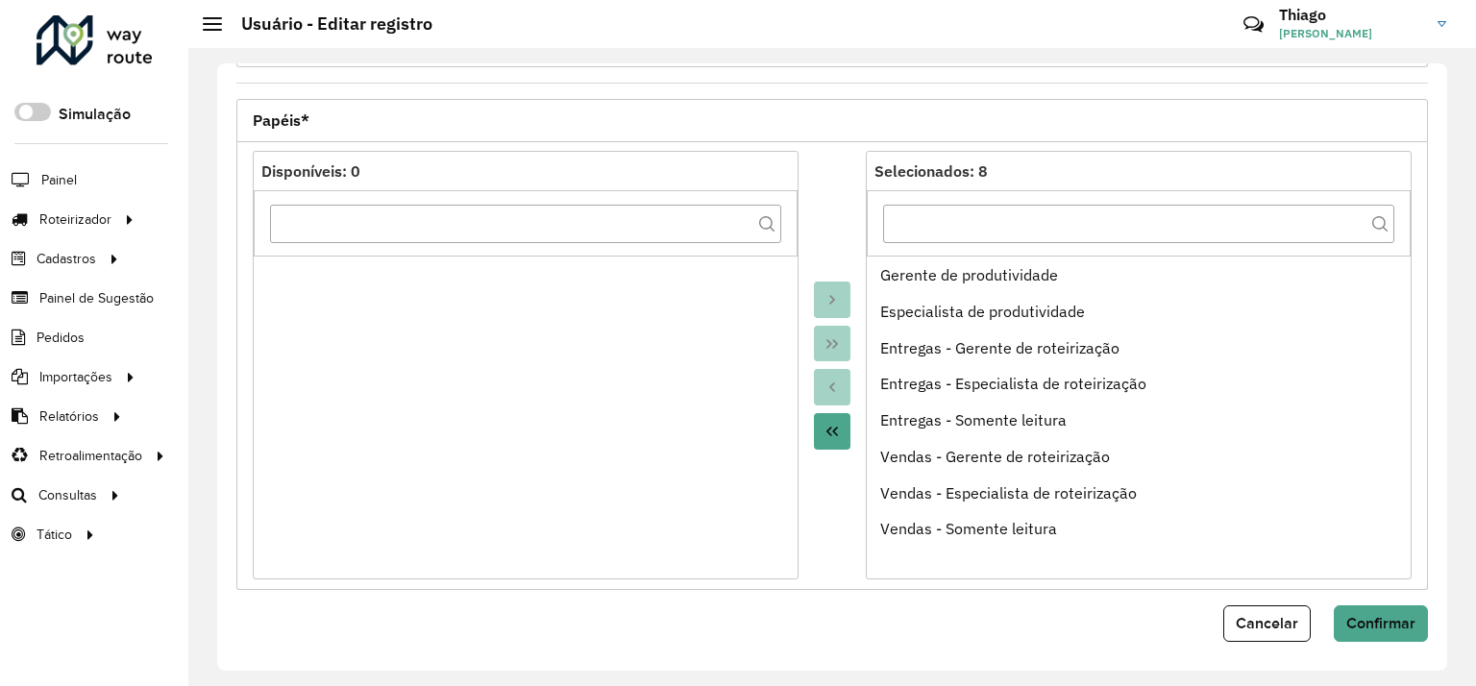
click at [819, 427] on button "Move All to Source" at bounding box center [832, 431] width 37 height 37
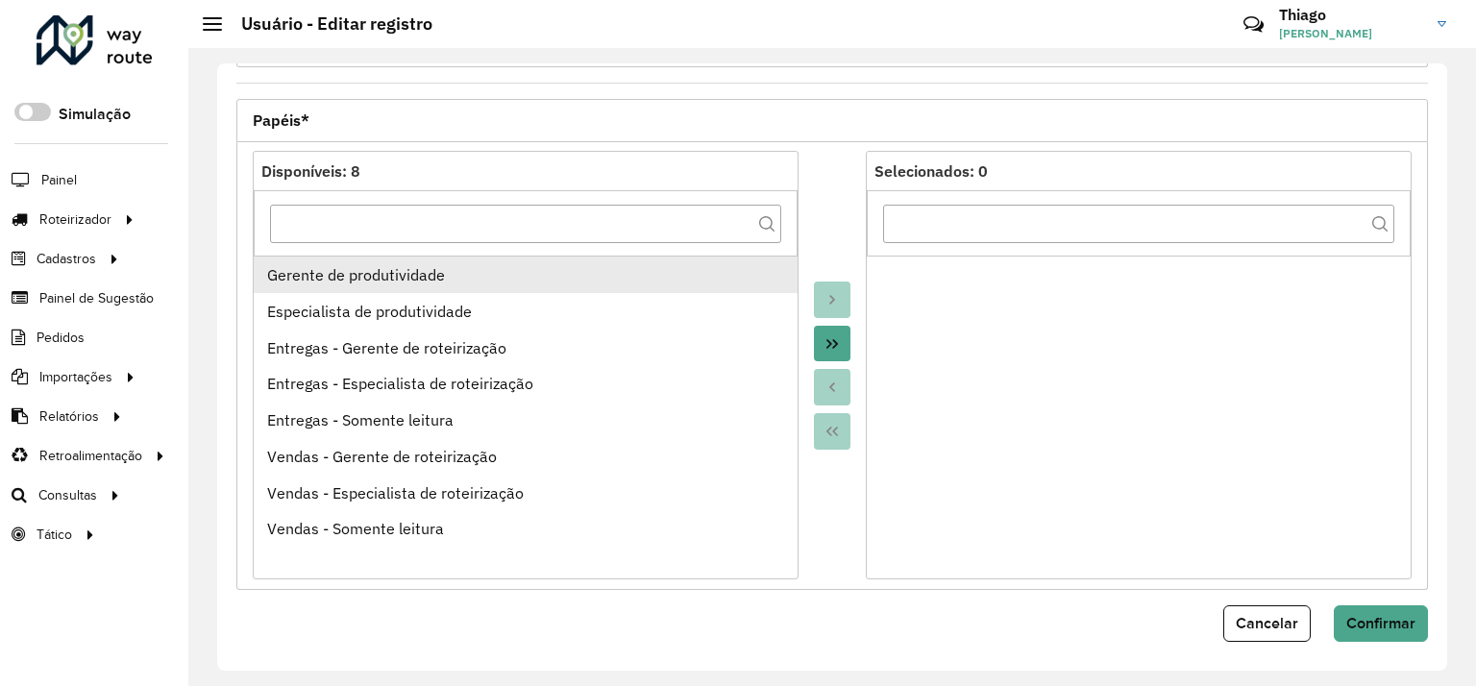
click at [452, 282] on li "Gerente de produtividade" at bounding box center [526, 275] width 544 height 37
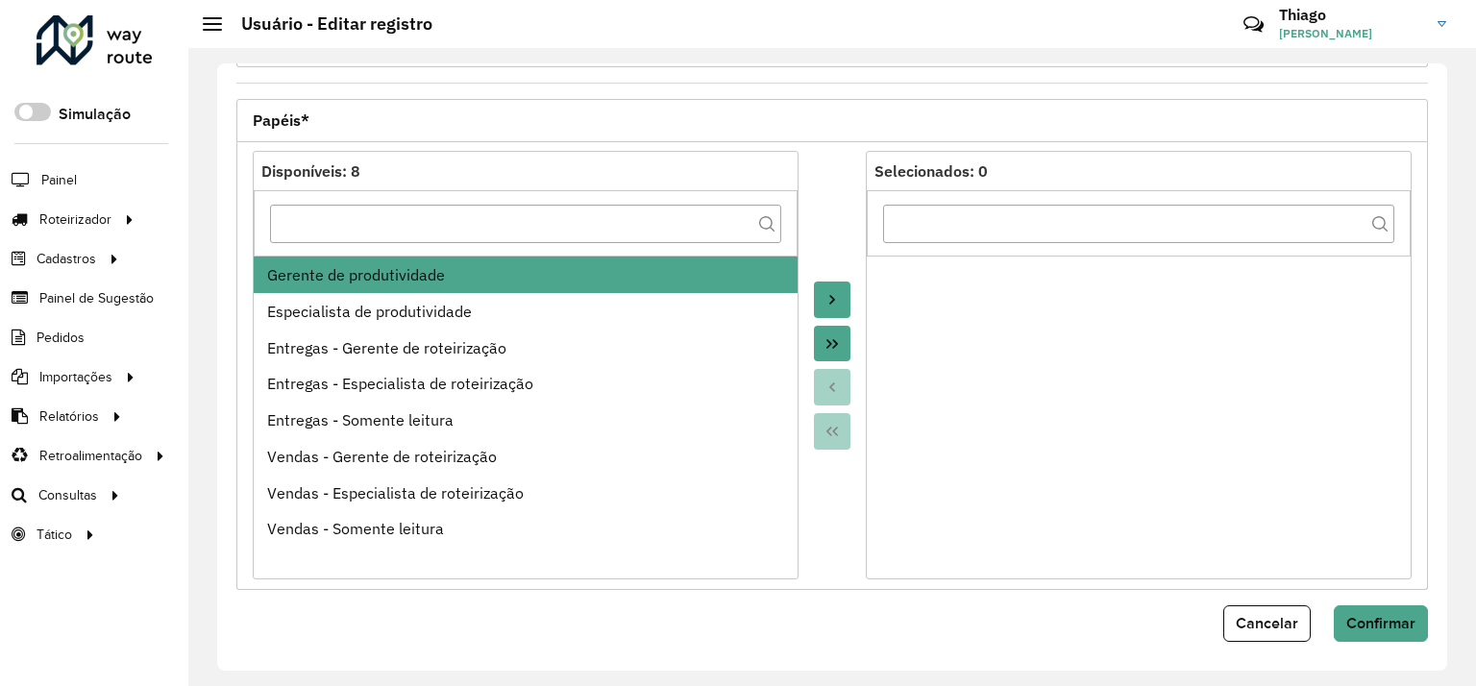
click at [840, 293] on button "Move to Target" at bounding box center [832, 300] width 37 height 37
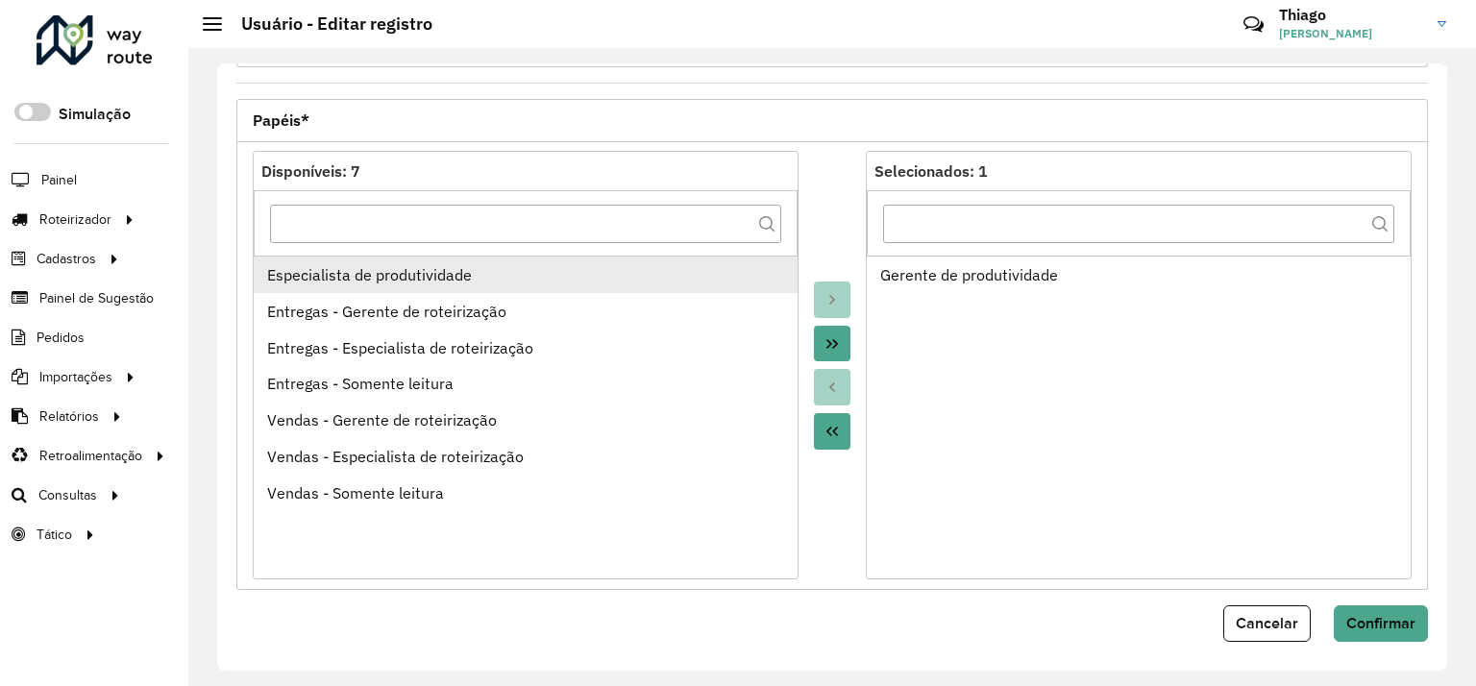
click at [421, 274] on div "Especialista de produtividade" at bounding box center [526, 274] width 518 height 23
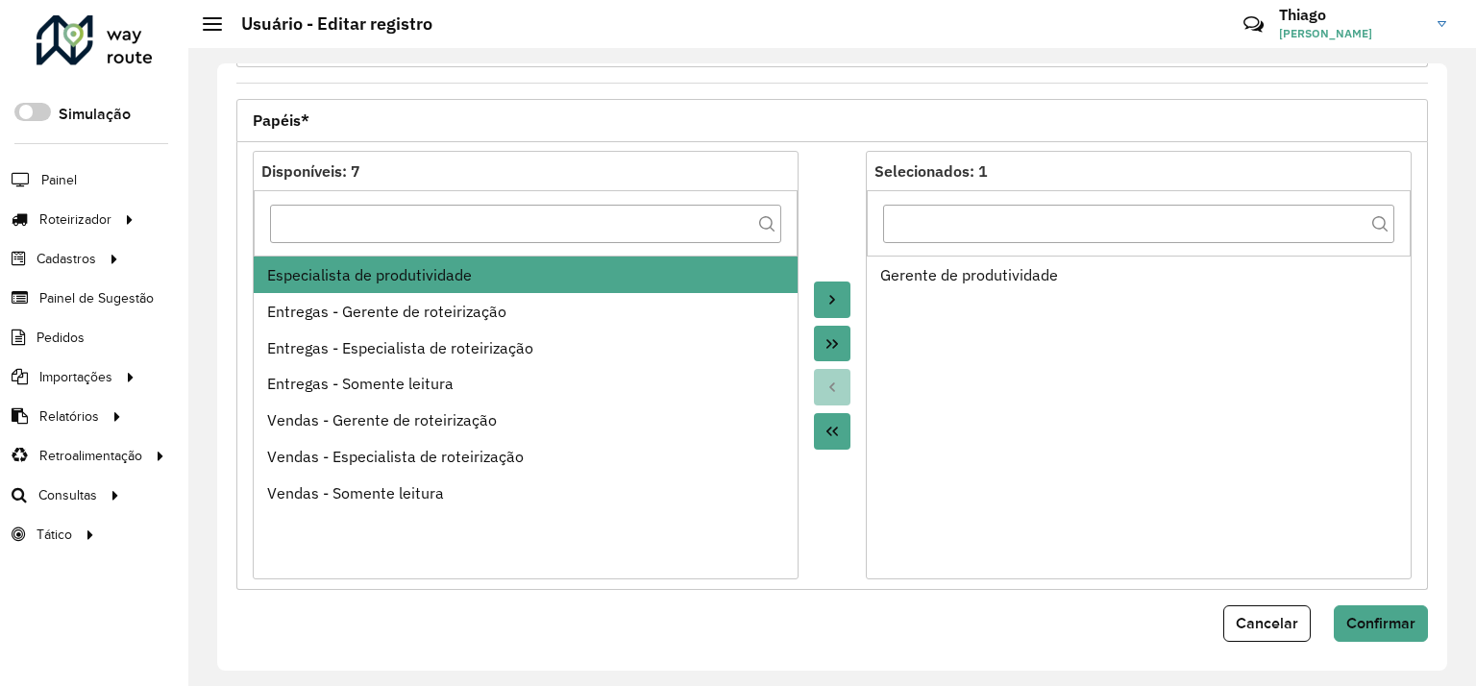
click at [837, 287] on button "Move to Target" at bounding box center [832, 300] width 37 height 37
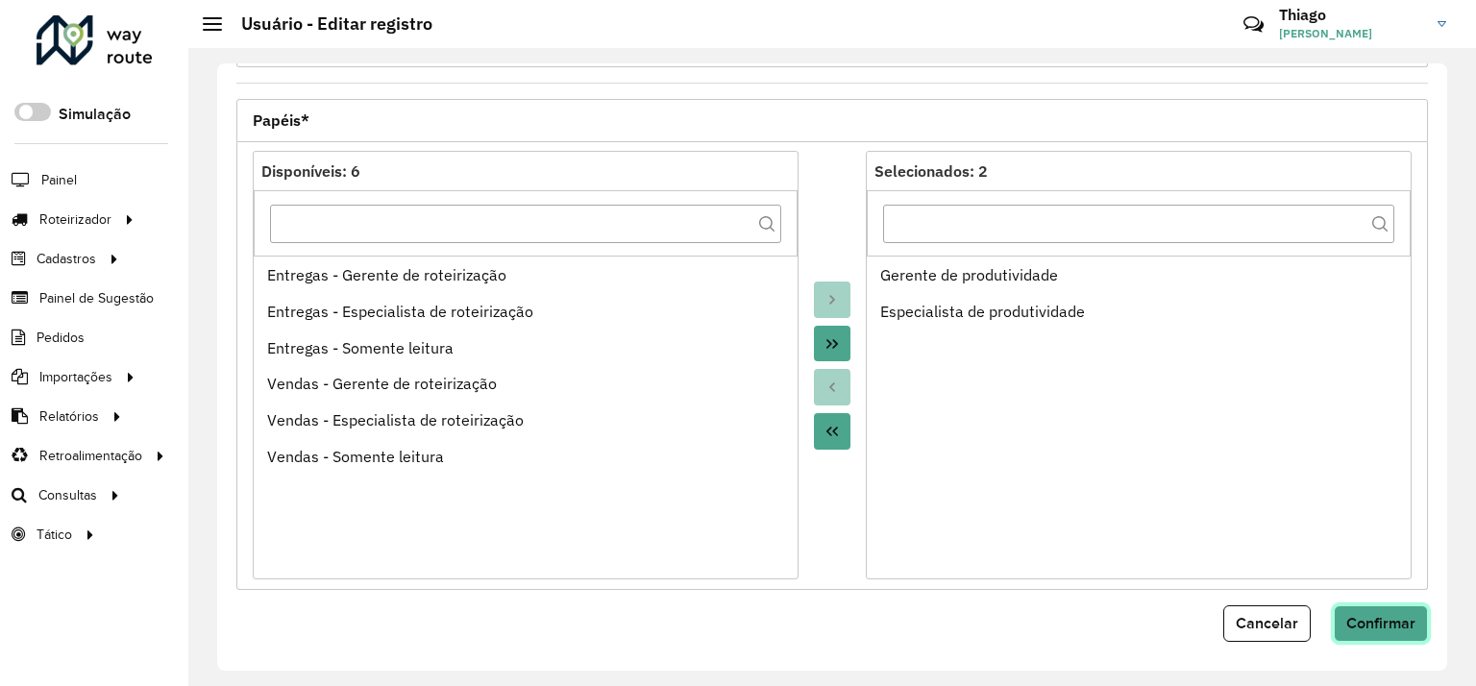
click at [1390, 616] on span "Confirmar" at bounding box center [1380, 623] width 69 height 16
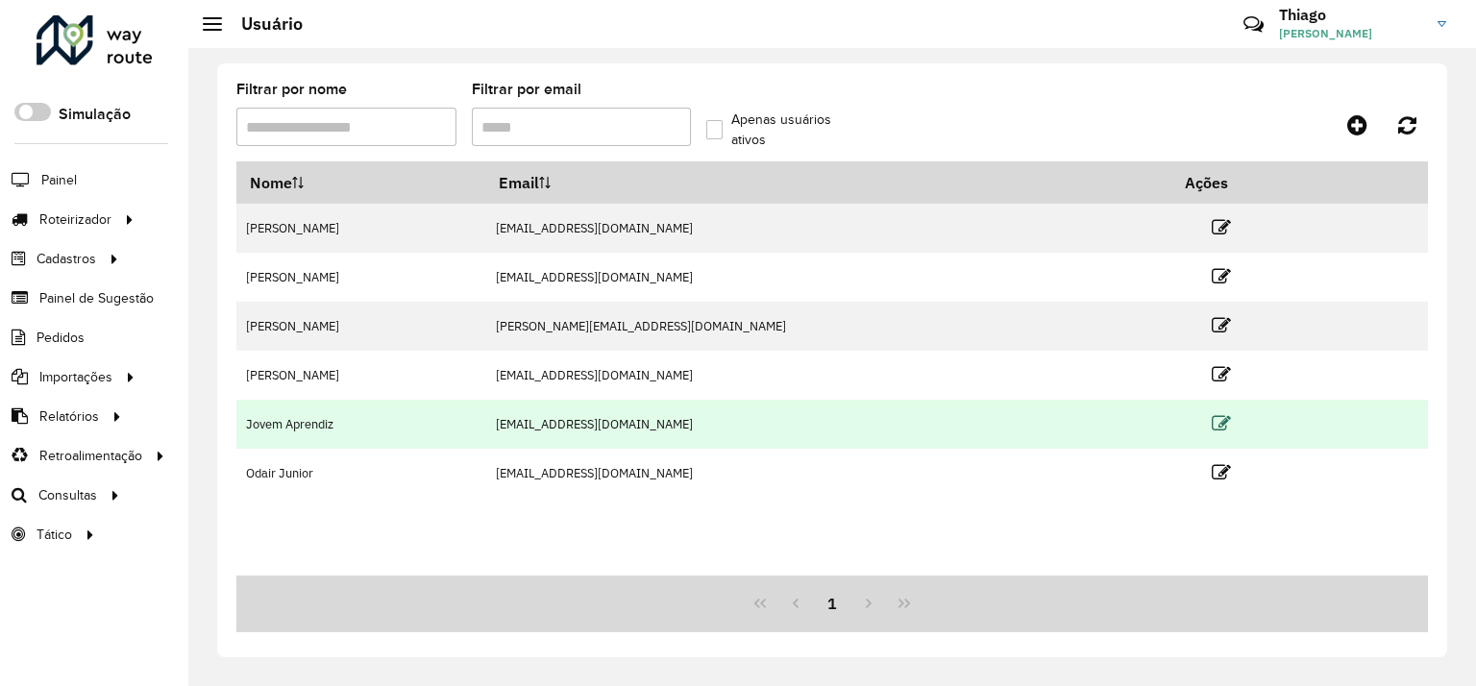
click at [1212, 416] on icon at bounding box center [1221, 423] width 19 height 19
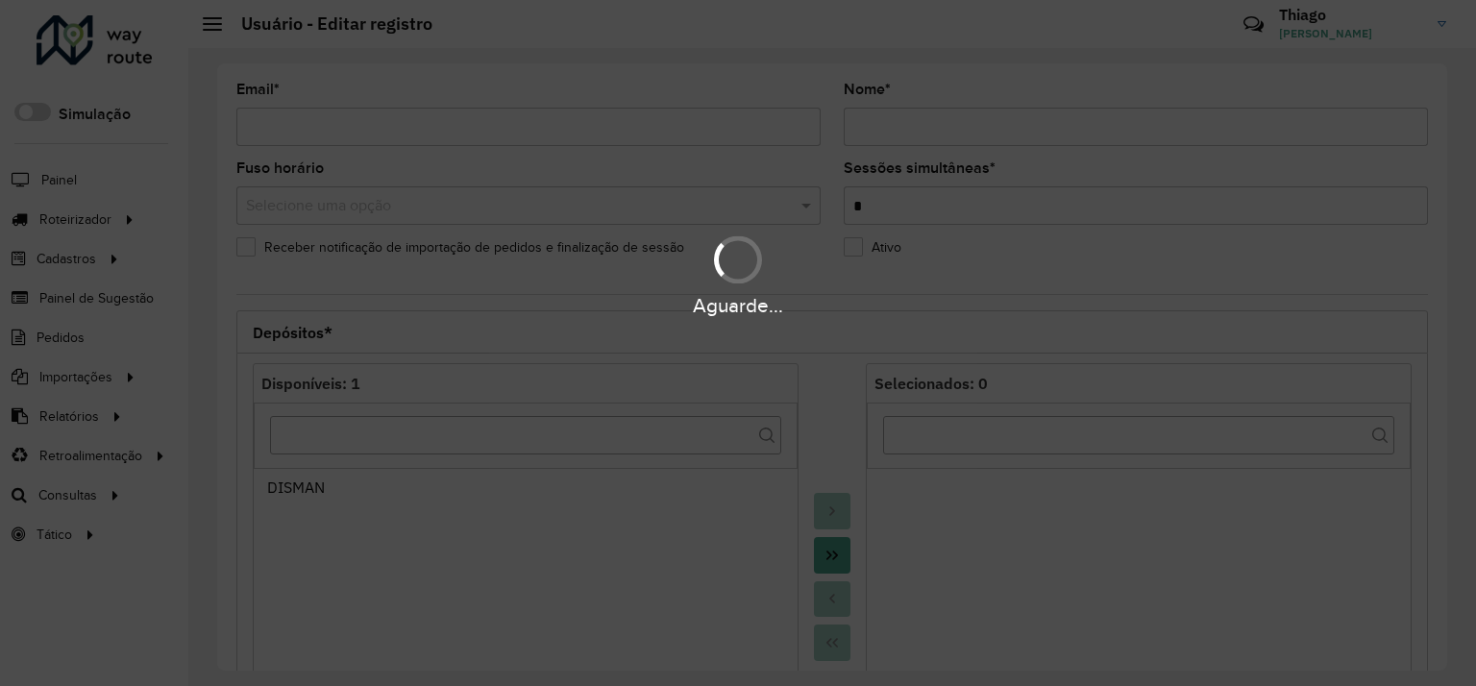
type input "**********"
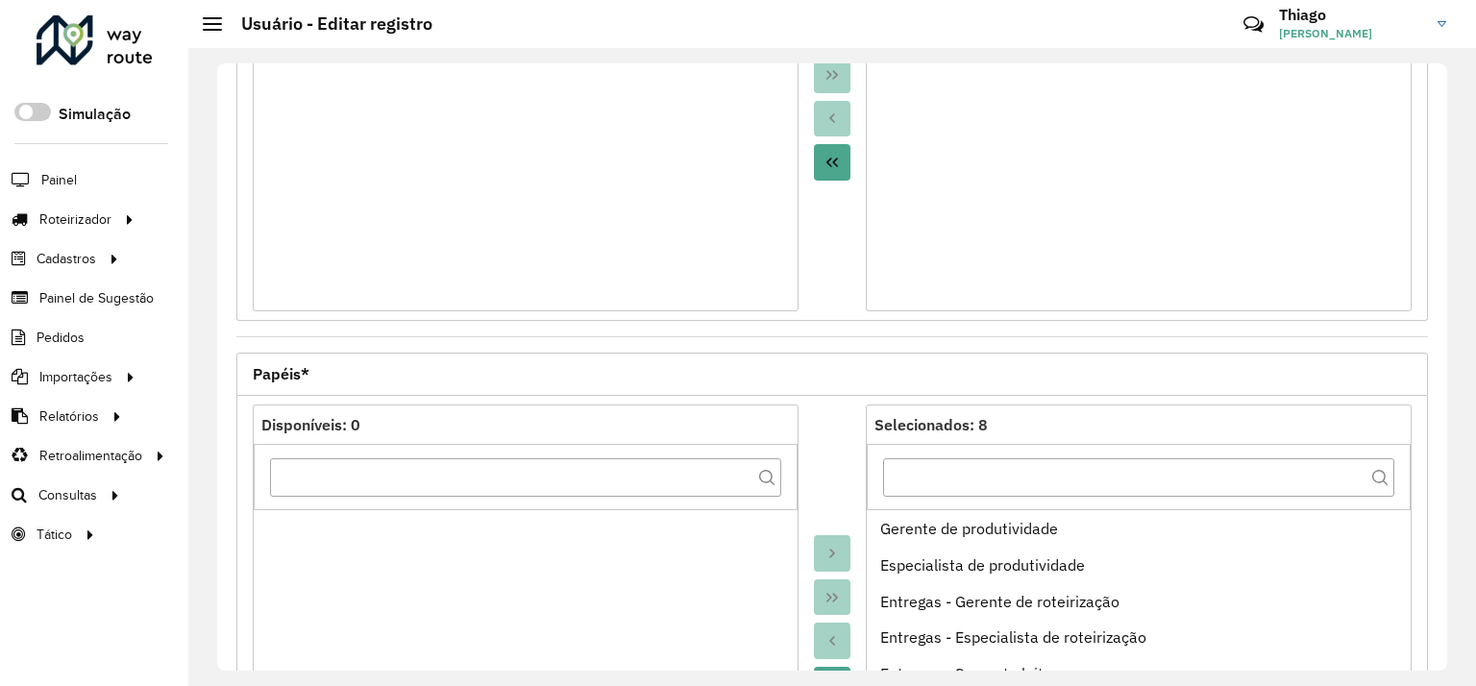
scroll to position [734, 0]
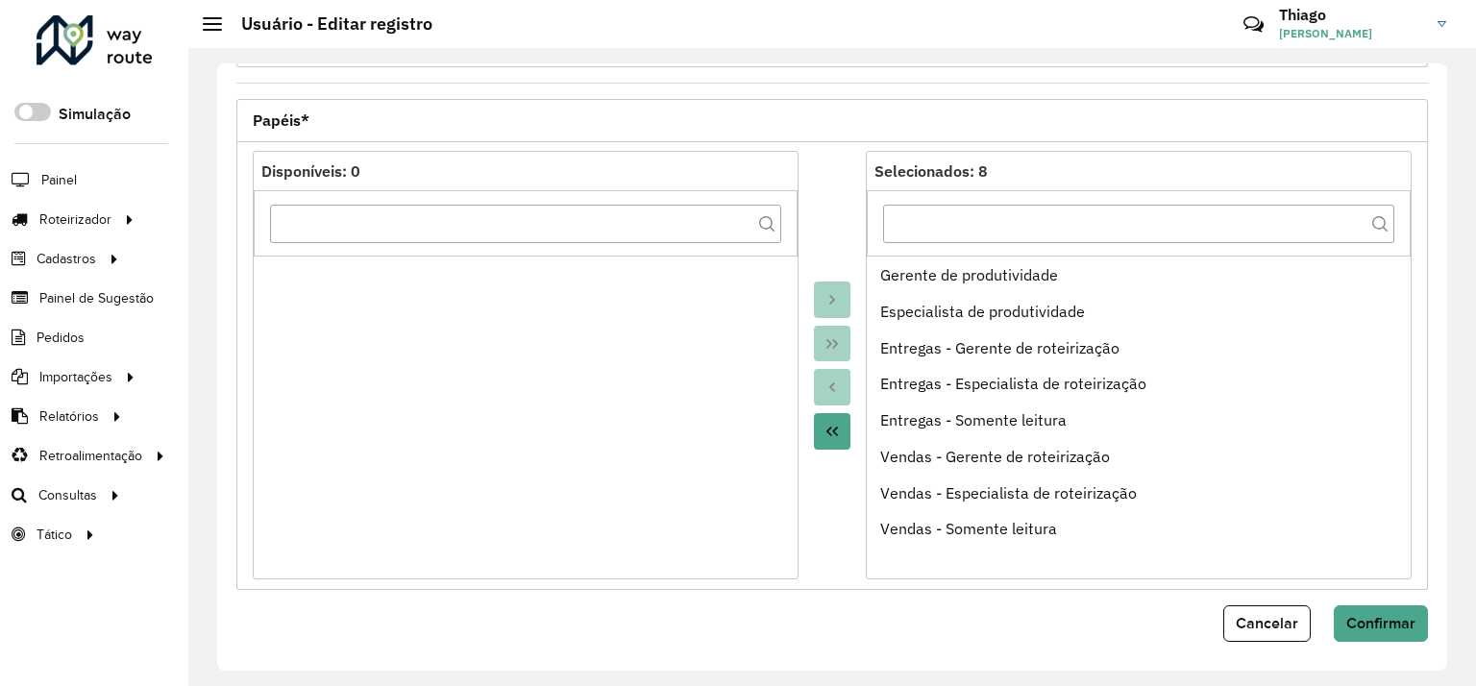
click at [834, 428] on icon "Move All to Source" at bounding box center [831, 431] width 15 height 15
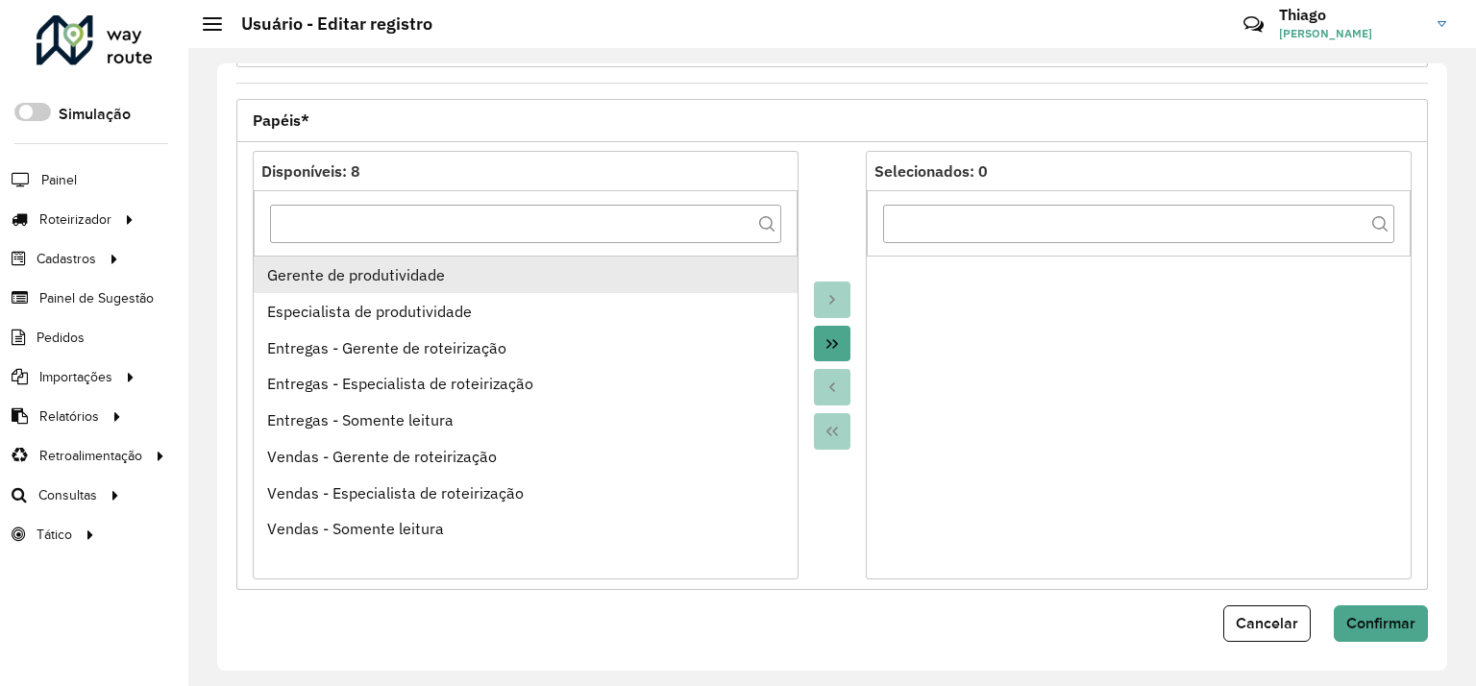
click at [487, 274] on div "Gerente de produtividade" at bounding box center [526, 274] width 518 height 23
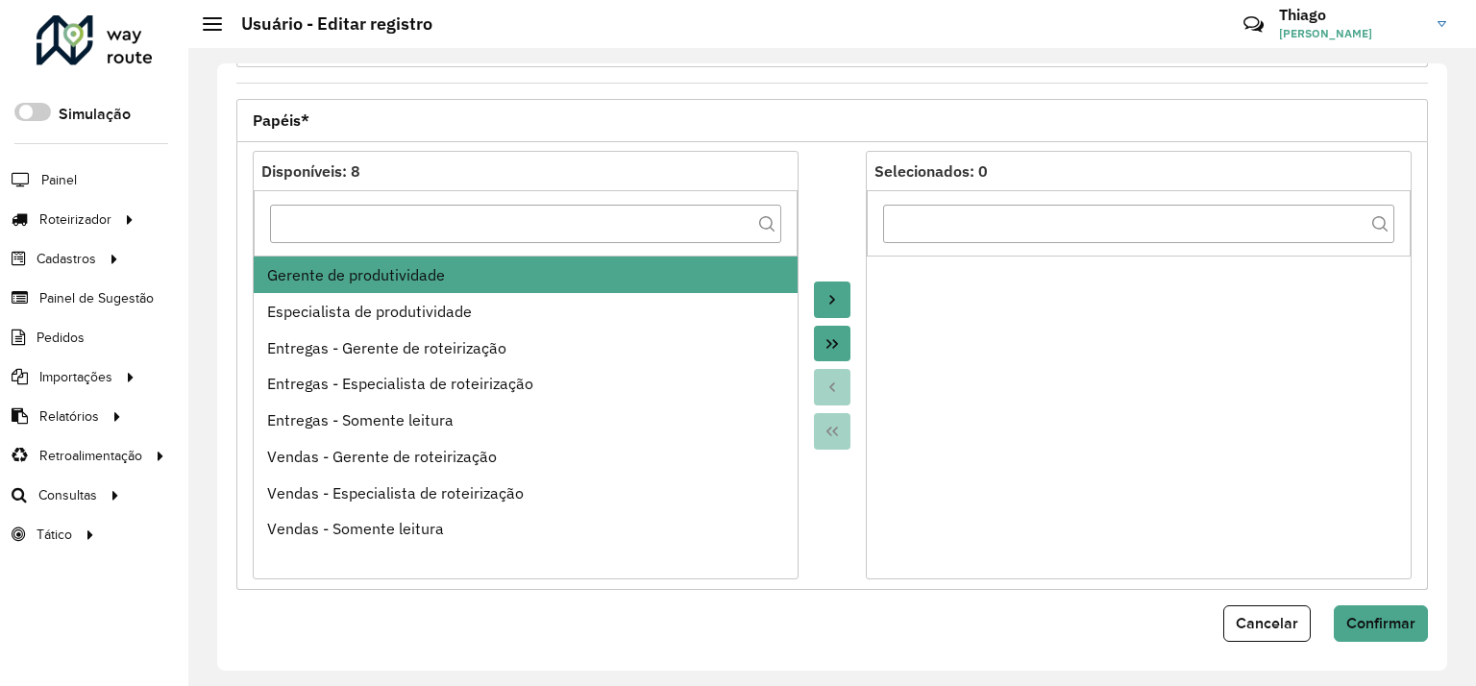
click at [841, 295] on button "Move to Target" at bounding box center [832, 300] width 37 height 37
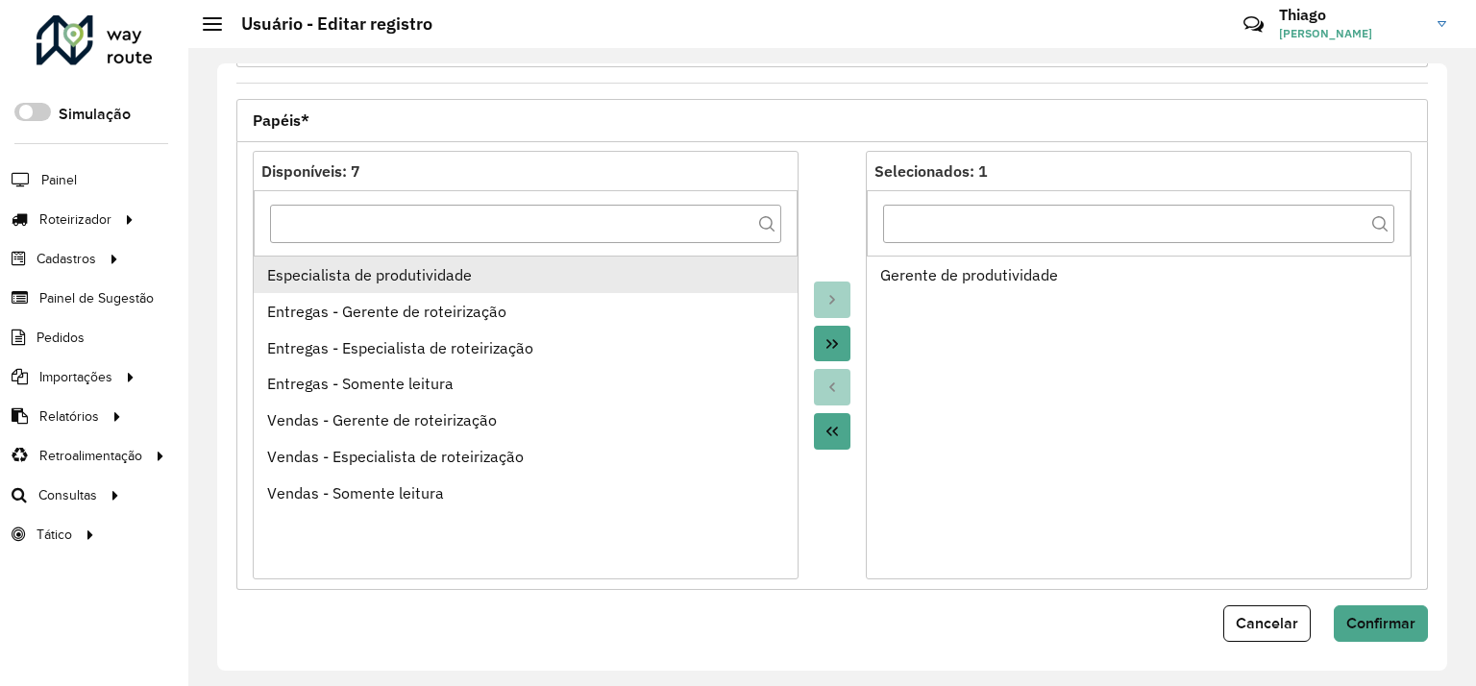
click at [507, 280] on div "Especialista de produtividade" at bounding box center [526, 274] width 518 height 23
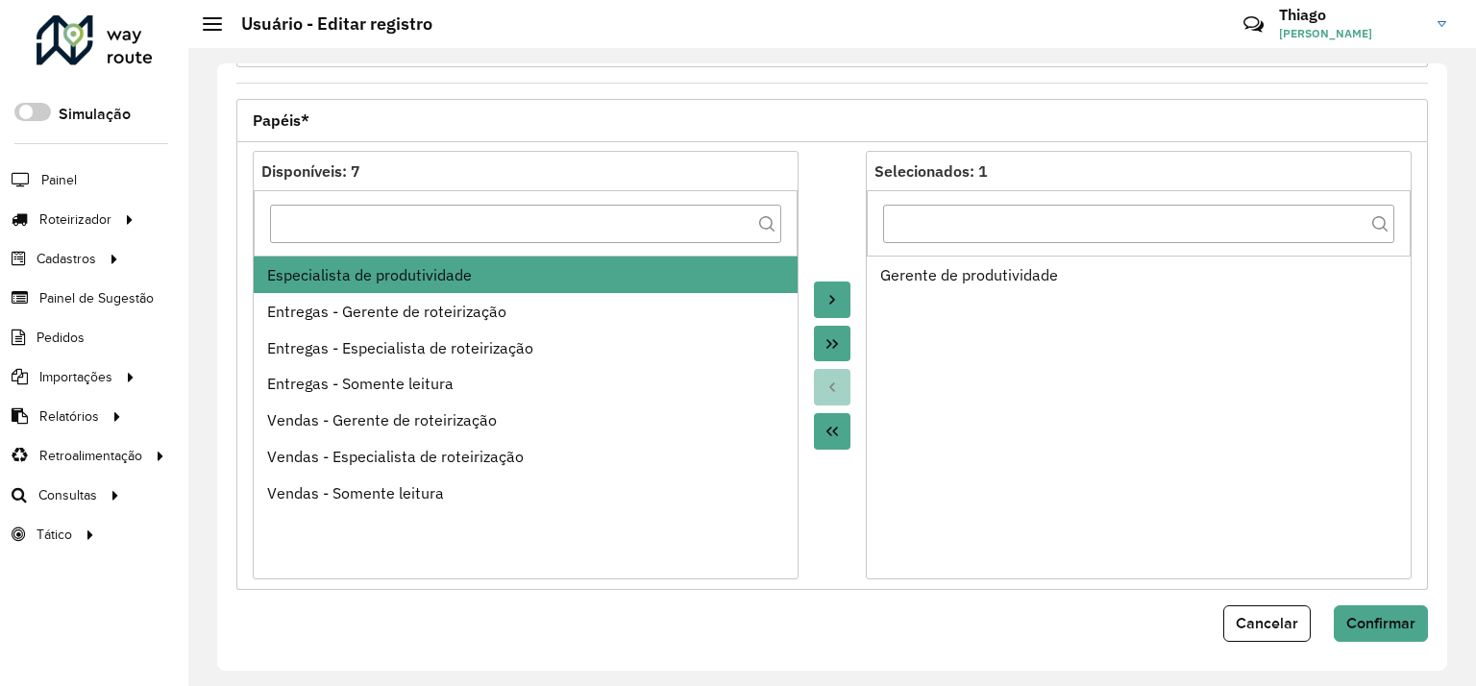
click at [832, 296] on icon "Move to Target" at bounding box center [831, 299] width 15 height 15
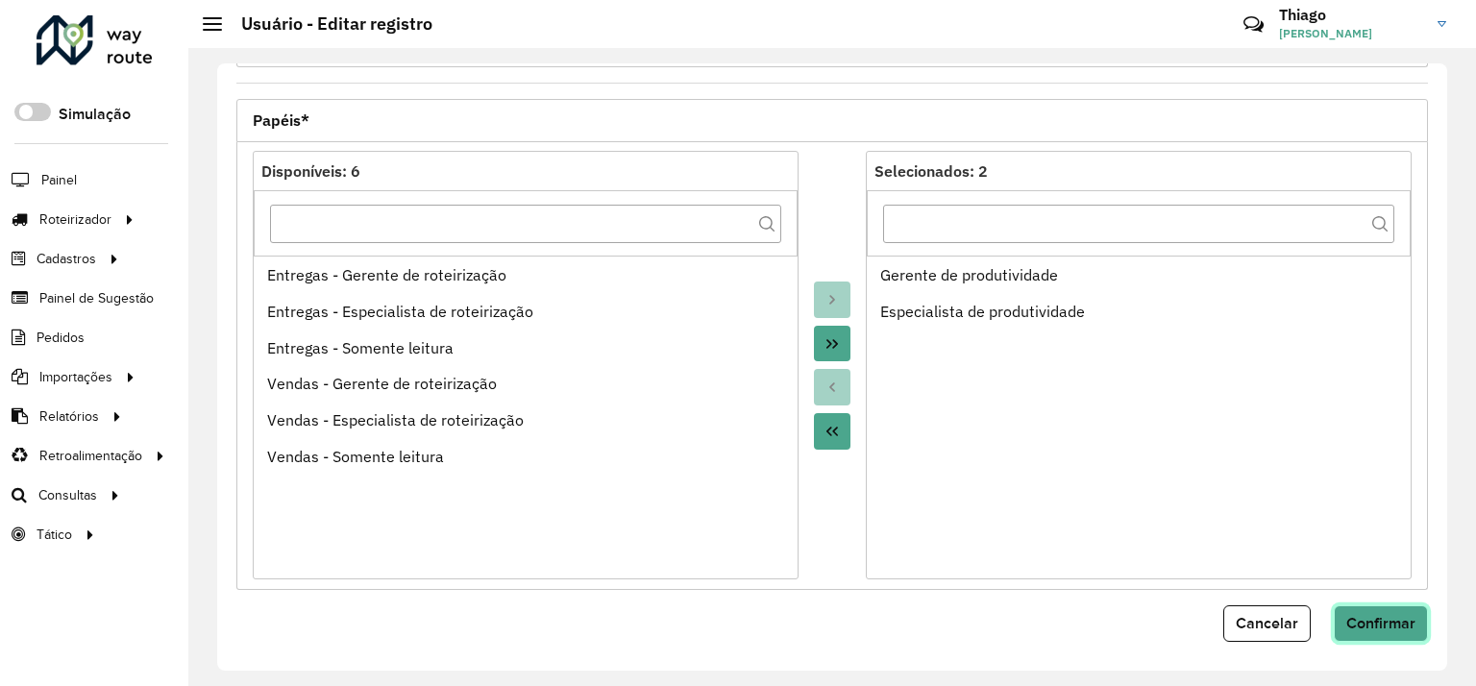
click at [1381, 615] on span "Confirmar" at bounding box center [1380, 623] width 69 height 16
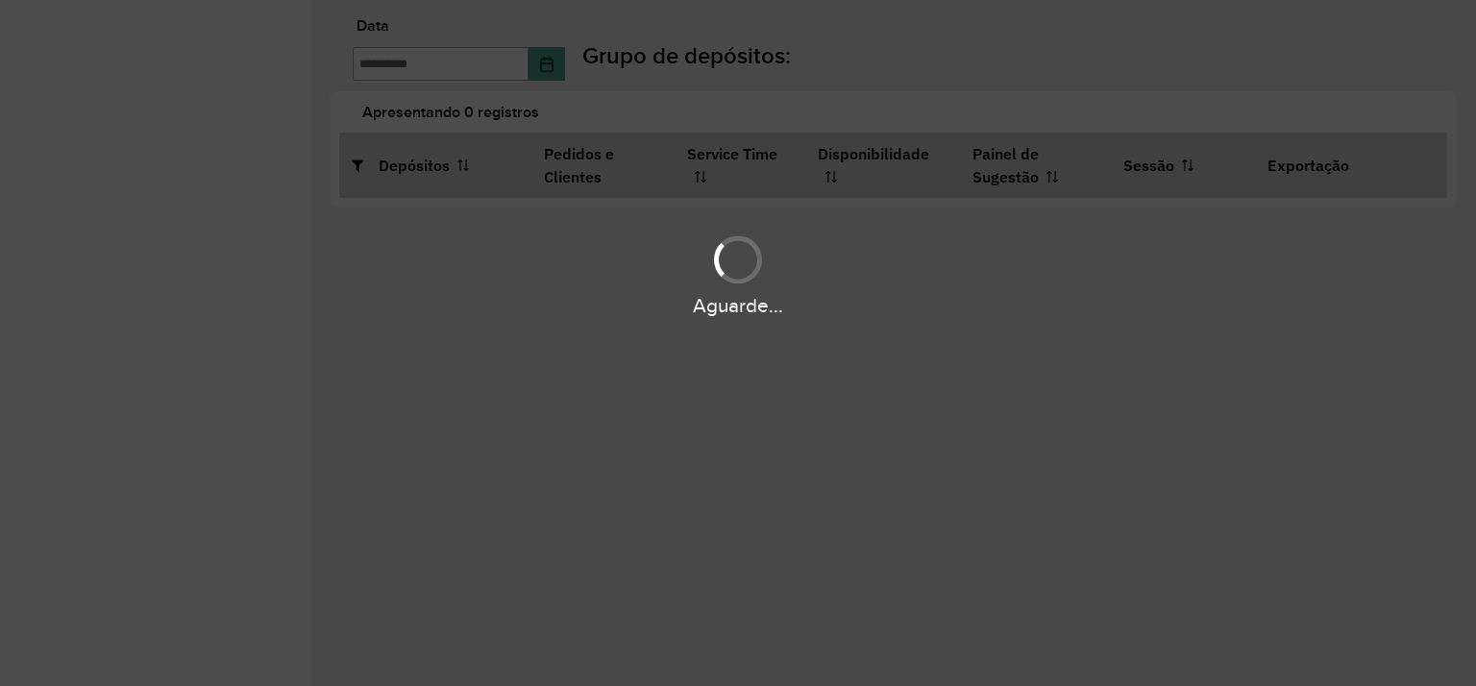
type input "**********"
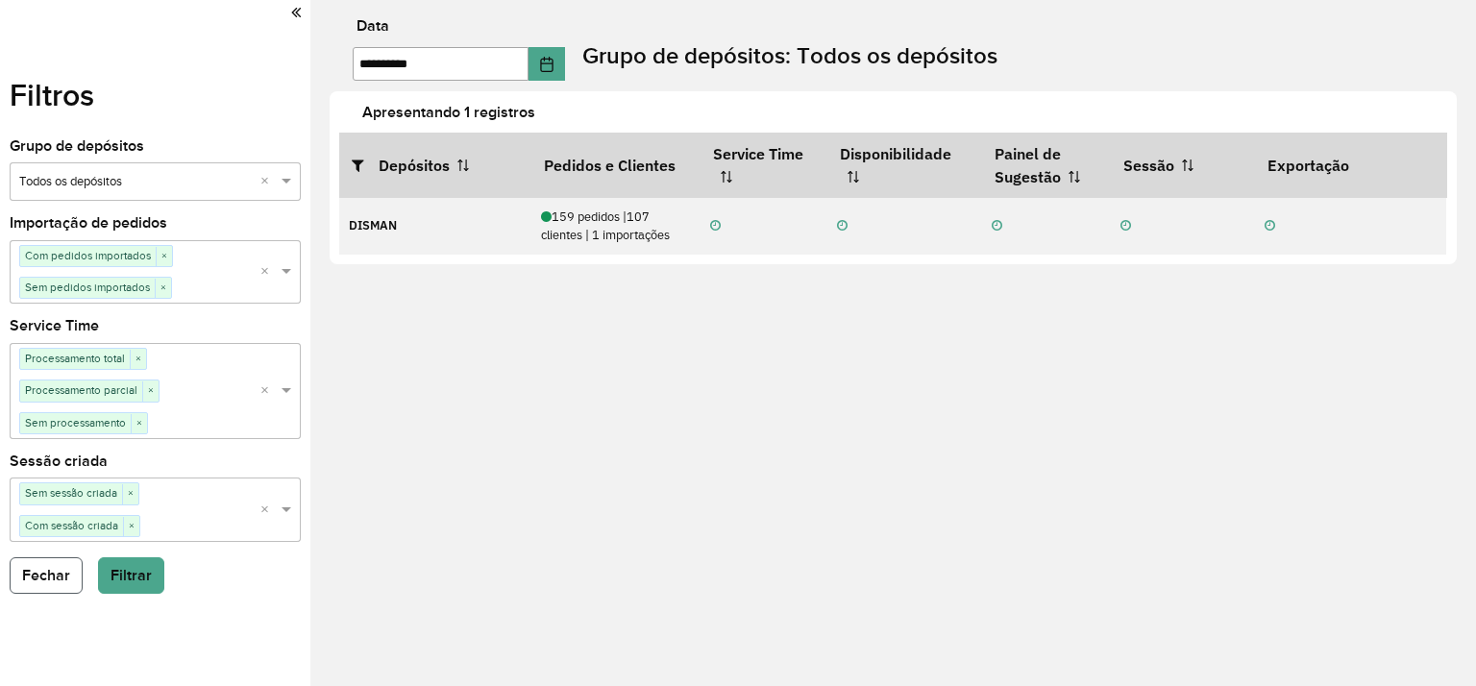
click at [58, 576] on button "Fechar" at bounding box center [46, 575] width 73 height 37
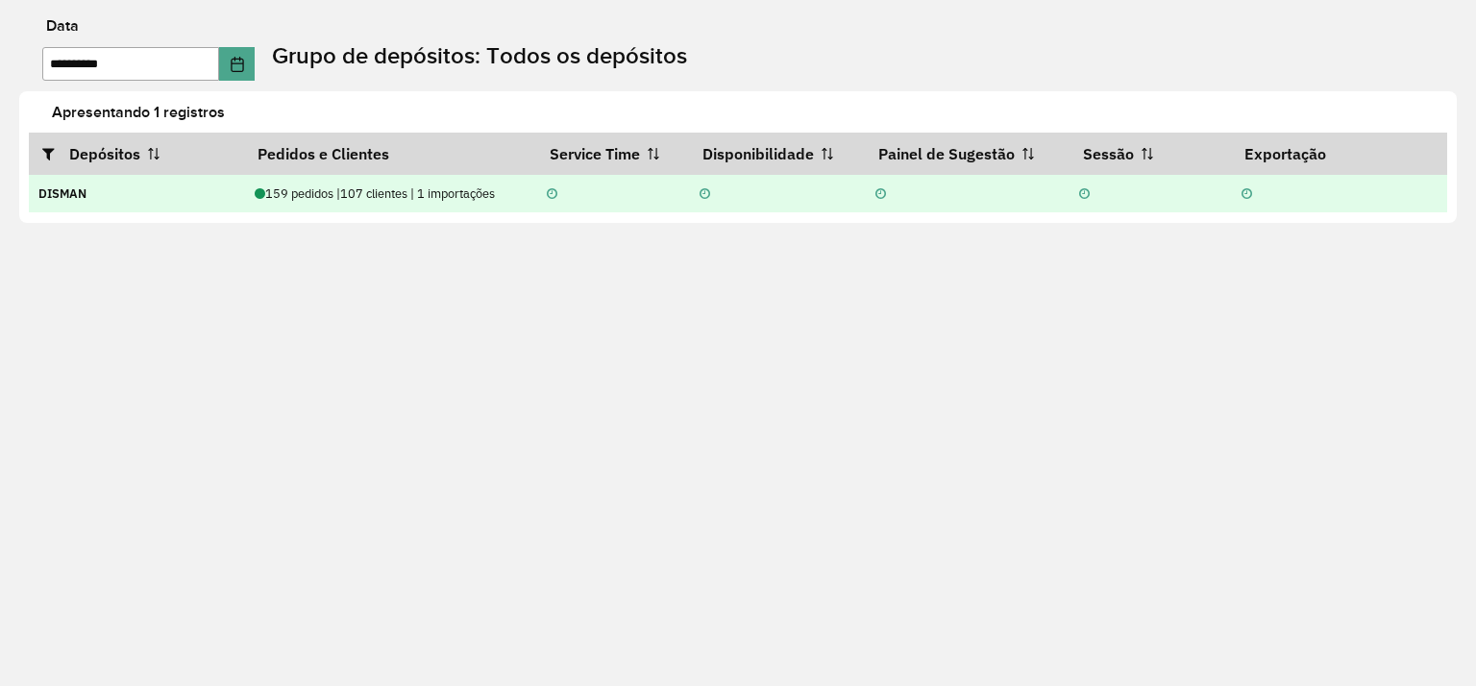
click at [273, 211] on td "159 pedidos | 107 clientes | 1 importações" at bounding box center [390, 193] width 292 height 38
click at [269, 204] on td "159 pedidos | 107 clientes | 1 importações" at bounding box center [390, 193] width 292 height 38
